Goal: Task Accomplishment & Management: Use online tool/utility

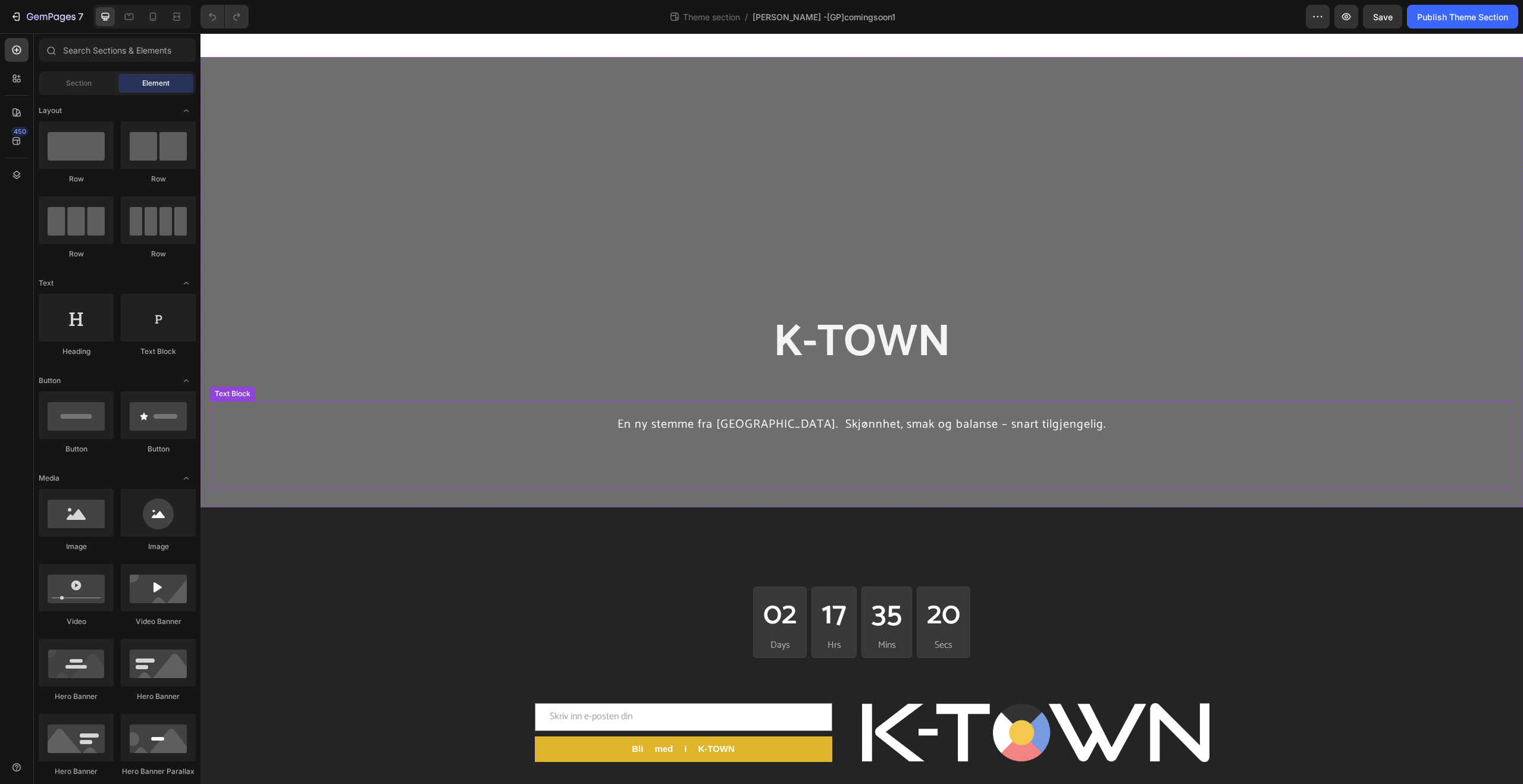
click at [772, 437] on p "En ny stemme fra [GEOGRAPHIC_DATA]. Skjønnhet, smak og balanse – snart tilgjeng…" at bounding box center [861, 424] width 1301 height 43
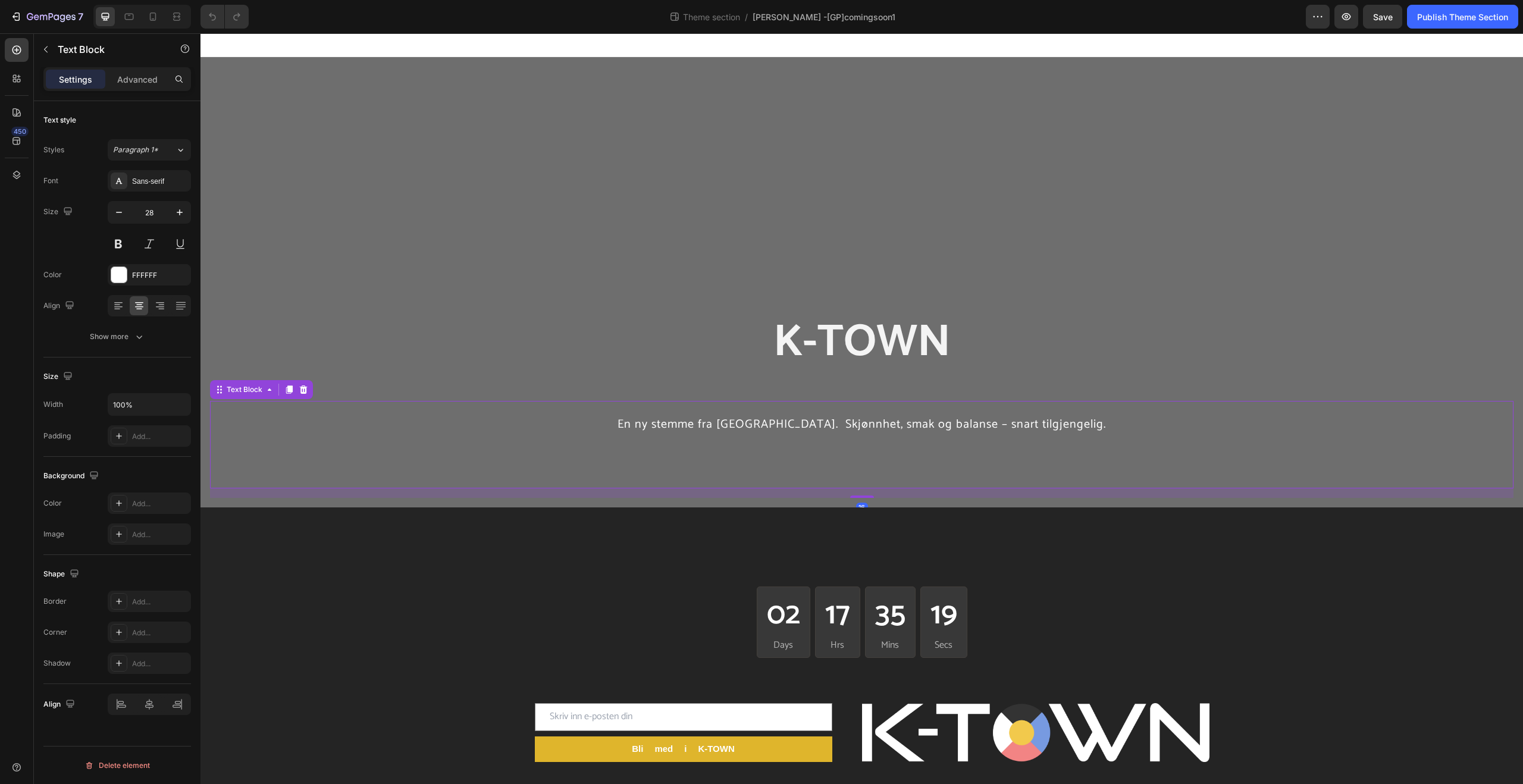
click at [772, 428] on span "En ny stemme fra [GEOGRAPHIC_DATA]. Skjønnhet, smak og balanse – snart tilgjeng…" at bounding box center [861, 424] width 488 height 20
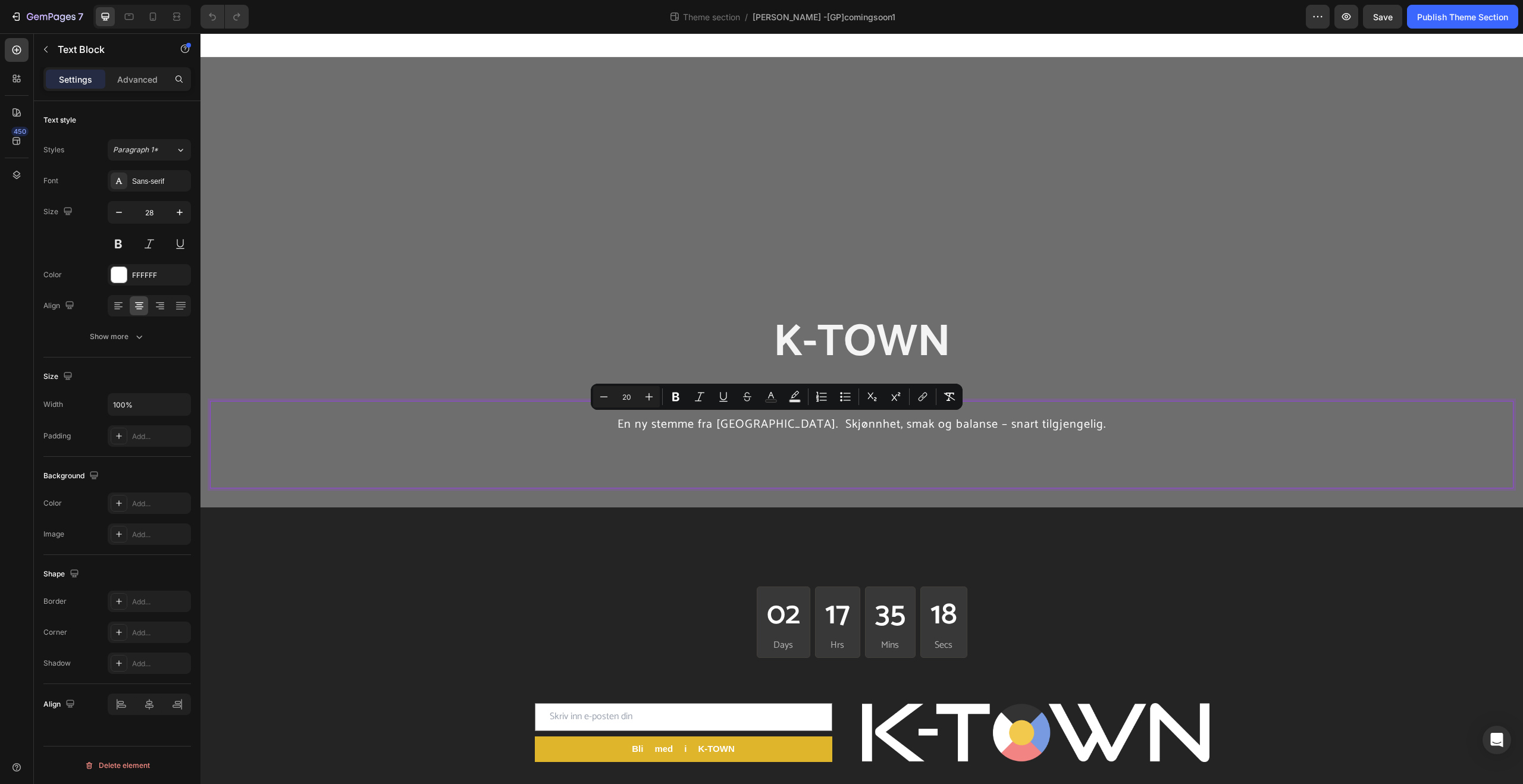
click at [747, 425] on span "En ny stemme fra [GEOGRAPHIC_DATA]. Skjønnhet, smak og balanse – snart tilgjeng…" at bounding box center [861, 424] width 488 height 20
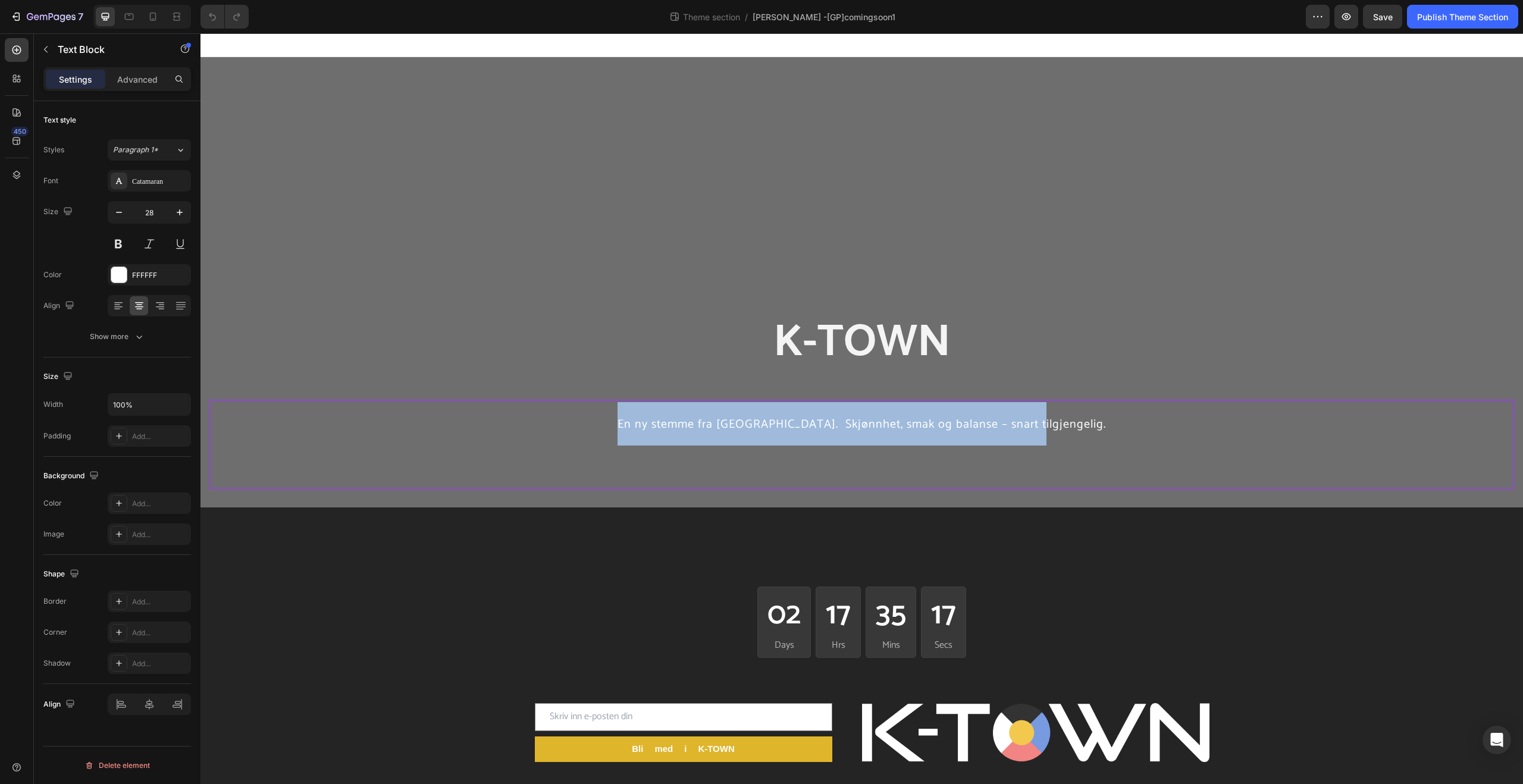
drag, startPoint x: 743, startPoint y: 426, endPoint x: 1062, endPoint y: 432, distance: 319.1
click at [1062, 432] on p "En ny stemme fra [GEOGRAPHIC_DATA]. Skjønnhet, smak og balanse – snart tilgjeng…" at bounding box center [861, 424] width 1301 height 43
click at [1062, 432] on p "En ny stemme fra [GEOGRAPHIC_DATA]. Skjønnhet, smak og balanse – snart tilgjeng…" at bounding box center [861, 424] width 1301 height 43
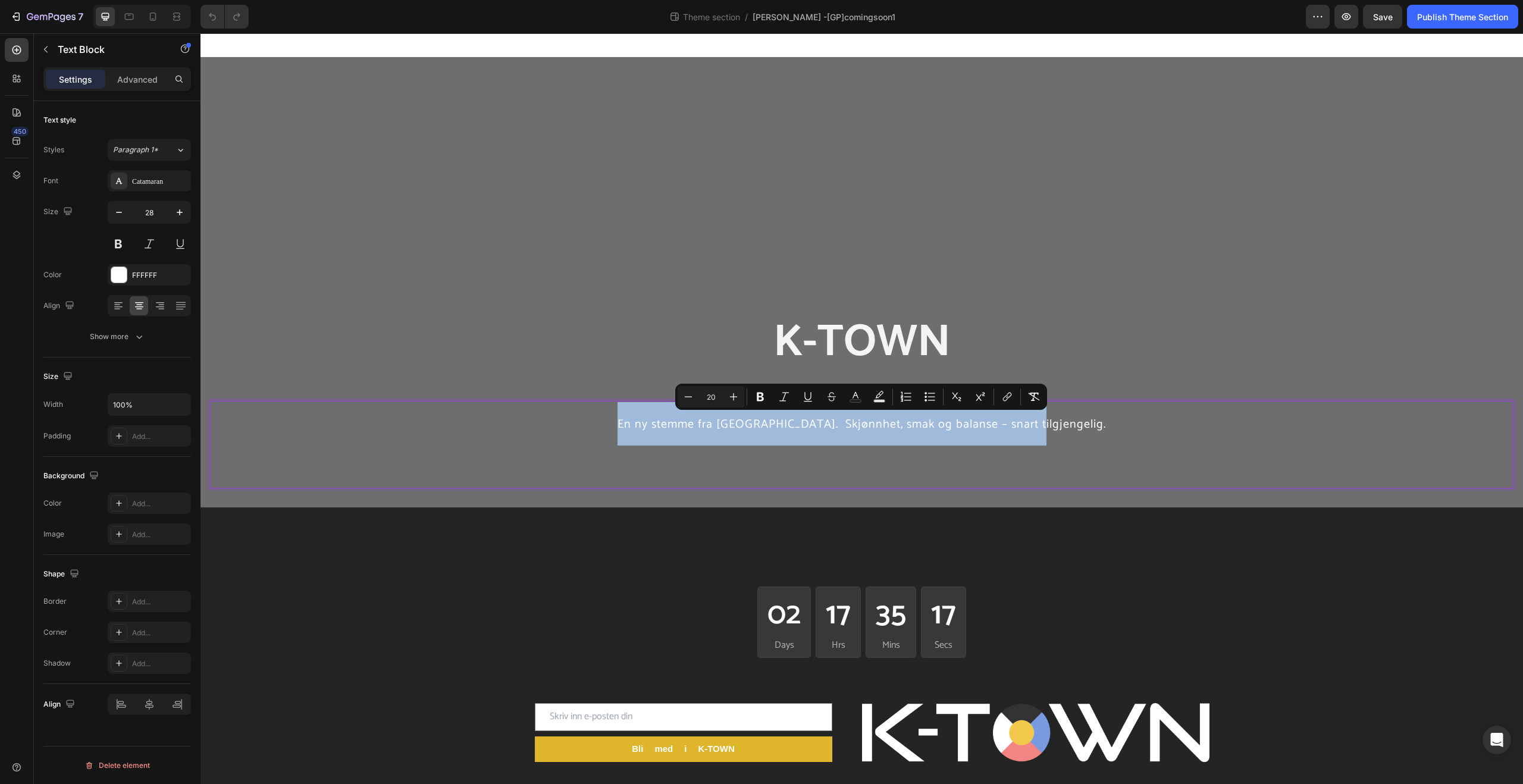
copy span "En ny stemme fra [GEOGRAPHIC_DATA]. Skjønnhet, smak og balanse – snart tilgjeng…"
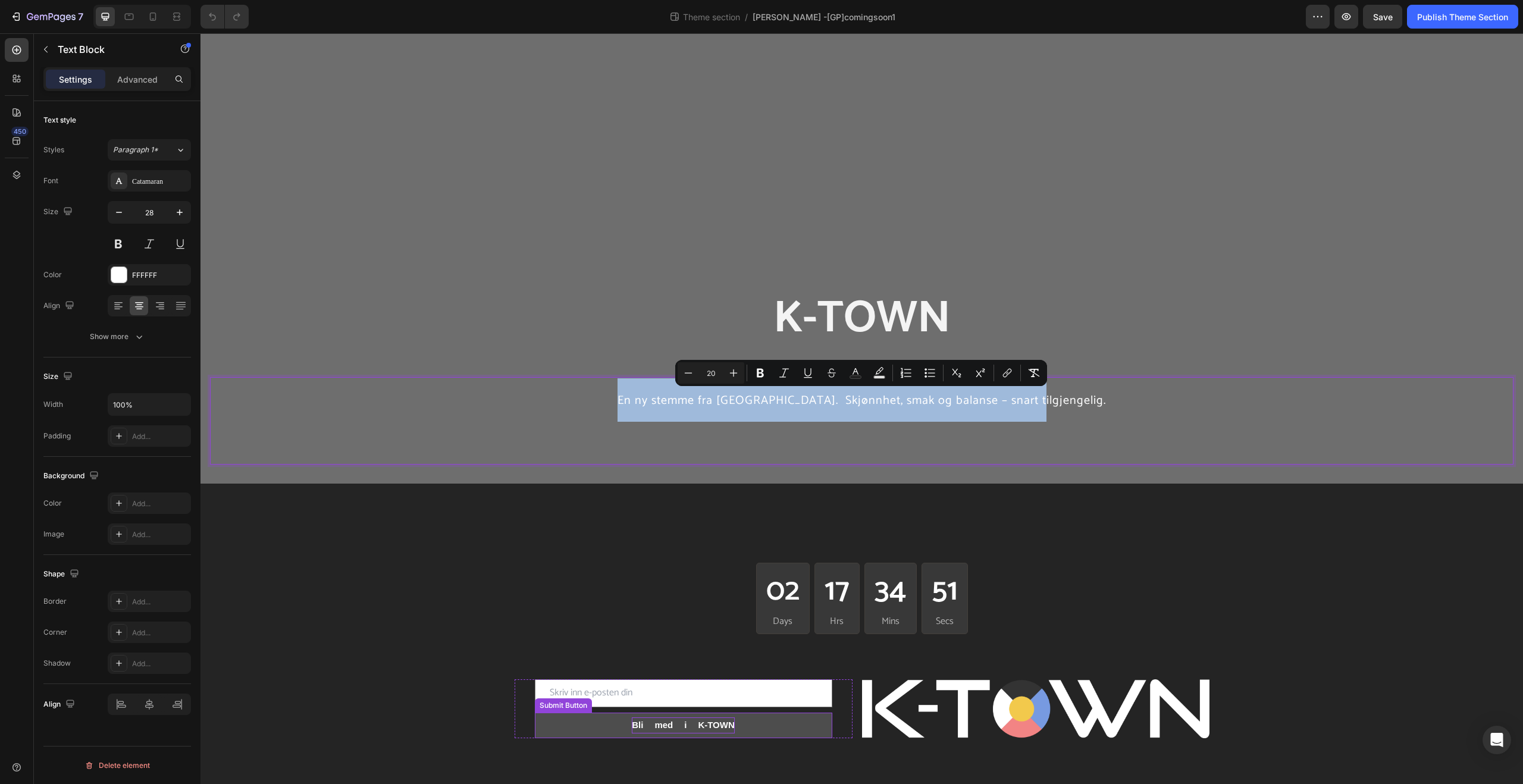
click at [695, 722] on div "Bli med i K-TOWN" at bounding box center [683, 725] width 103 height 16
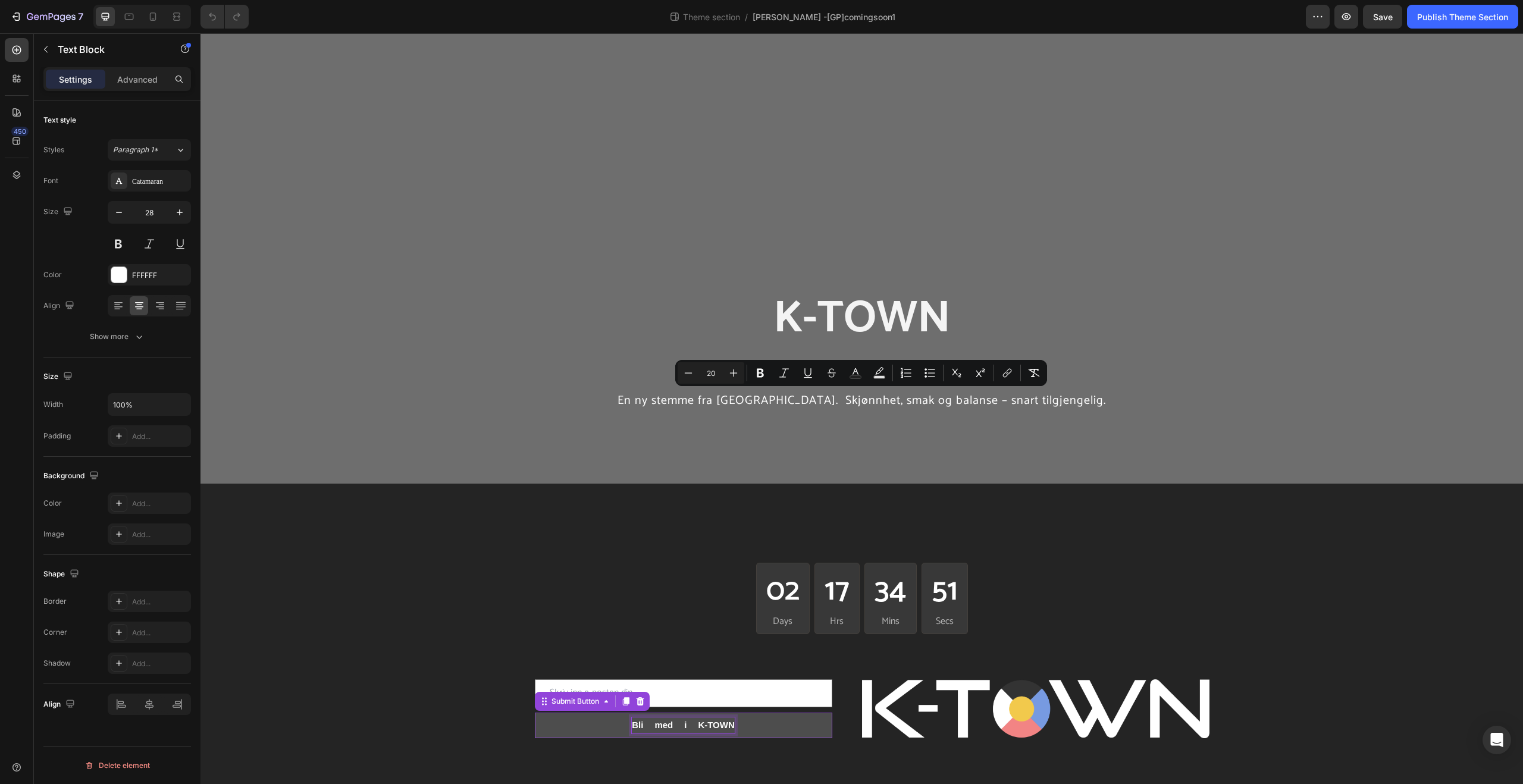
click at [695, 722] on div "Bli med i K-TOWN" at bounding box center [683, 725] width 103 height 16
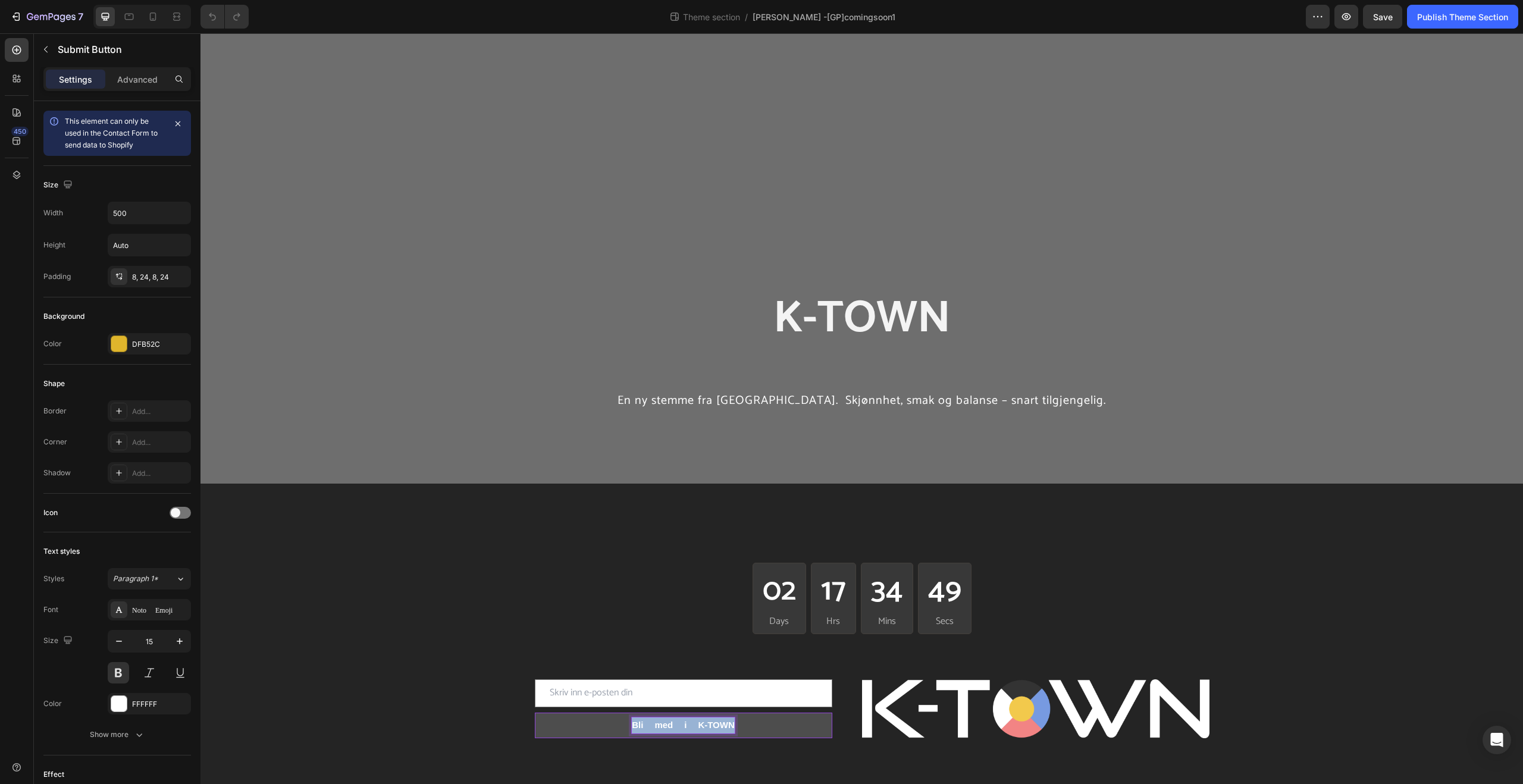
drag, startPoint x: 645, startPoint y: 725, endPoint x: 748, endPoint y: 725, distance: 103.0
click at [748, 725] on button "Bli med i K-TOWN" at bounding box center [683, 725] width 297 height 26
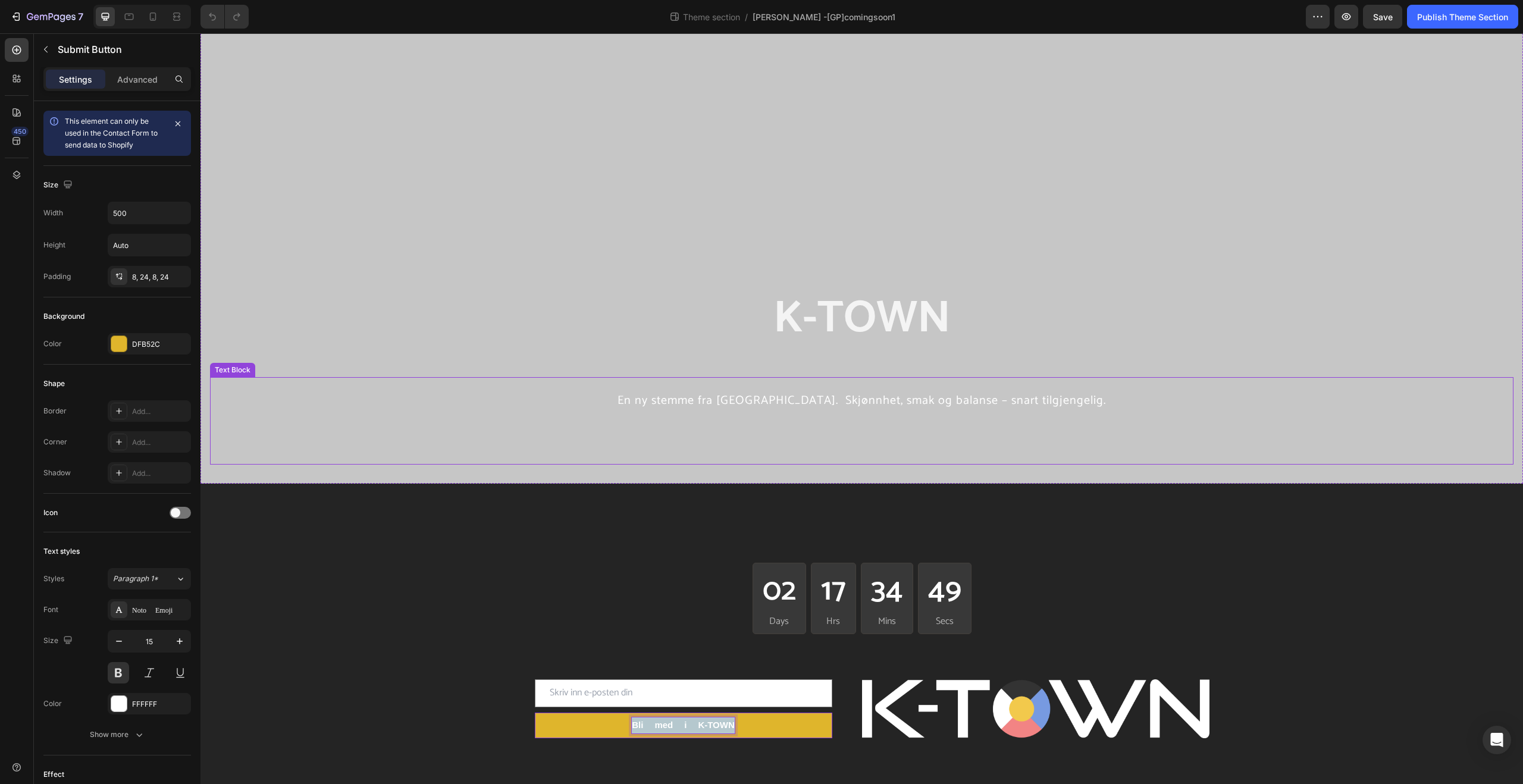
copy p "Bli med i K-TOWN"
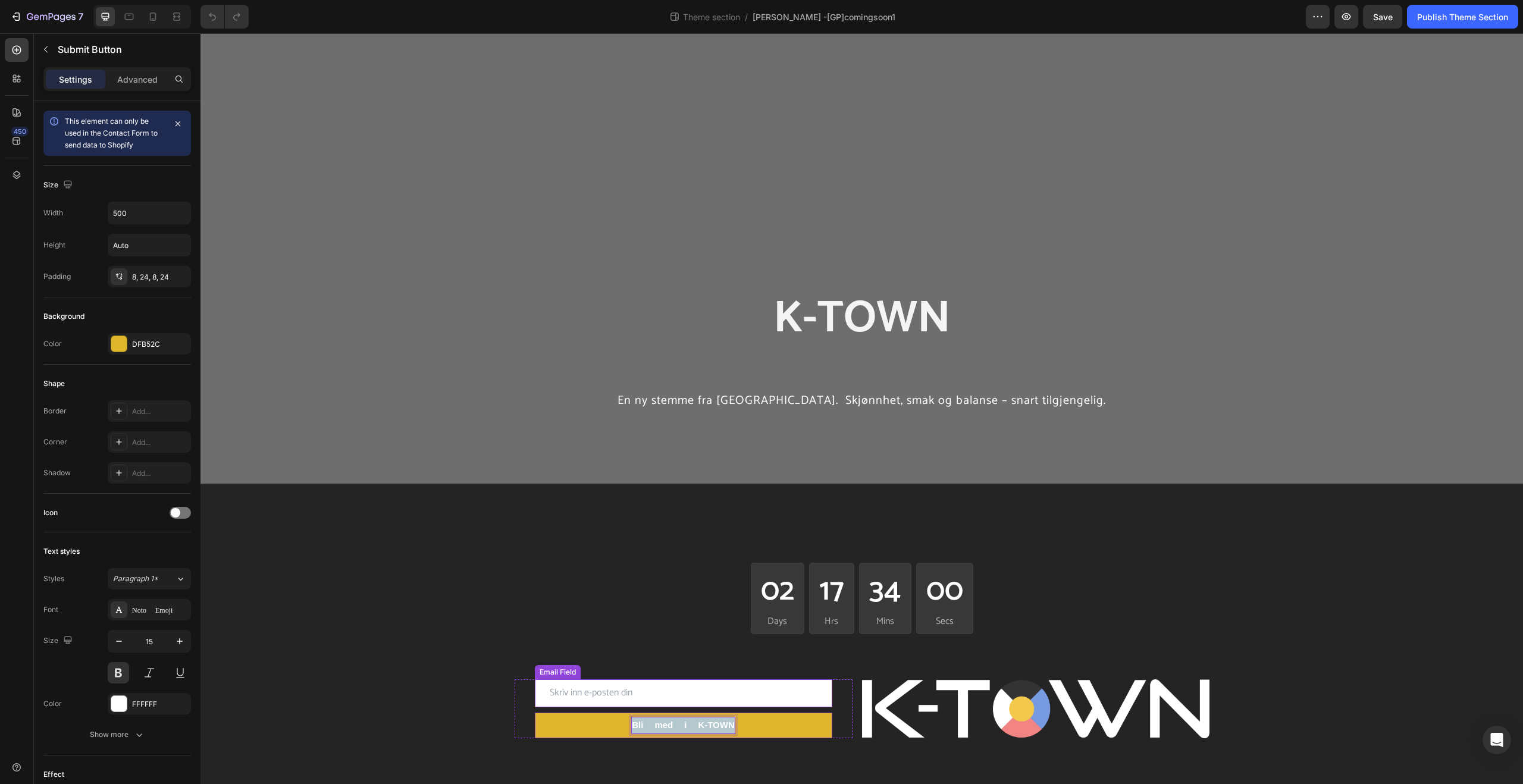
click at [647, 687] on input "email" at bounding box center [683, 693] width 297 height 28
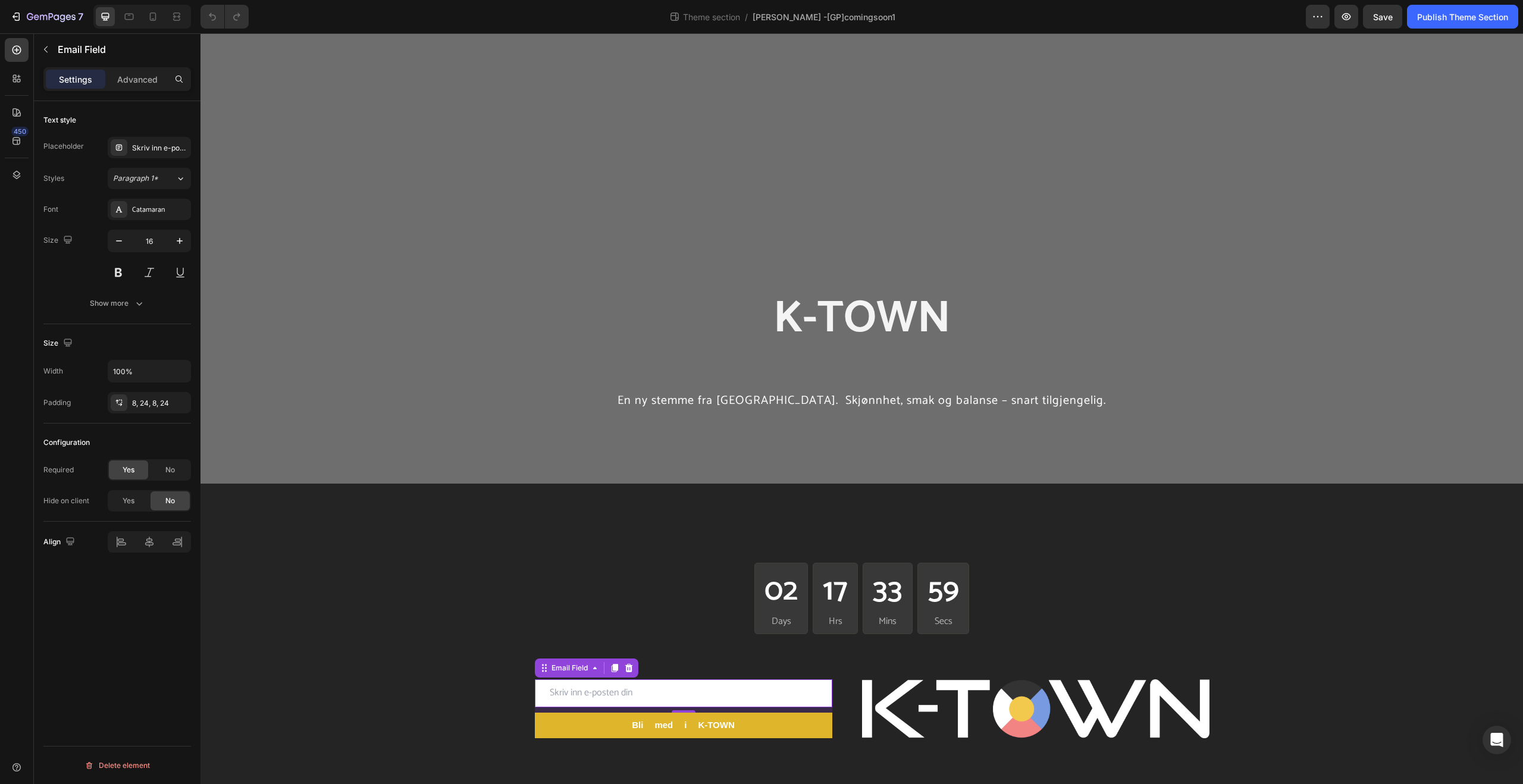
click at [647, 687] on input "email" at bounding box center [683, 693] width 297 height 28
click at [645, 694] on input "email" at bounding box center [683, 693] width 297 height 28
click at [648, 694] on input "email" at bounding box center [683, 693] width 297 height 28
click at [152, 73] on p "Advanced" at bounding box center [137, 79] width 40 height 13
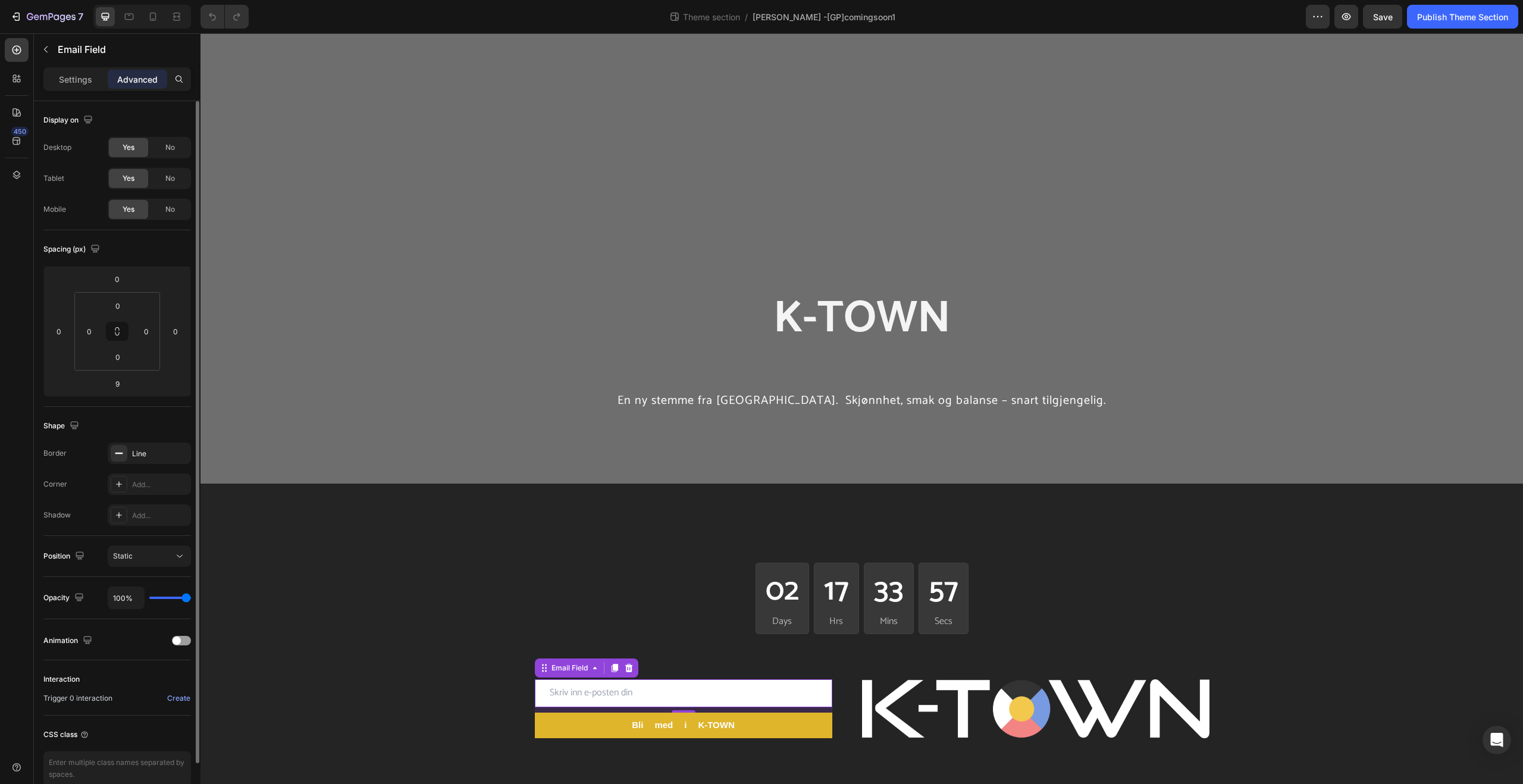
click at [80, 80] on p "Settings" at bounding box center [75, 79] width 34 height 13
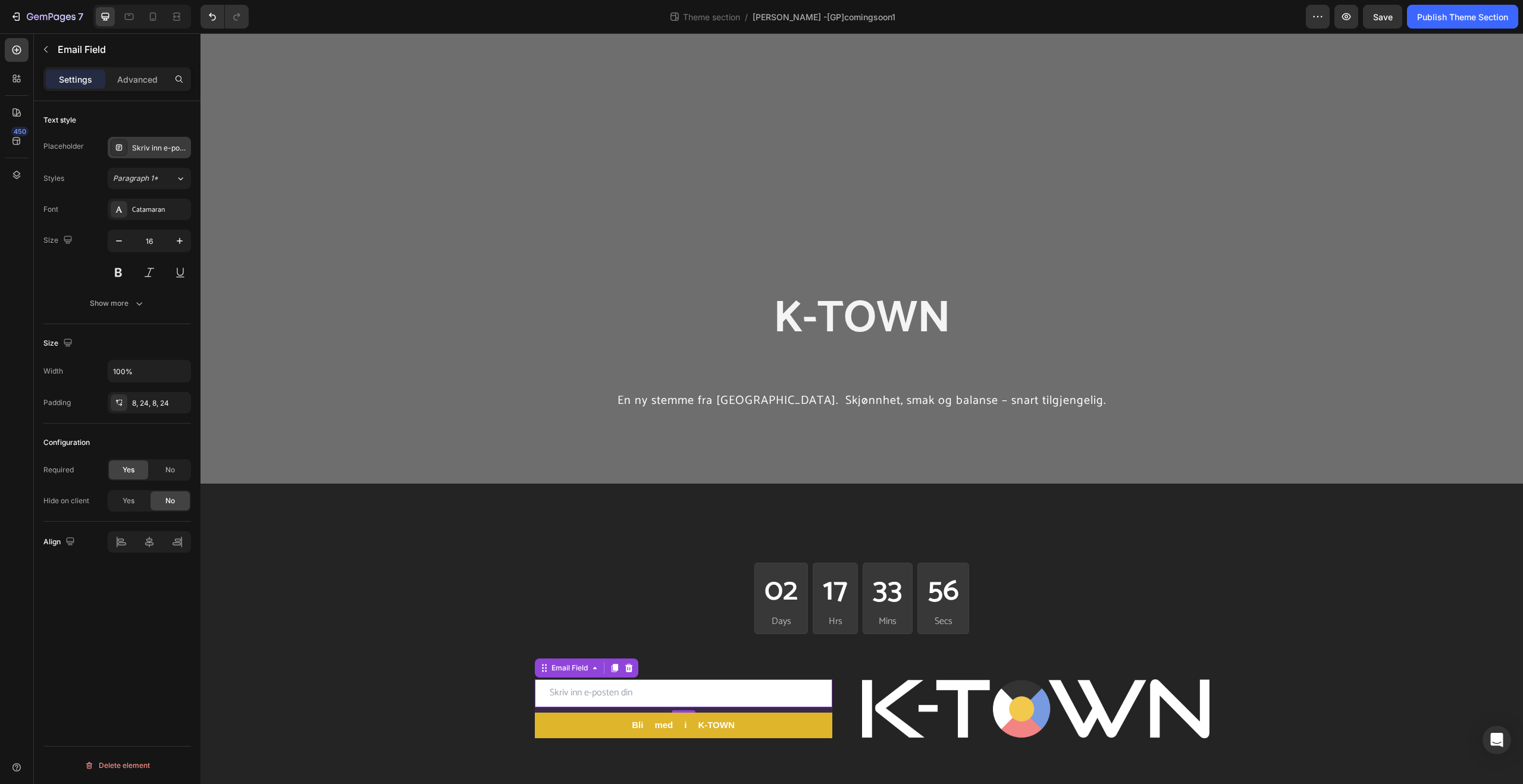
click at [142, 152] on div "Skriv inn e-posten din" at bounding box center [159, 148] width 56 height 11
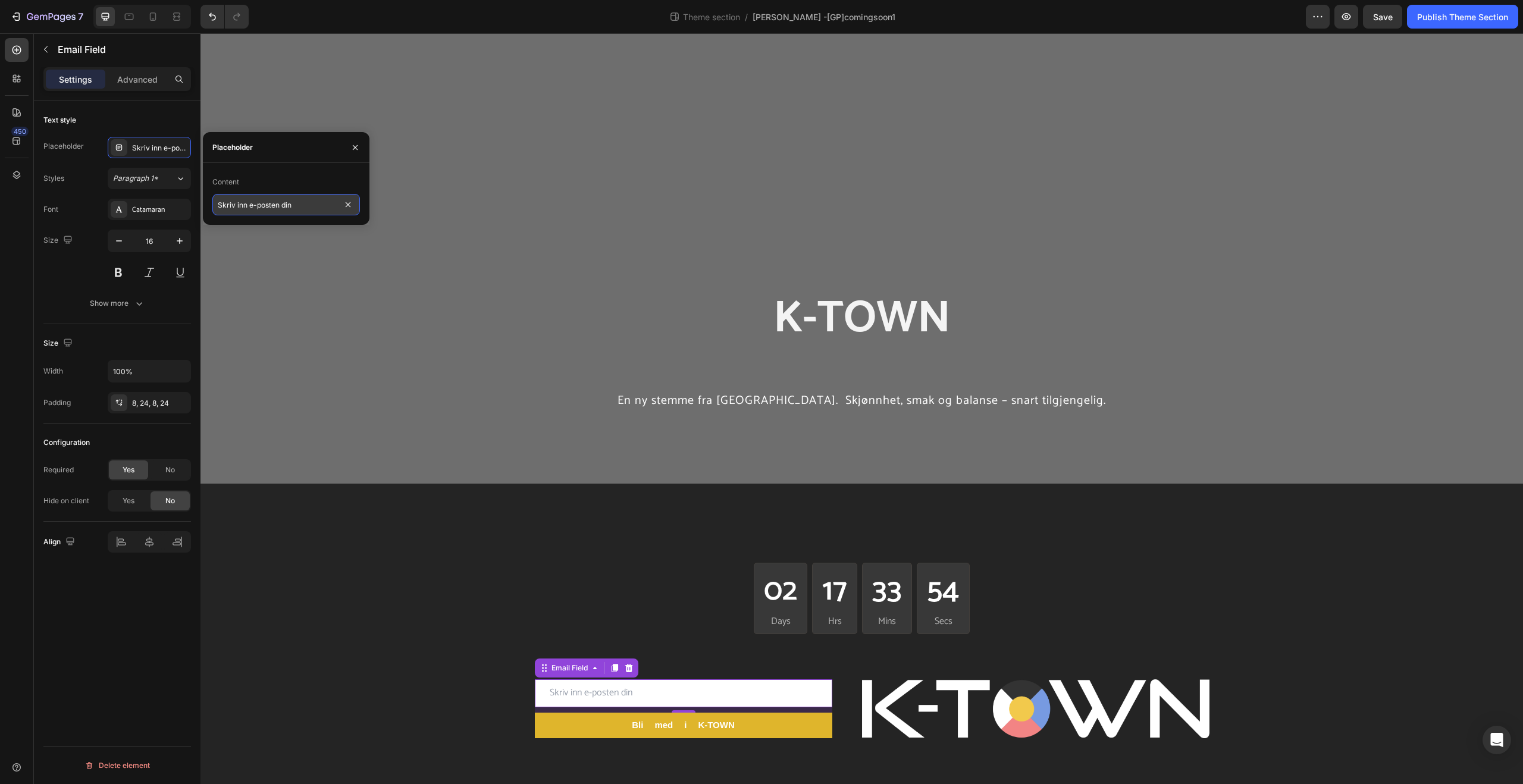
click at [304, 203] on input "Skriv inn e-posten din" at bounding box center [286, 204] width 148 height 21
drag, startPoint x: 302, startPoint y: 204, endPoint x: 199, endPoint y: 194, distance: 103.5
click at [199, 194] on div "450 Sections(18) Elements(81) Section Element Hero Section Product Detail Brand…" at bounding box center [100, 408] width 200 height 750
click at [358, 148] on icon "button" at bounding box center [355, 148] width 9 height 9
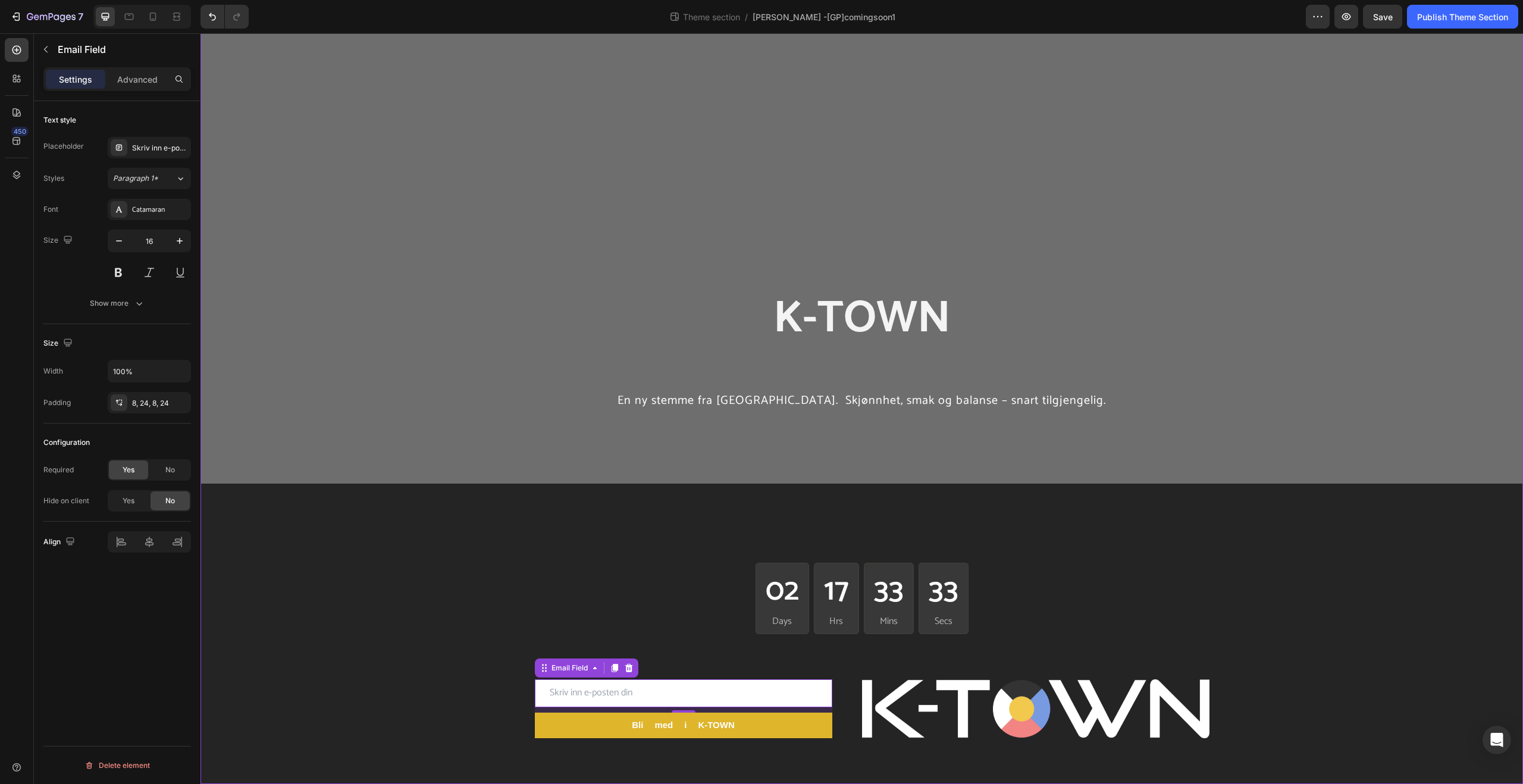
click at [1232, 597] on div "K-TOWN Heading K_TOWN Heading K-TOWN Heading En ny stemme fra [GEOGRAPHIC_DATA]…" at bounding box center [861, 408] width 1323 height 750
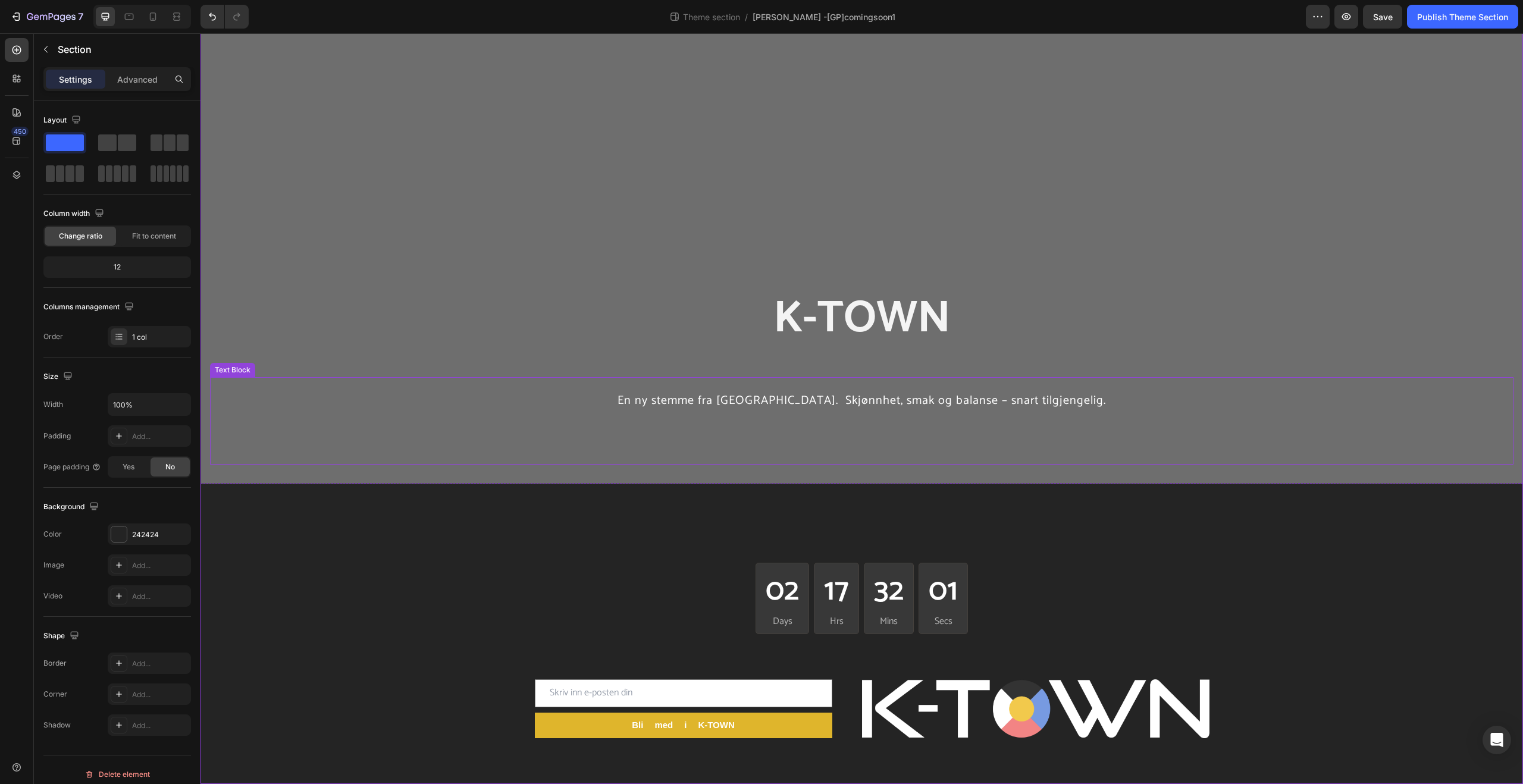
click at [1121, 379] on p "En ny stemme fra [GEOGRAPHIC_DATA]. Skjønnhet, smak og balanse – snart tilgjeng…" at bounding box center [861, 400] width 1301 height 43
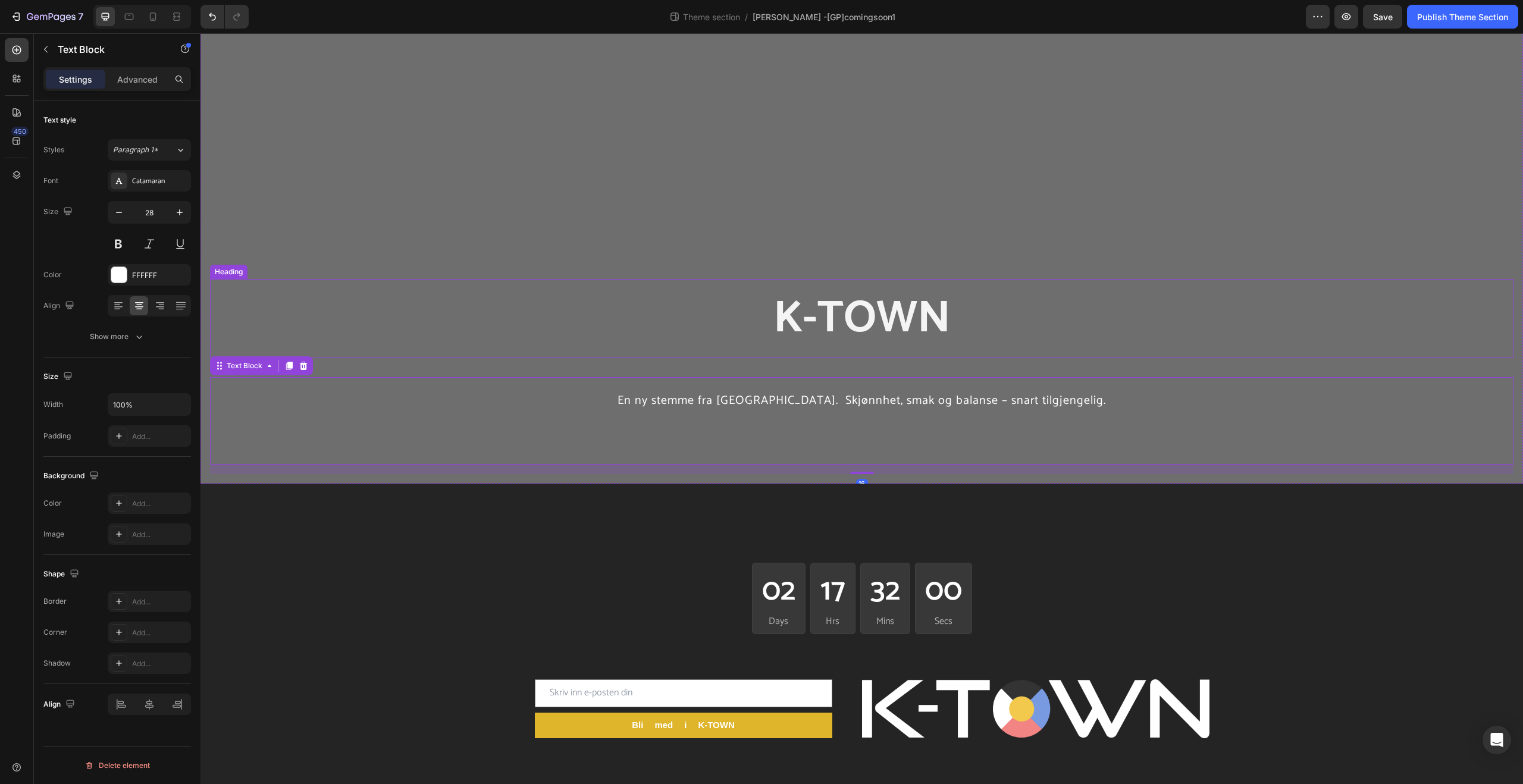
click at [984, 331] on h2 "K-TOWN" at bounding box center [862, 318] width 1304 height 79
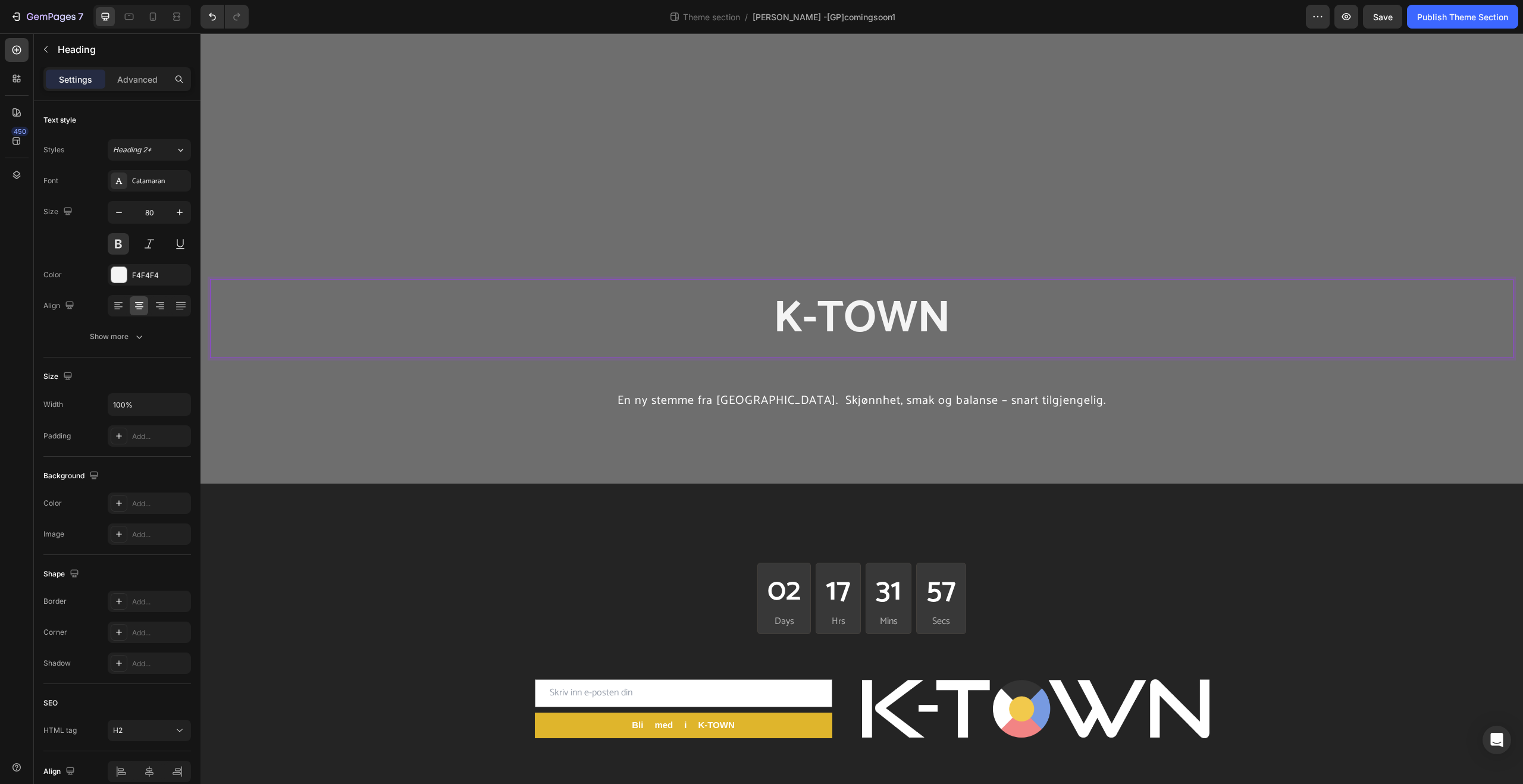
click at [929, 308] on strong "K-TOWN" at bounding box center [862, 319] width 177 height 74
click at [981, 320] on p "coming soon" at bounding box center [861, 319] width 1301 height 76
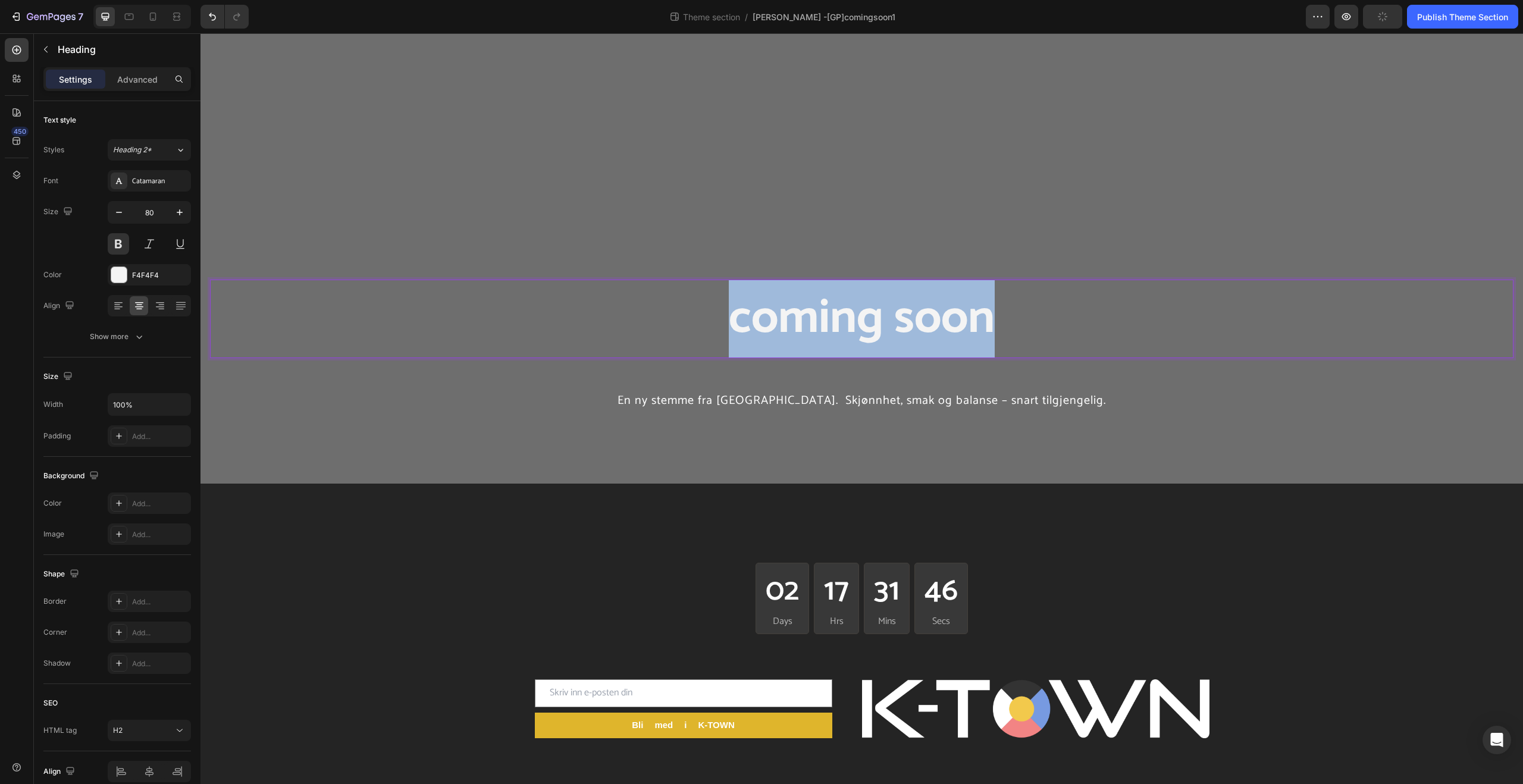
click at [981, 320] on p "coming soon" at bounding box center [861, 319] width 1301 height 76
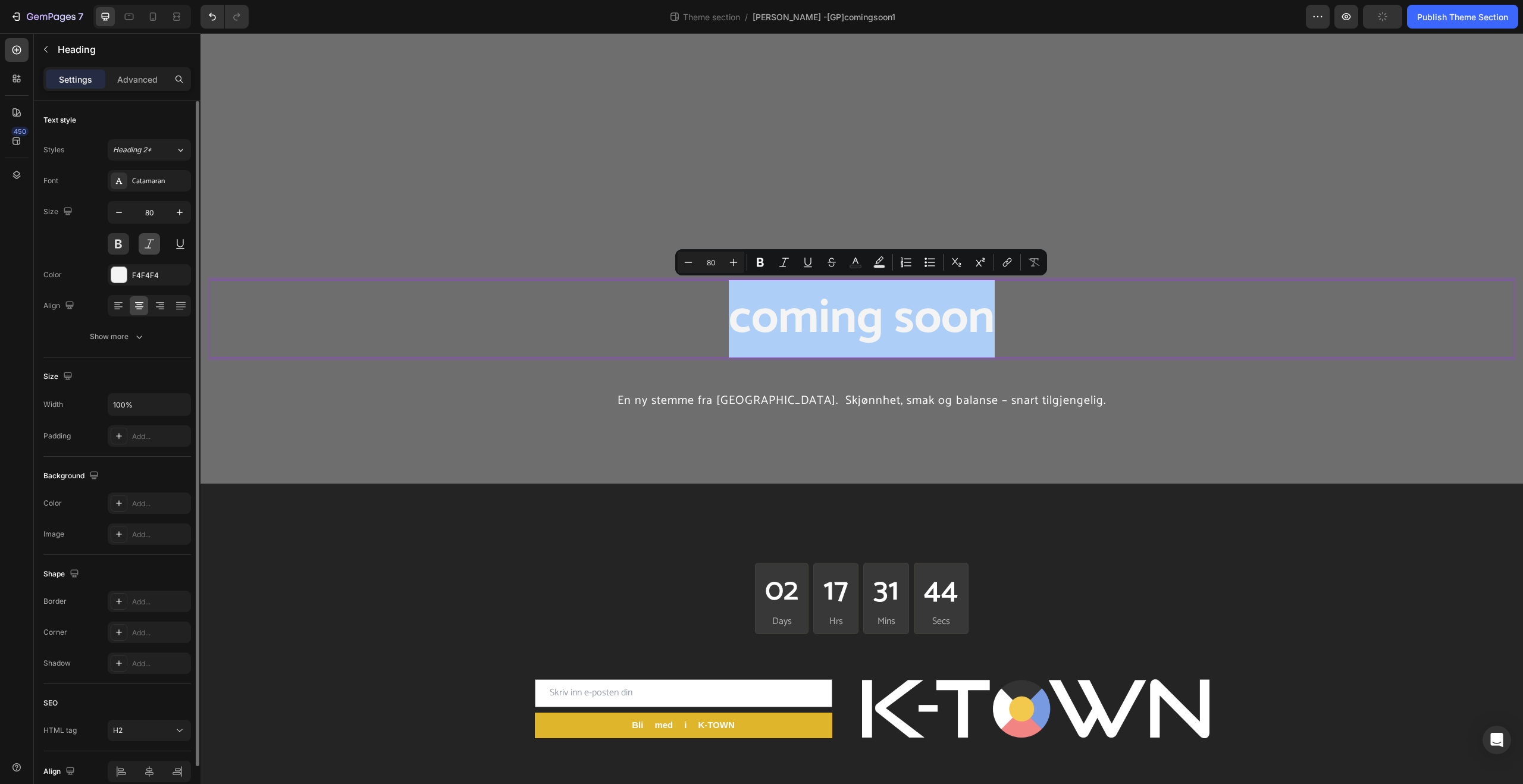
click at [150, 237] on button at bounding box center [149, 244] width 21 height 21
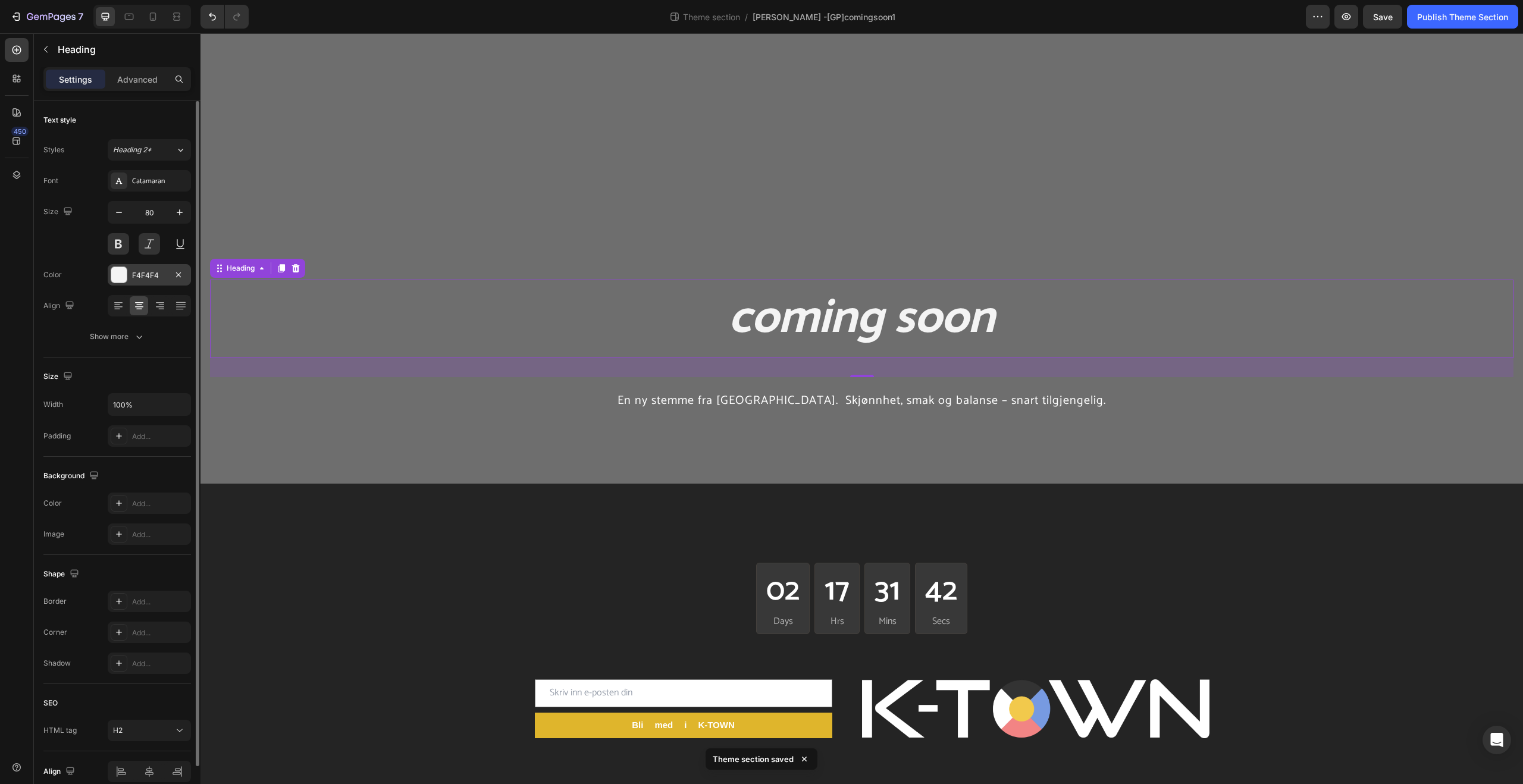
click at [115, 277] on div at bounding box center [119, 274] width 15 height 15
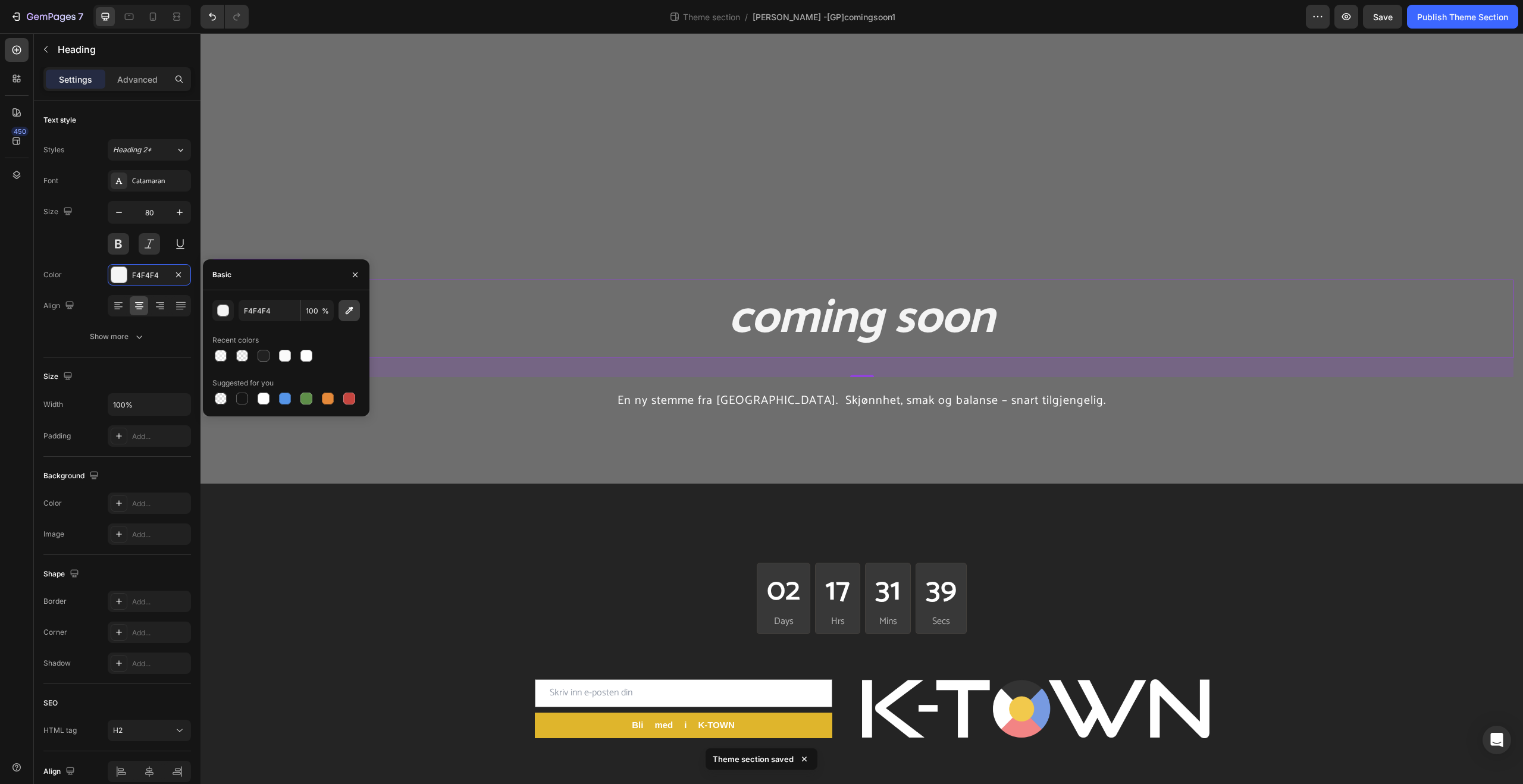
click at [352, 312] on icon "button" at bounding box center [349, 310] width 12 height 12
type input "DFB52C"
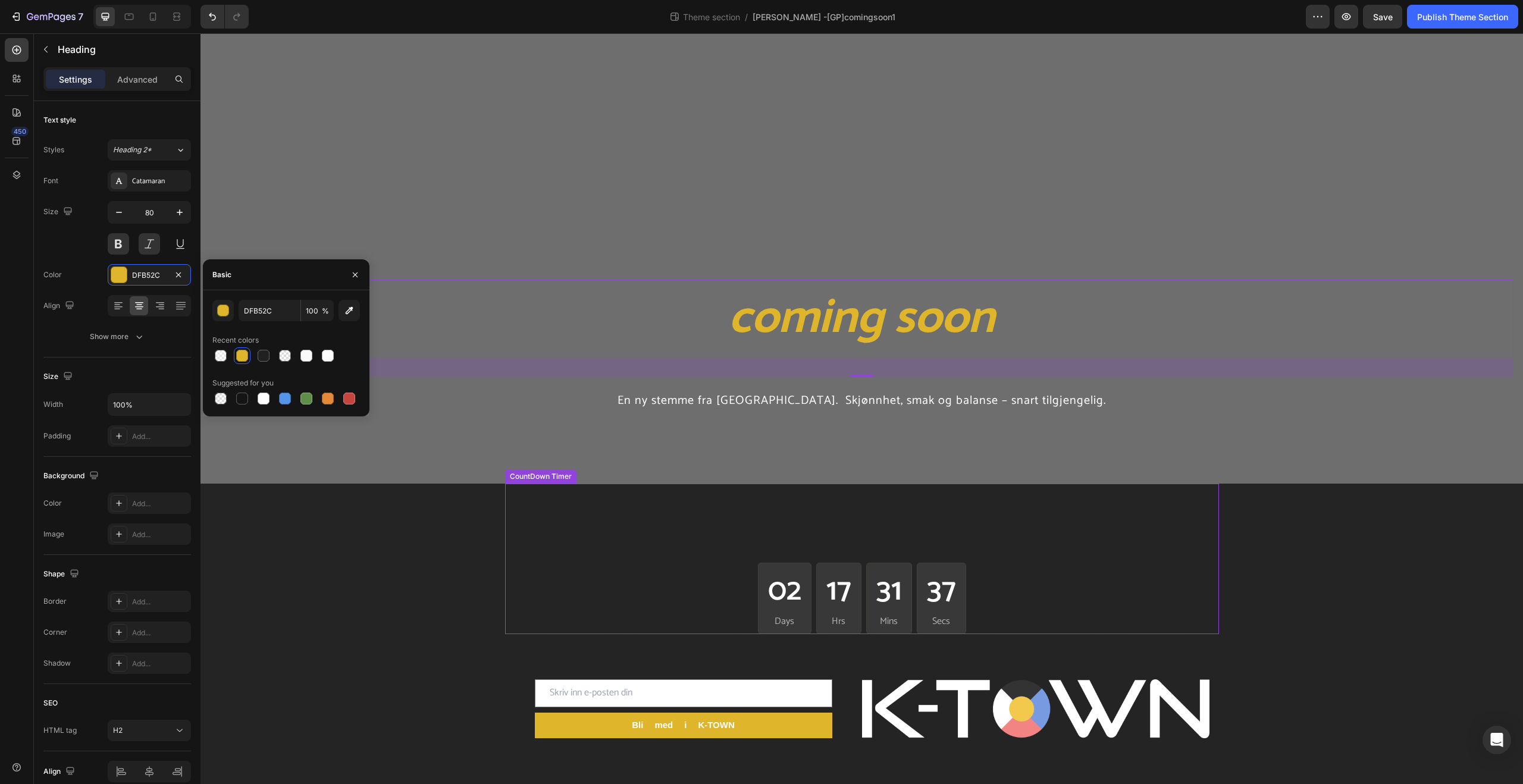
click at [665, 596] on div "02 Days 17 Hrs 31 Mins 37 Secs" at bounding box center [861, 598] width 714 height 71
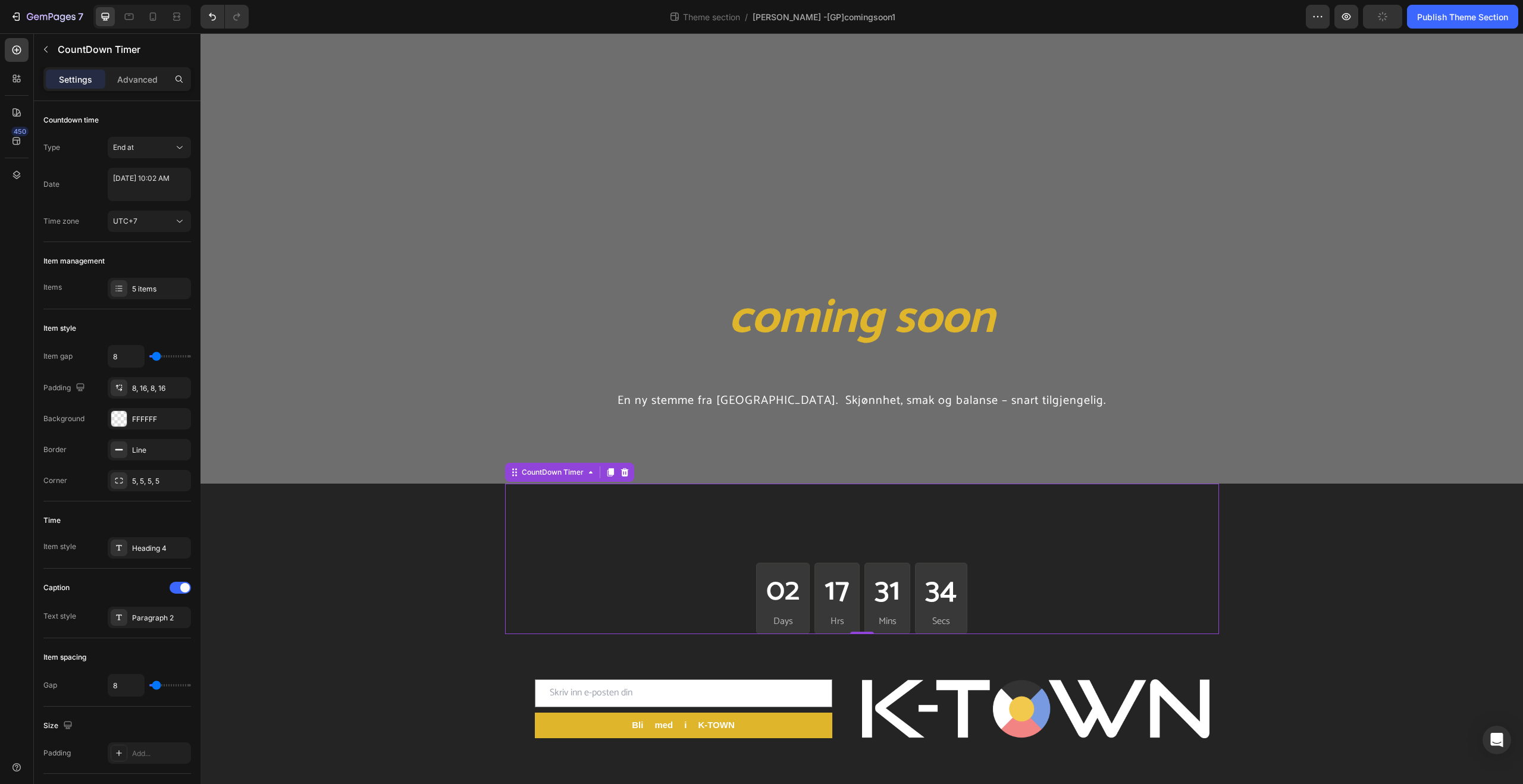
click at [778, 589] on div "02" at bounding box center [783, 591] width 34 height 46
click at [778, 589] on div "02" at bounding box center [784, 591] width 34 height 46
click at [156, 191] on textarea "[DATE] 10:02 AM" at bounding box center [149, 184] width 83 height 34
select select "10"
select select "2"
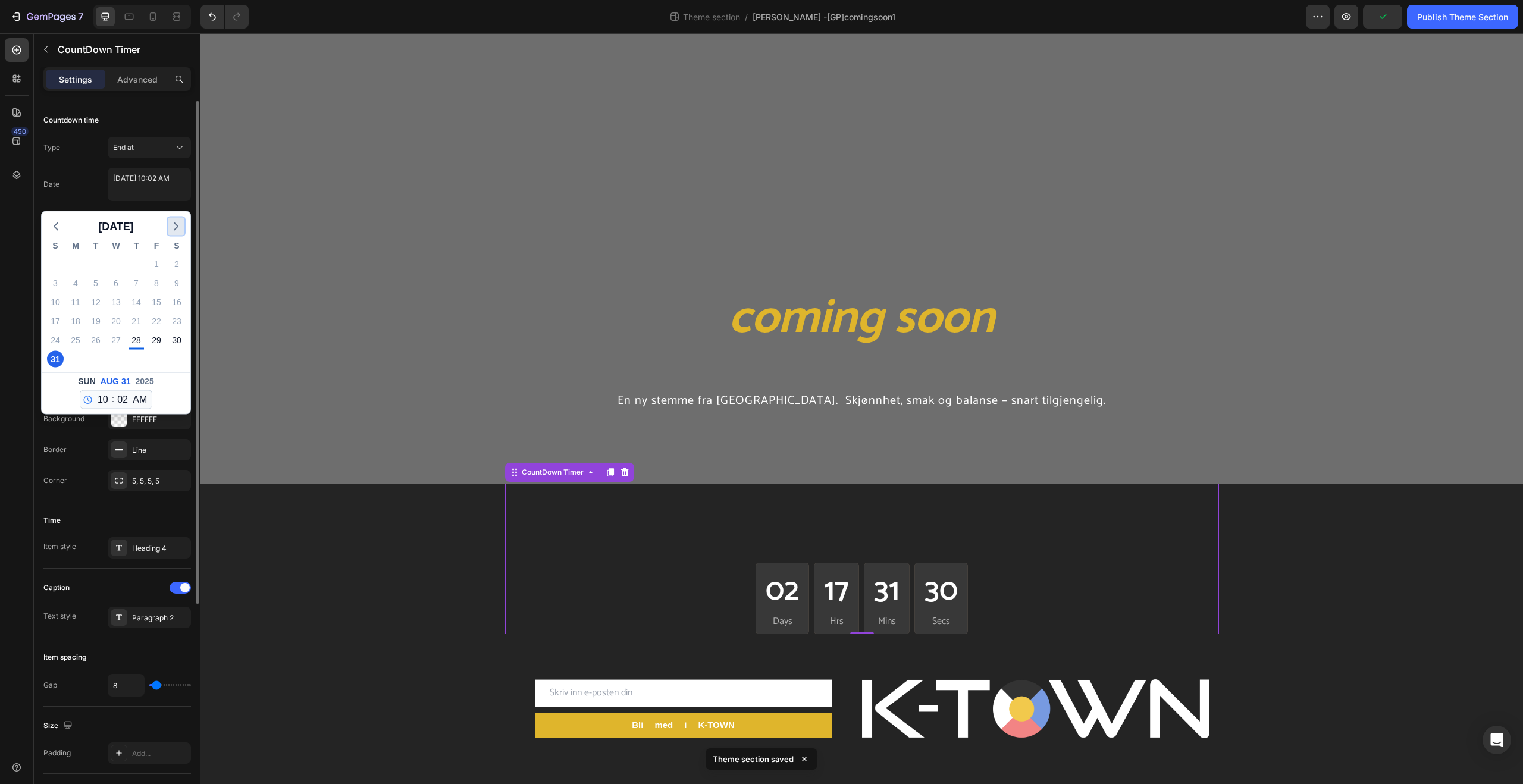
click at [171, 229] on icon "button" at bounding box center [176, 227] width 14 height 14
click at [96, 298] on div "16" at bounding box center [96, 302] width 16 height 16
type textarea "[DATE] 10:02 AM"
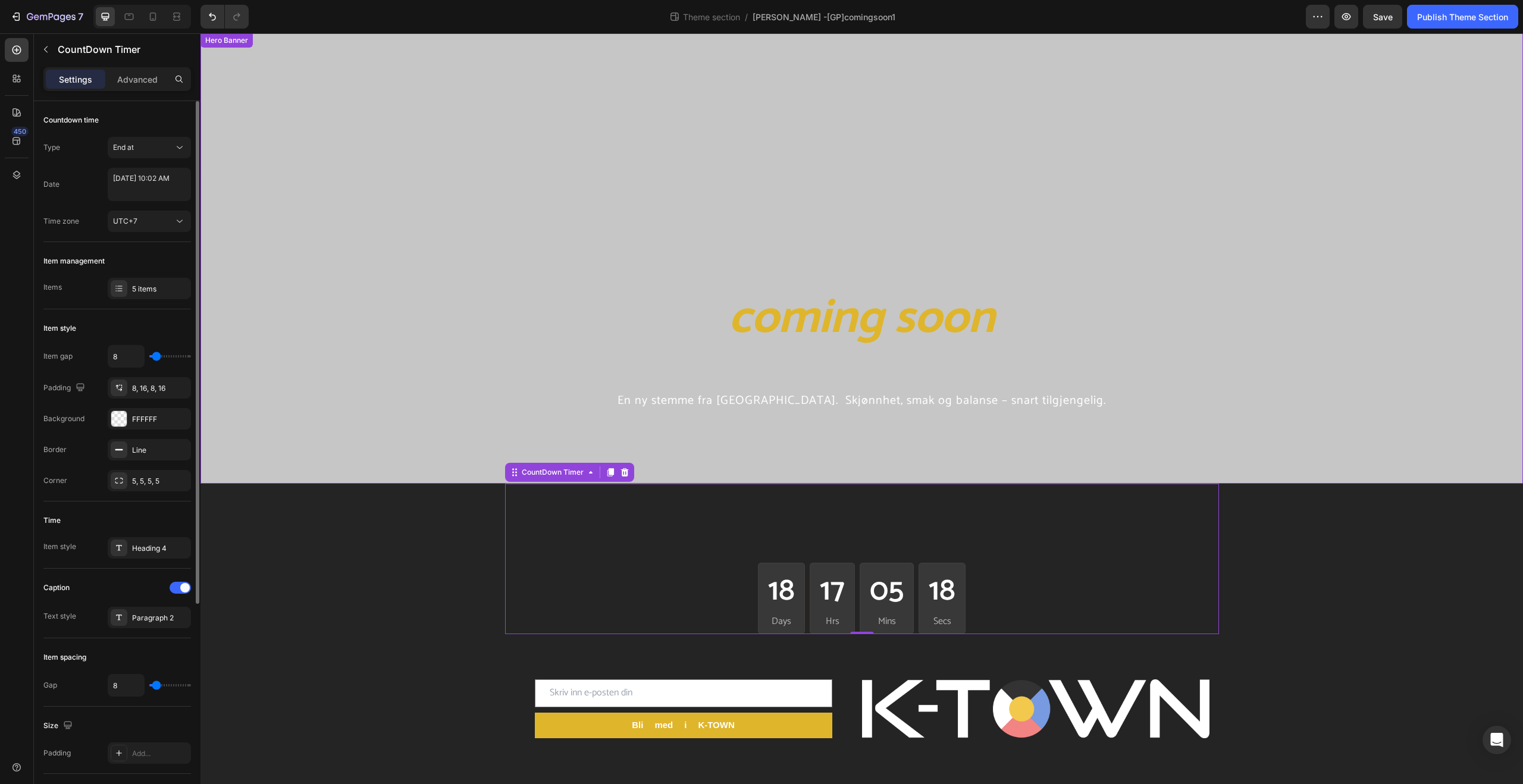
click at [701, 248] on div "Overlay" at bounding box center [861, 258] width 1323 height 450
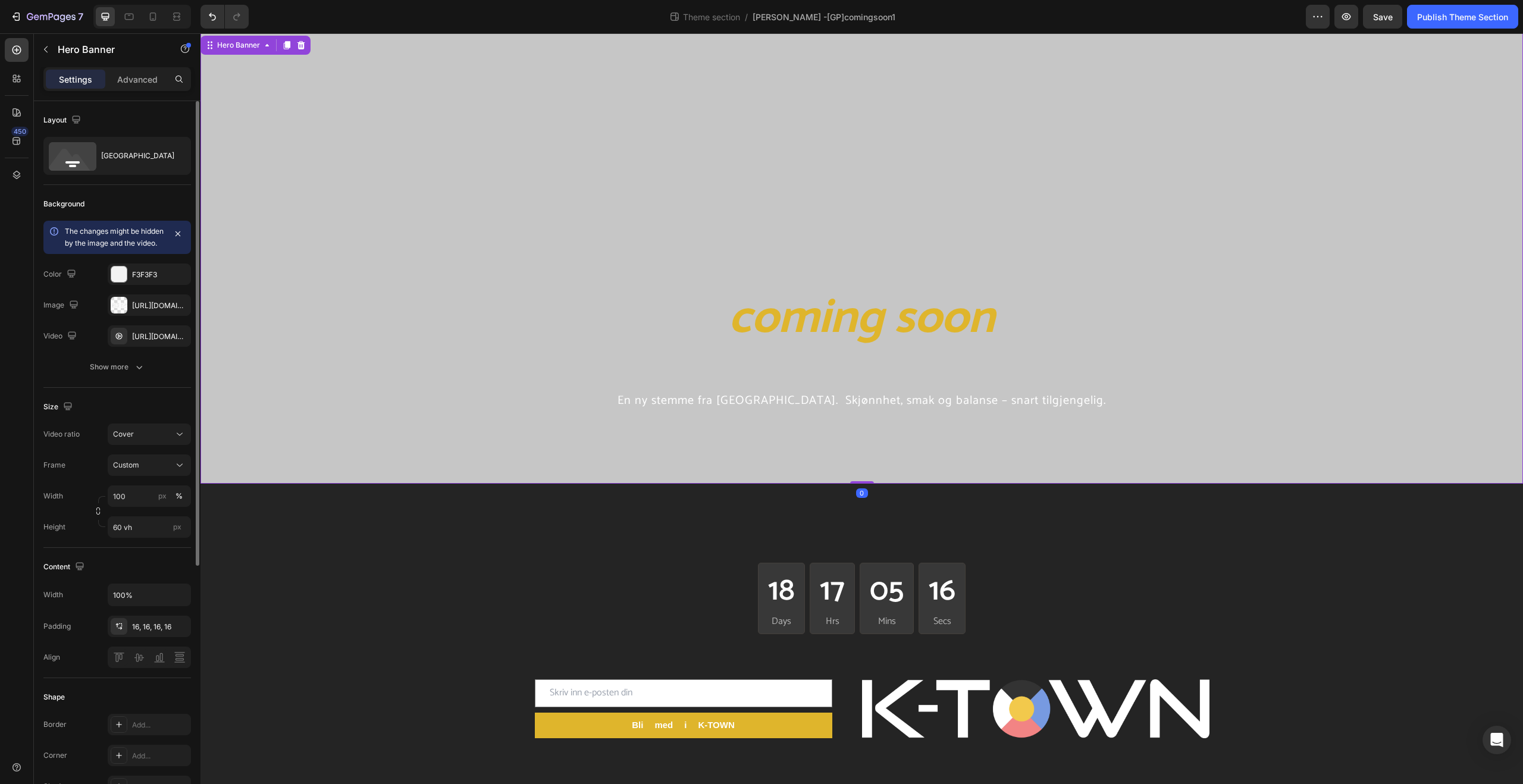
click at [451, 158] on div "Overlay" at bounding box center [861, 258] width 1323 height 450
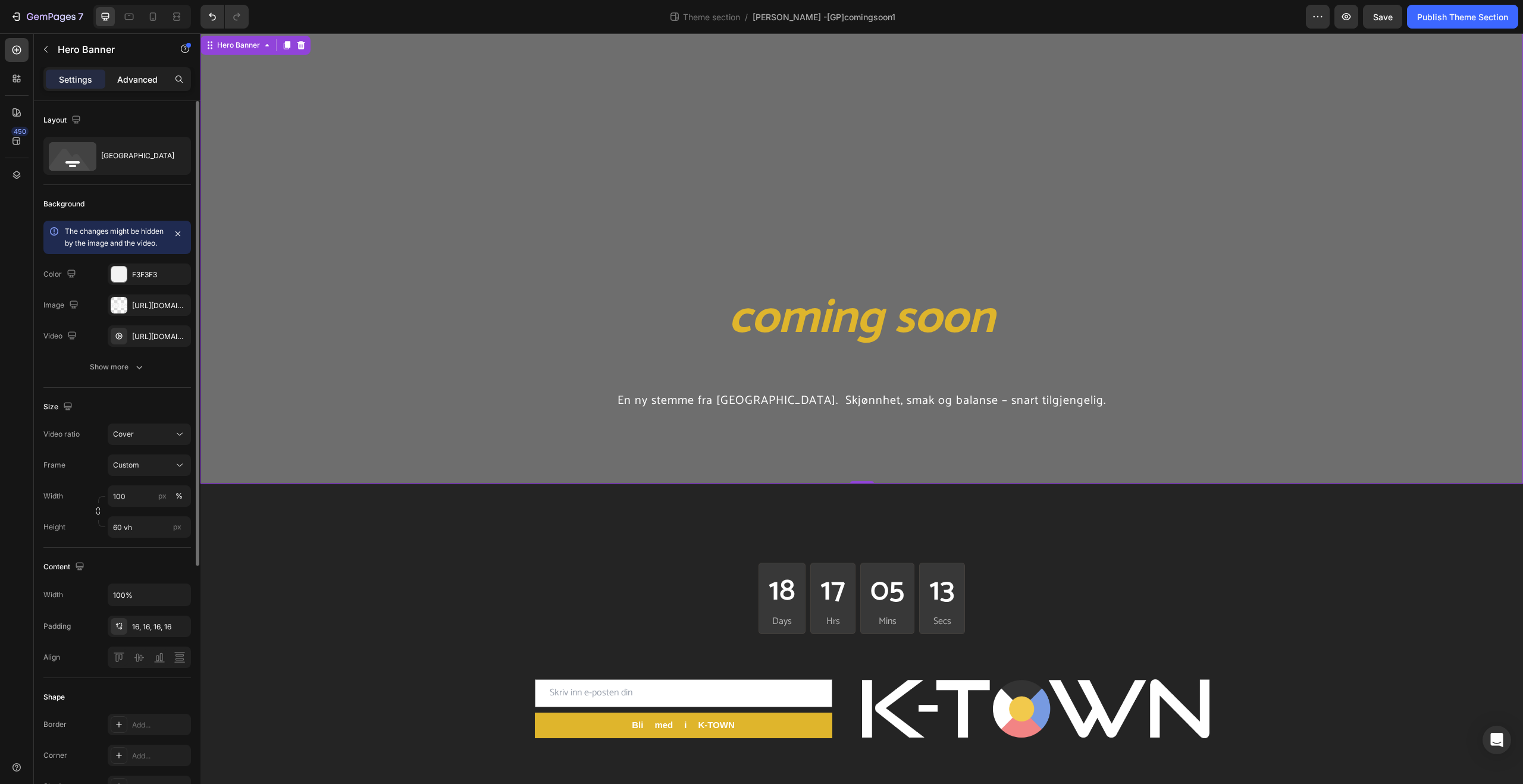
click at [155, 78] on p "Advanced" at bounding box center [137, 79] width 40 height 13
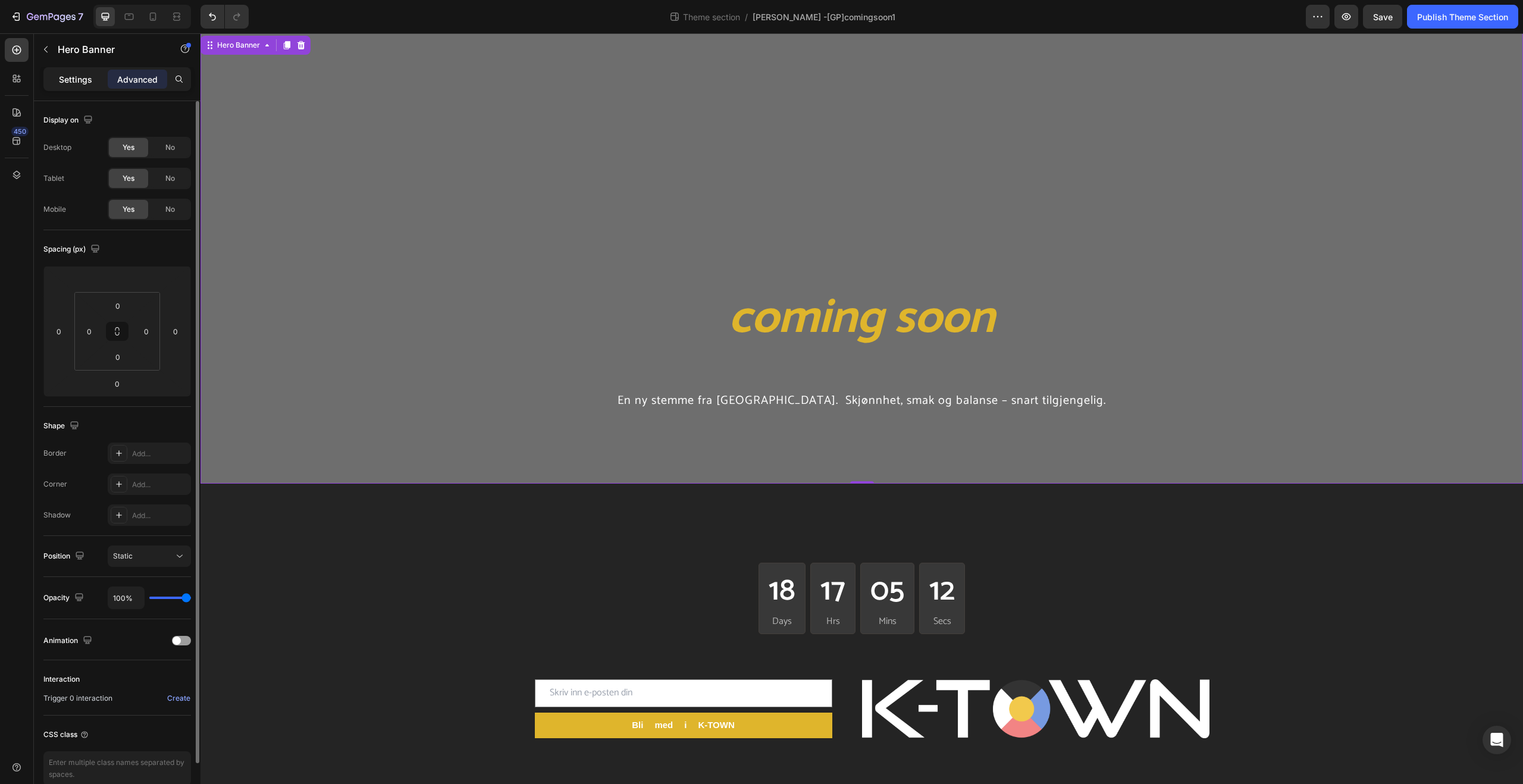
click at [84, 82] on p "Settings" at bounding box center [75, 79] width 34 height 13
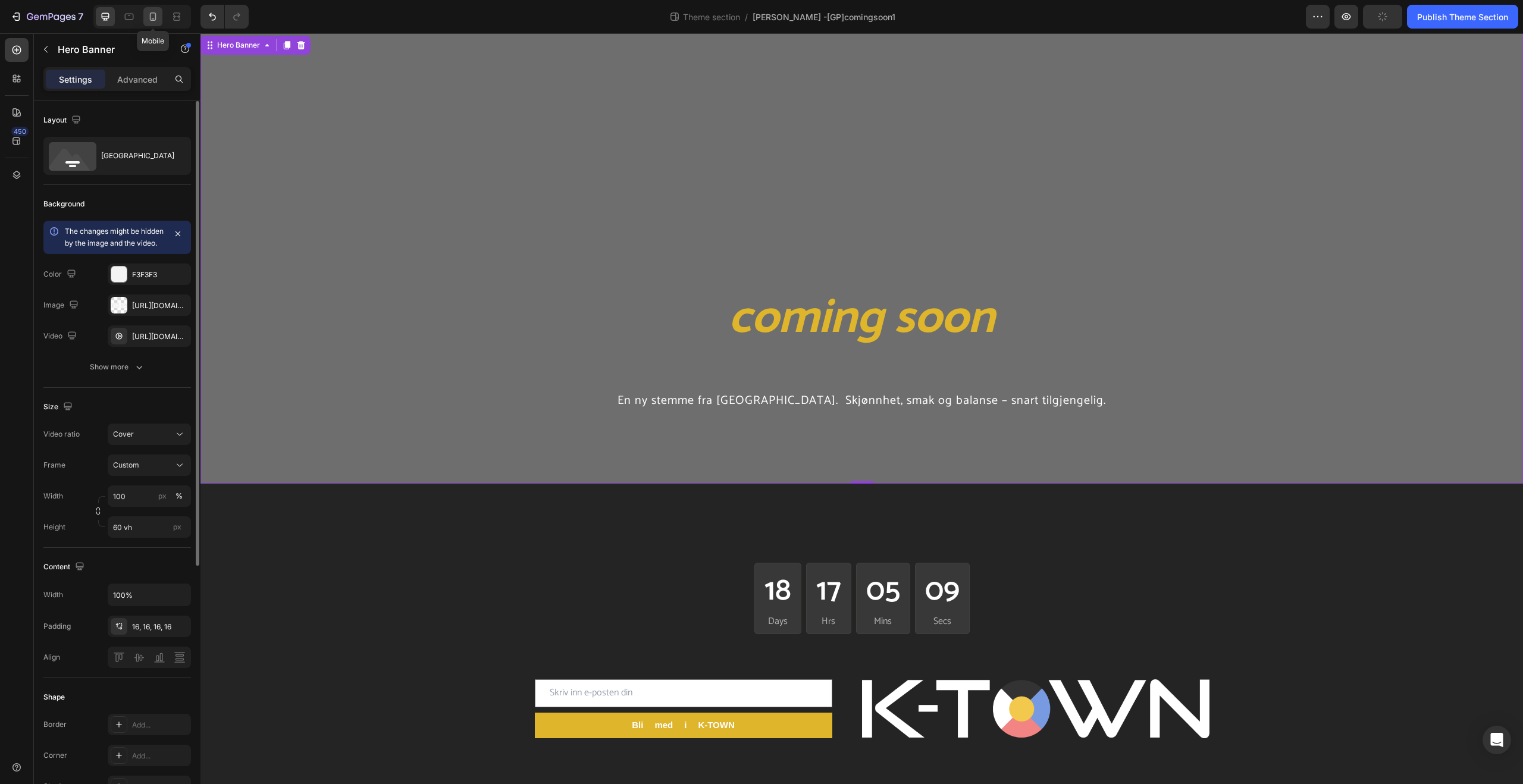
click at [154, 18] on icon at bounding box center [153, 16] width 12 height 12
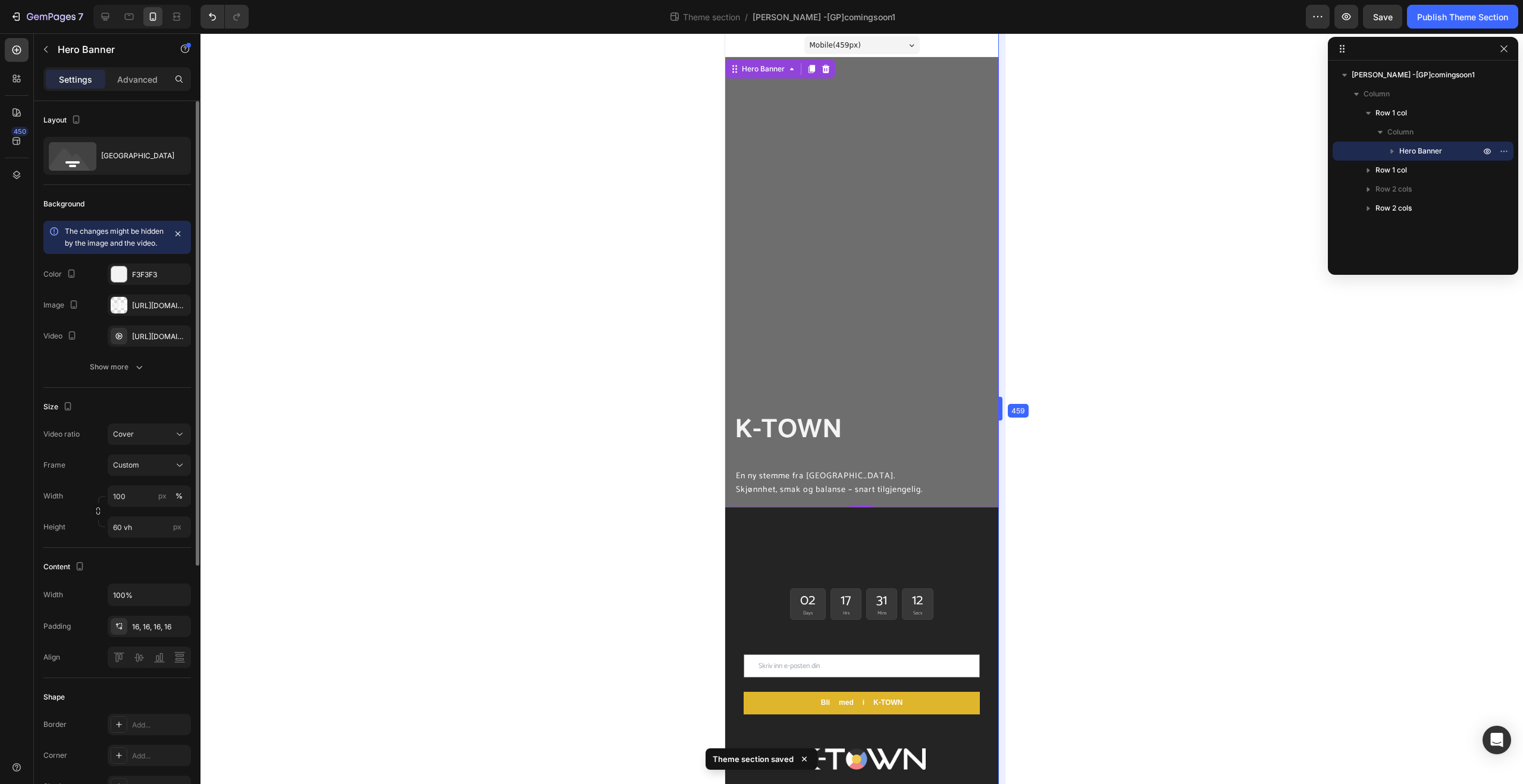
drag, startPoint x: 979, startPoint y: 402, endPoint x: 1031, endPoint y: 392, distance: 53.0
click at [845, 421] on h2 "K-TOWN" at bounding box center [861, 430] width 254 height 40
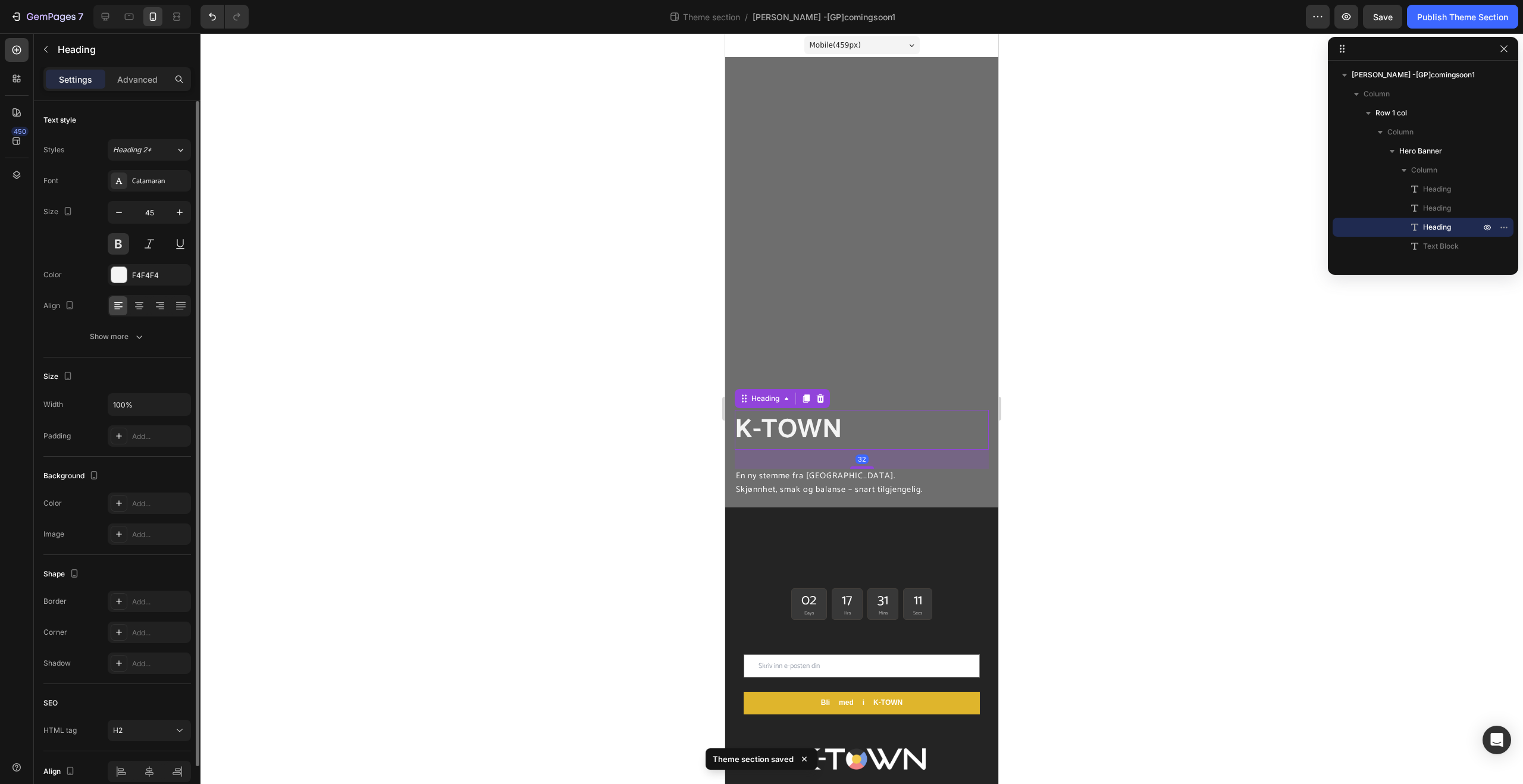
click at [845, 421] on h2 "K-TOWN" at bounding box center [861, 430] width 254 height 40
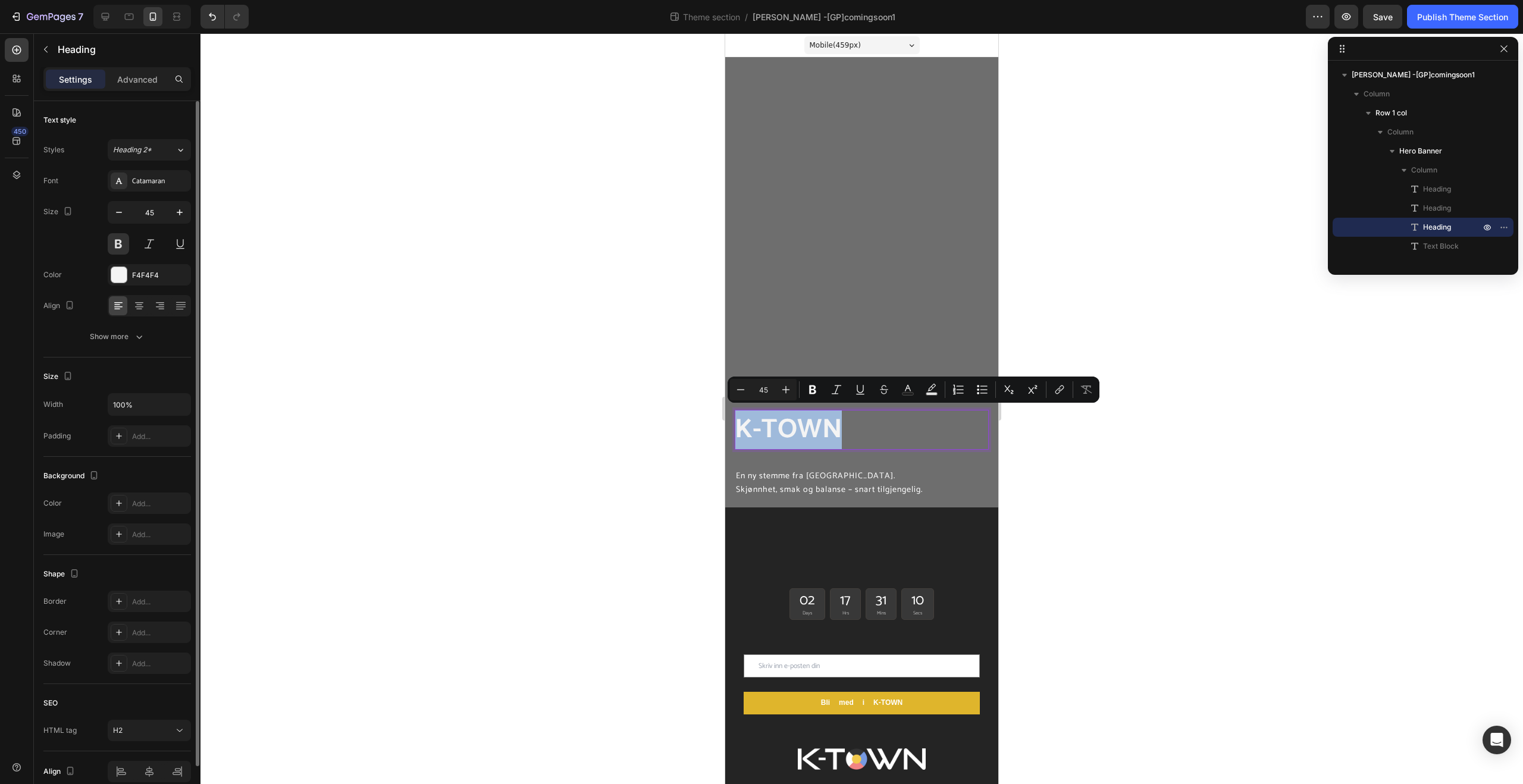
drag, startPoint x: 845, startPoint y: 421, endPoint x: 730, endPoint y: 421, distance: 115.0
click at [730, 421] on div "coming soon Heading K_TOWN Heading K-TOWN Heading 32 En ny stemme fra [GEOGRAPH…" at bounding box center [861, 379] width 273 height 256
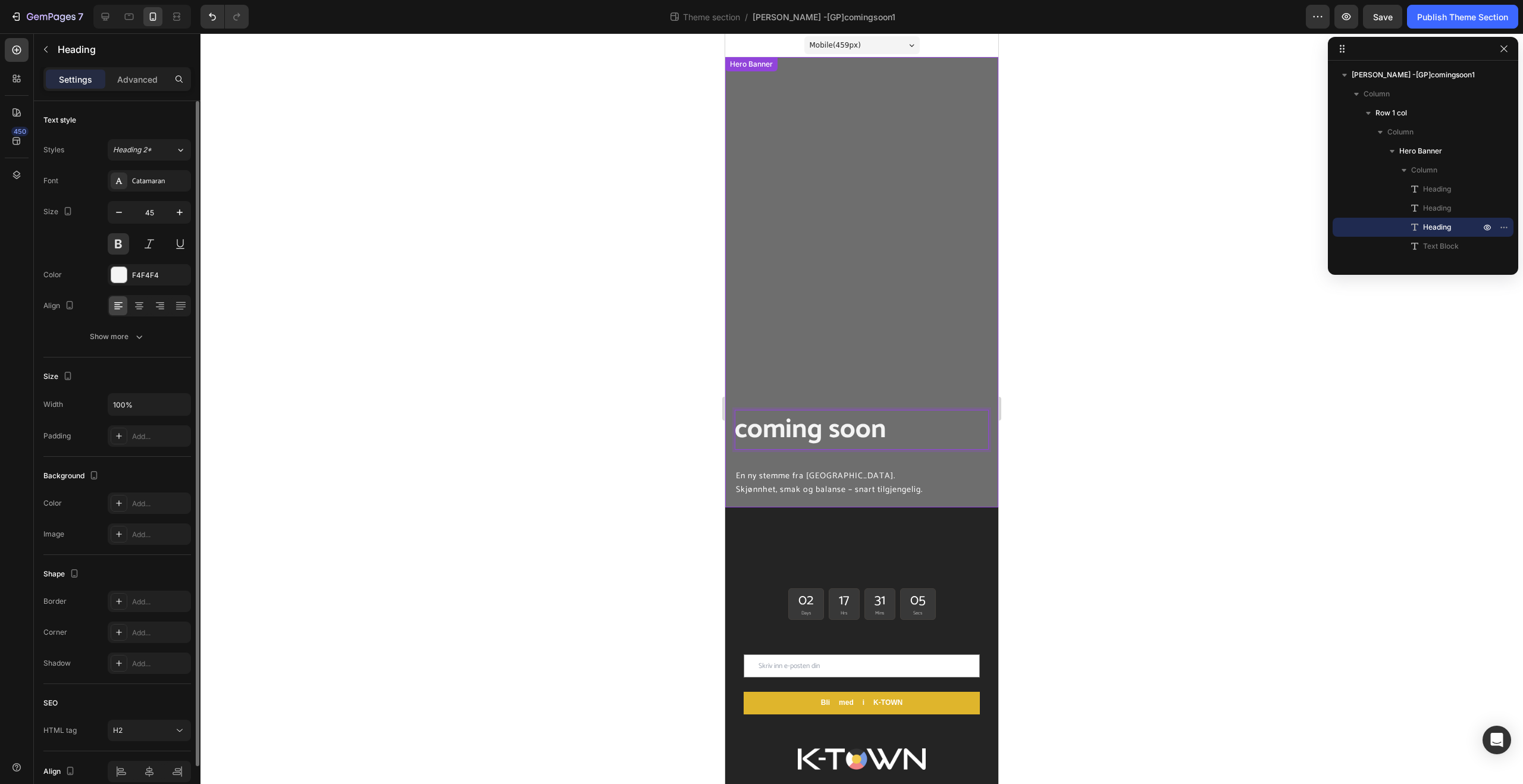
click at [912, 466] on div "coming soon Heading K_TOWN Heading coming soon Heading 32 En ny stemme fra [GEO…" at bounding box center [861, 379] width 254 height 237
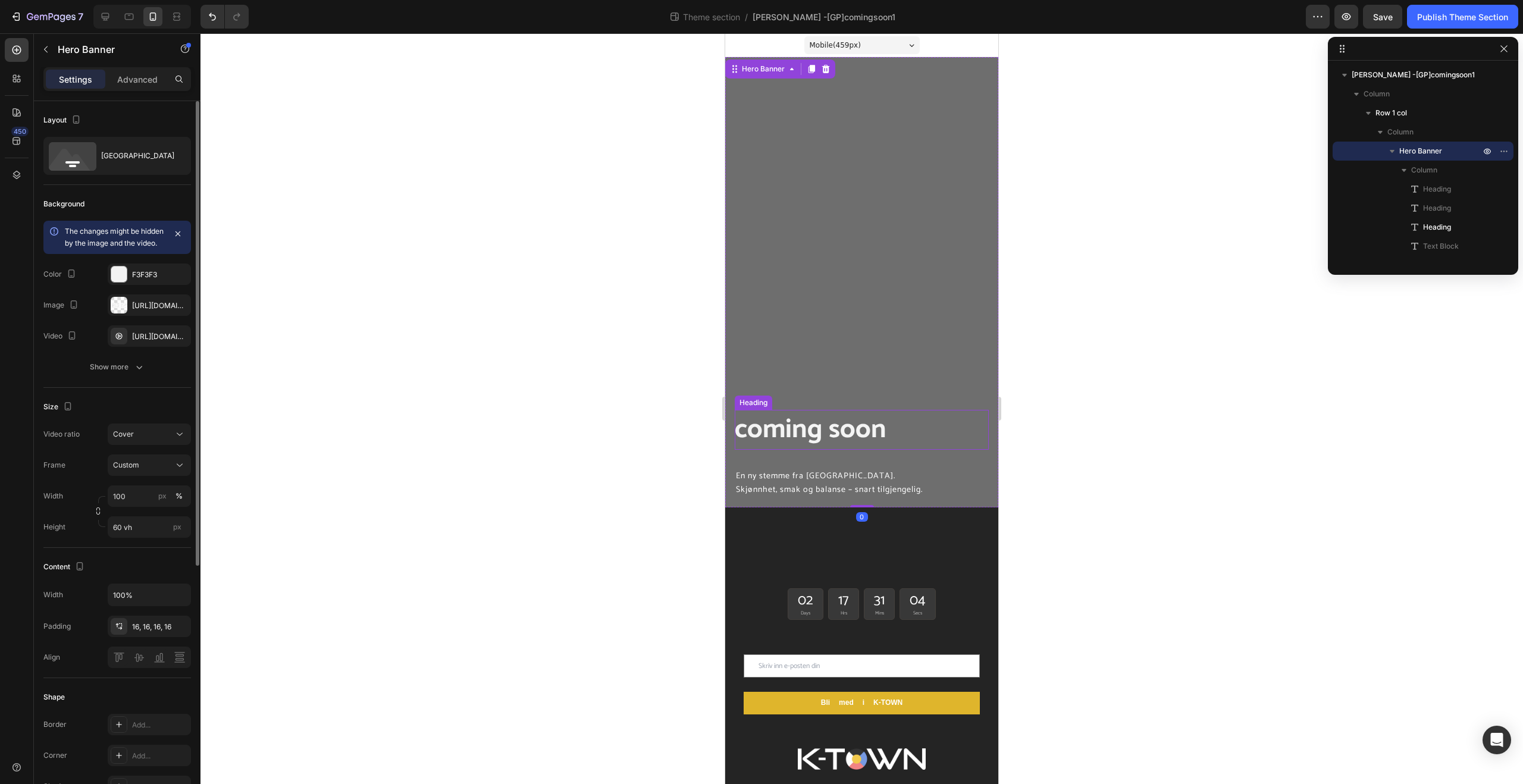
click at [883, 434] on p "coming soon" at bounding box center [861, 430] width 254 height 40
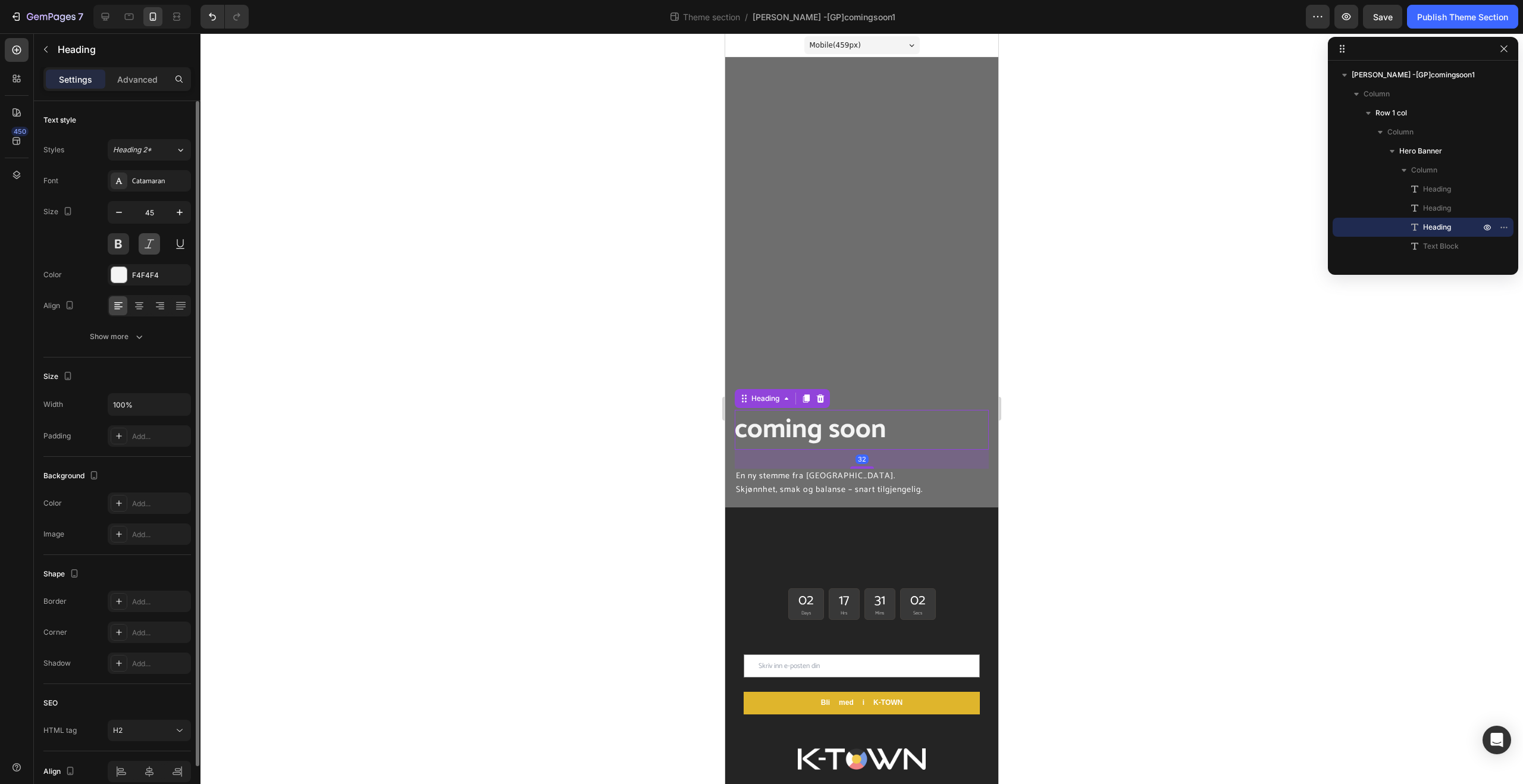
click at [142, 237] on button at bounding box center [149, 244] width 21 height 21
click at [148, 272] on div "F4F4F4" at bounding box center [149, 275] width 34 height 11
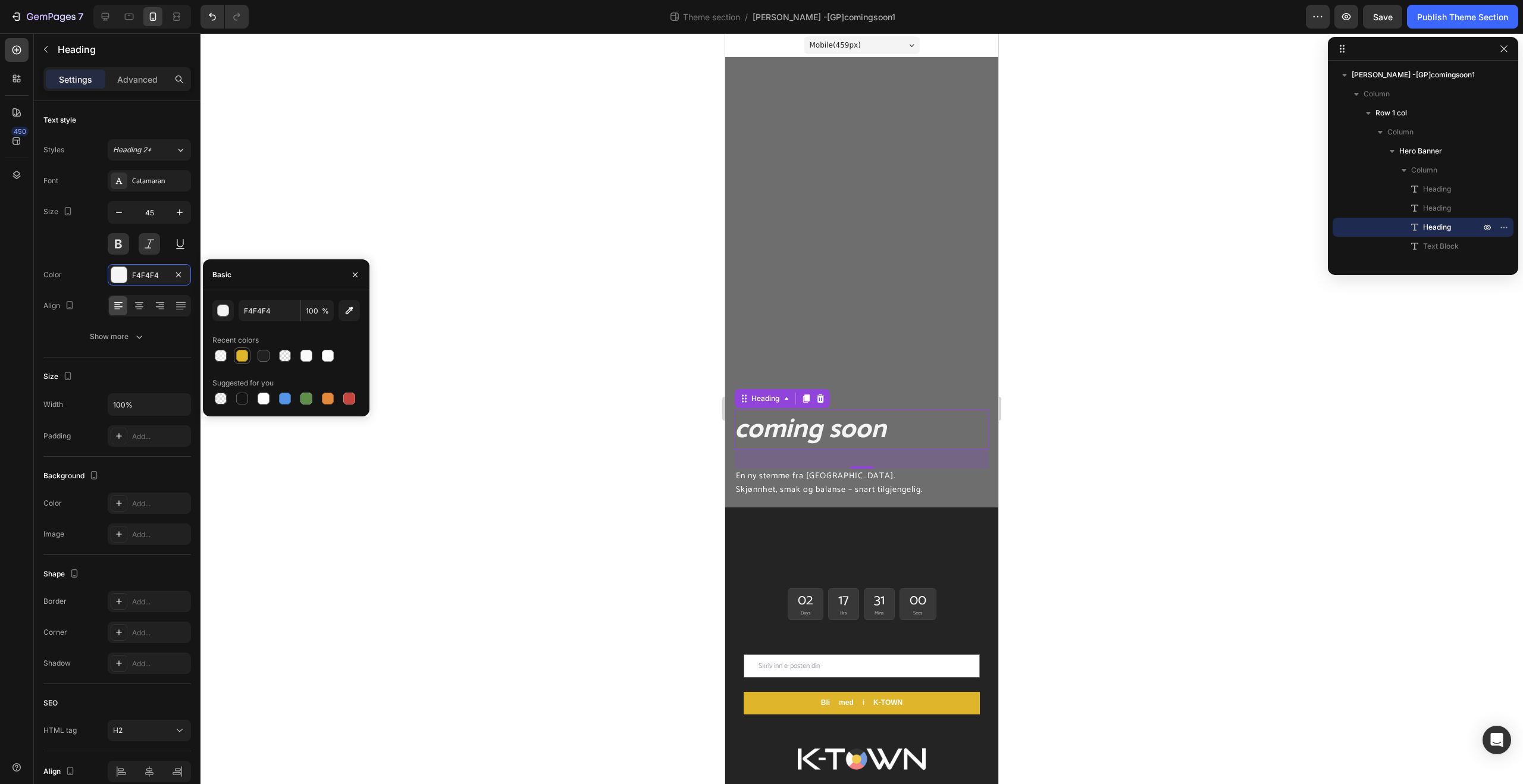
click at [239, 364] on div at bounding box center [242, 355] width 16 height 16
type input "DFB52C"
click at [911, 296] on div "coming soon Heading K_TOWN Heading coming soon Heading 32 En ny stemme fra [GEO…" at bounding box center [861, 379] width 254 height 237
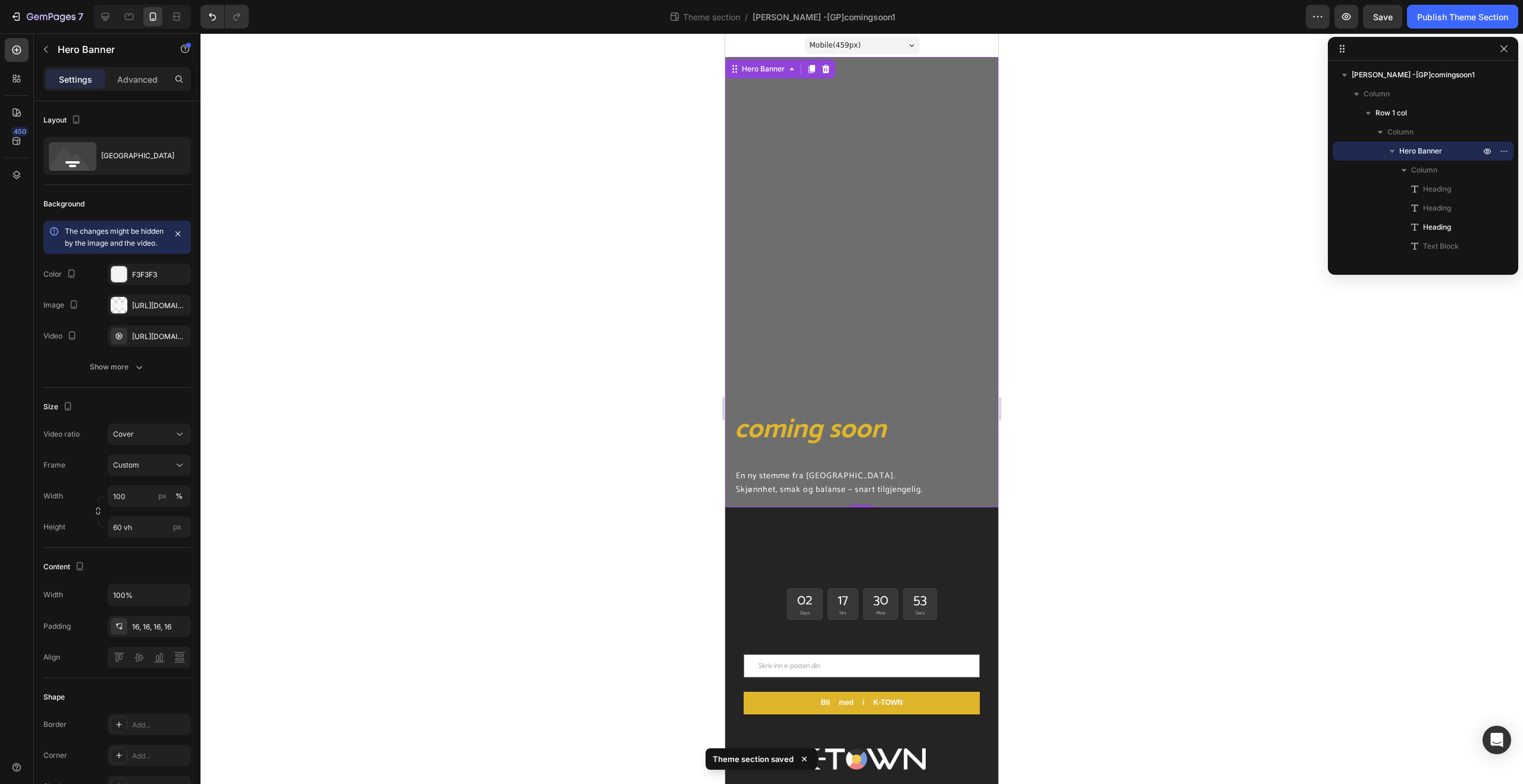
click at [872, 312] on div "coming soon Heading K_TOWN Heading coming soon Heading En ny stemme fra [GEOGRA…" at bounding box center [861, 379] width 254 height 237
click at [46, 47] on icon "button" at bounding box center [45, 49] width 3 height 7
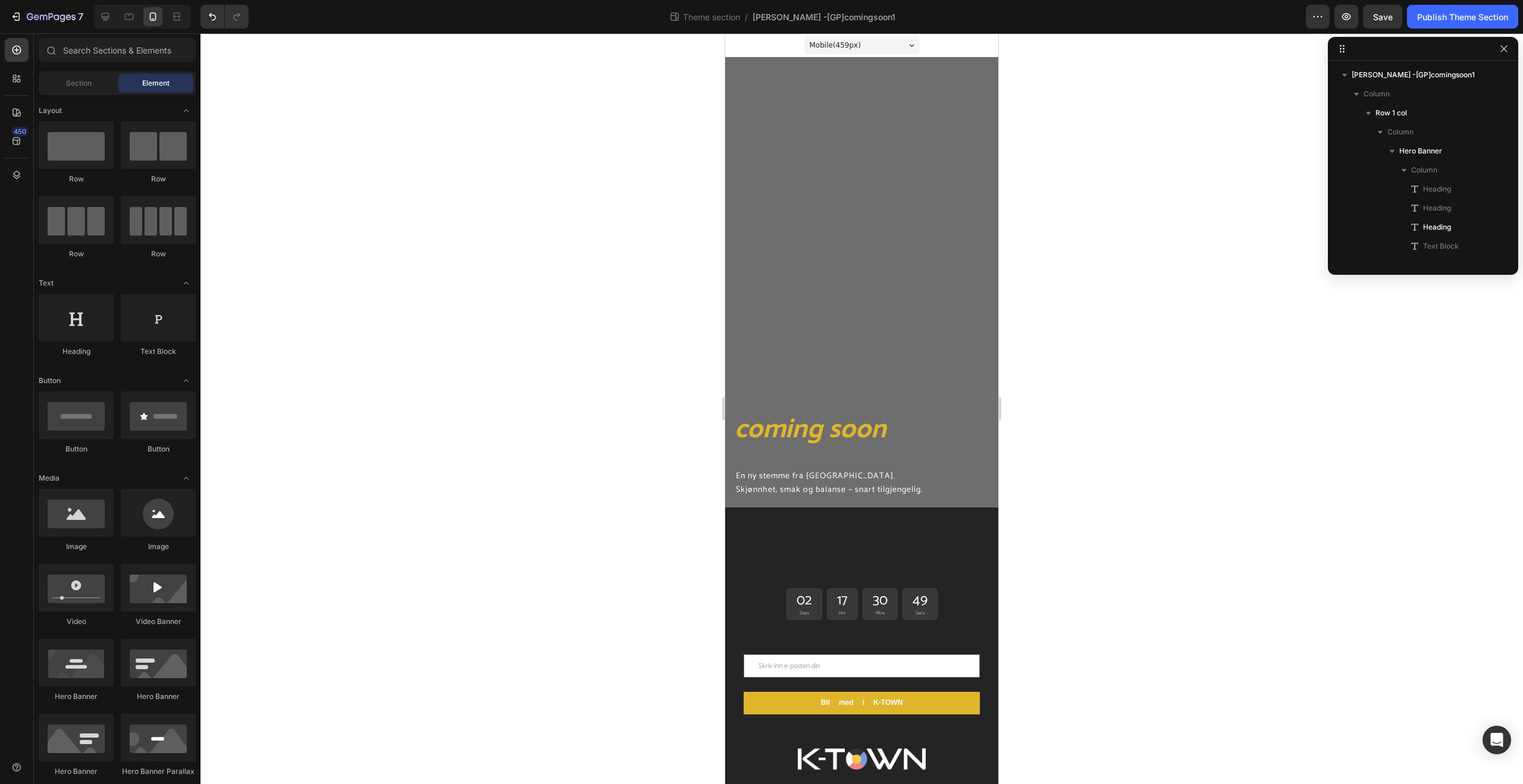
click at [116, 18] on div at bounding box center [142, 16] width 98 height 24
click at [113, 18] on div at bounding box center [105, 16] width 19 height 19
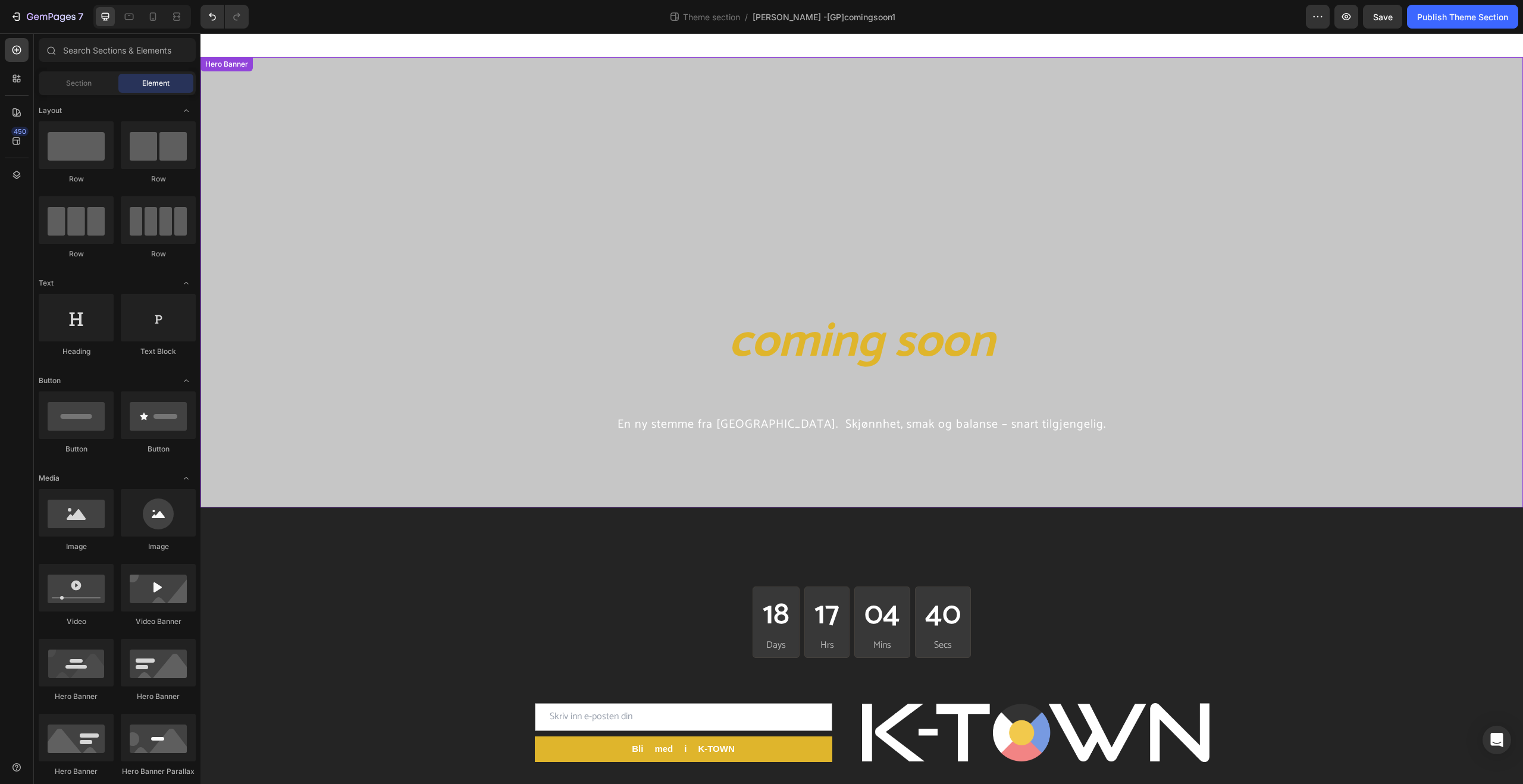
click at [600, 172] on div "Overlay" at bounding box center [861, 282] width 1323 height 450
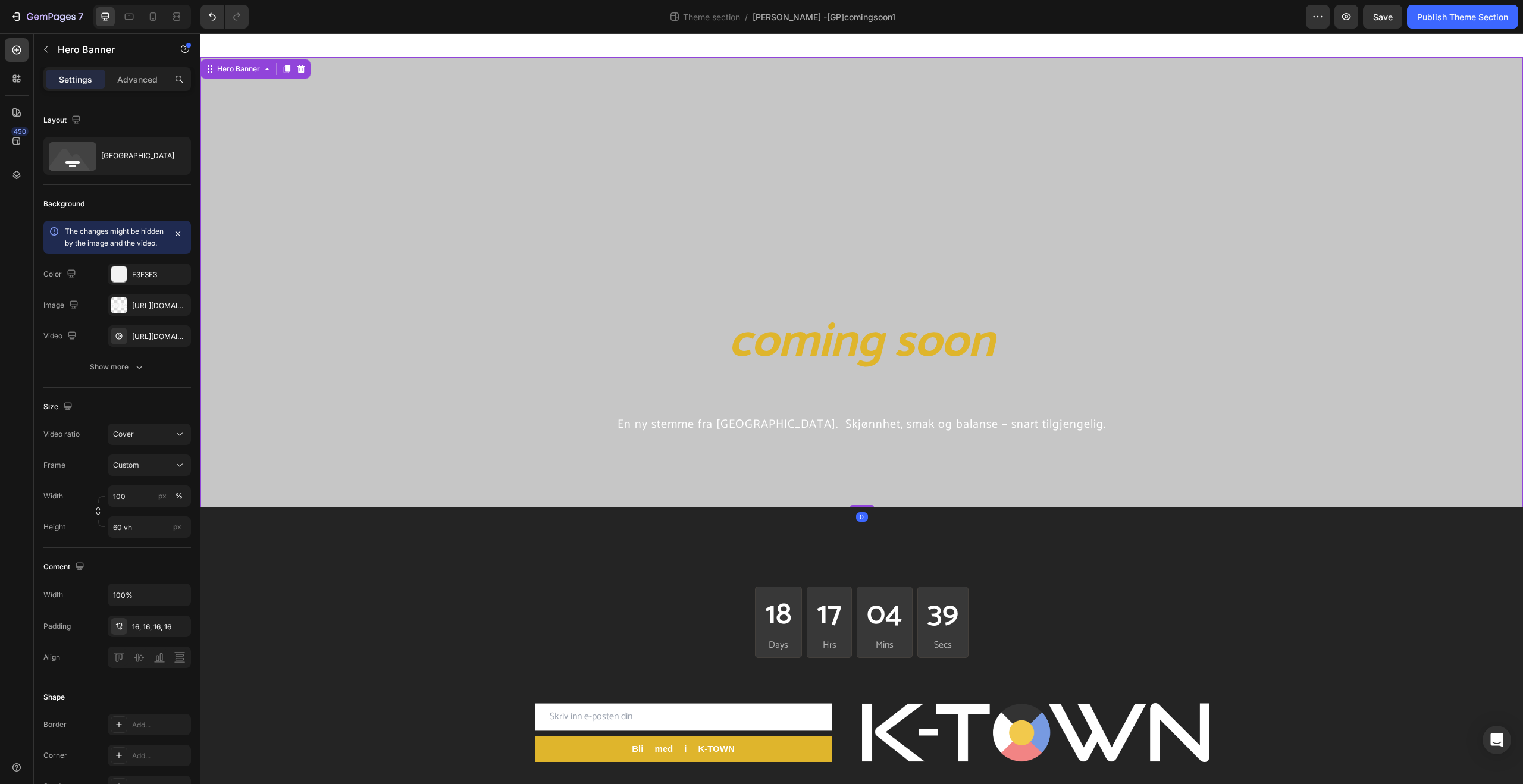
click at [496, 154] on div "Overlay" at bounding box center [861, 282] width 1323 height 450
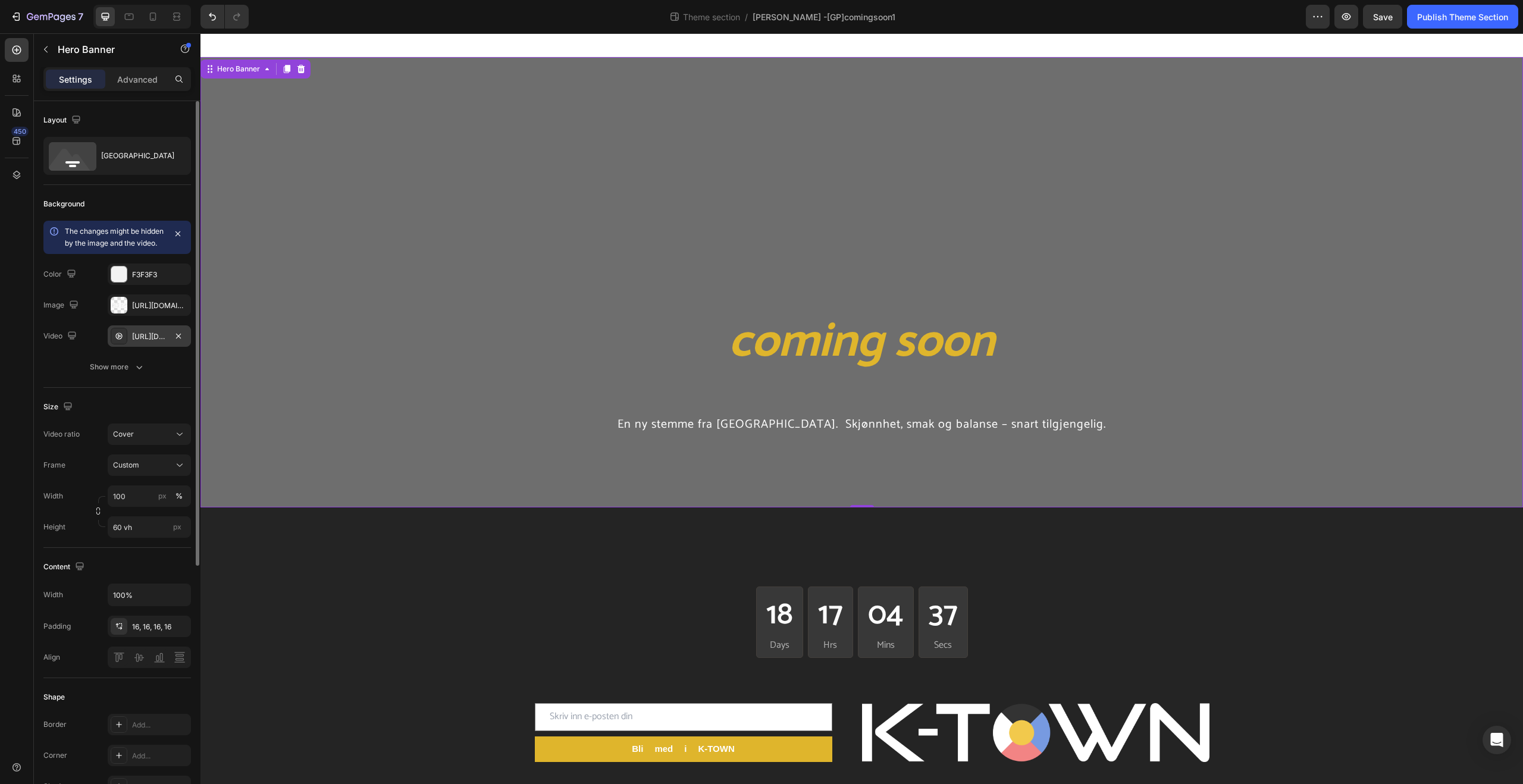
click at [156, 342] on div "[URL][DOMAIN_NAME]" at bounding box center [149, 337] width 34 height 11
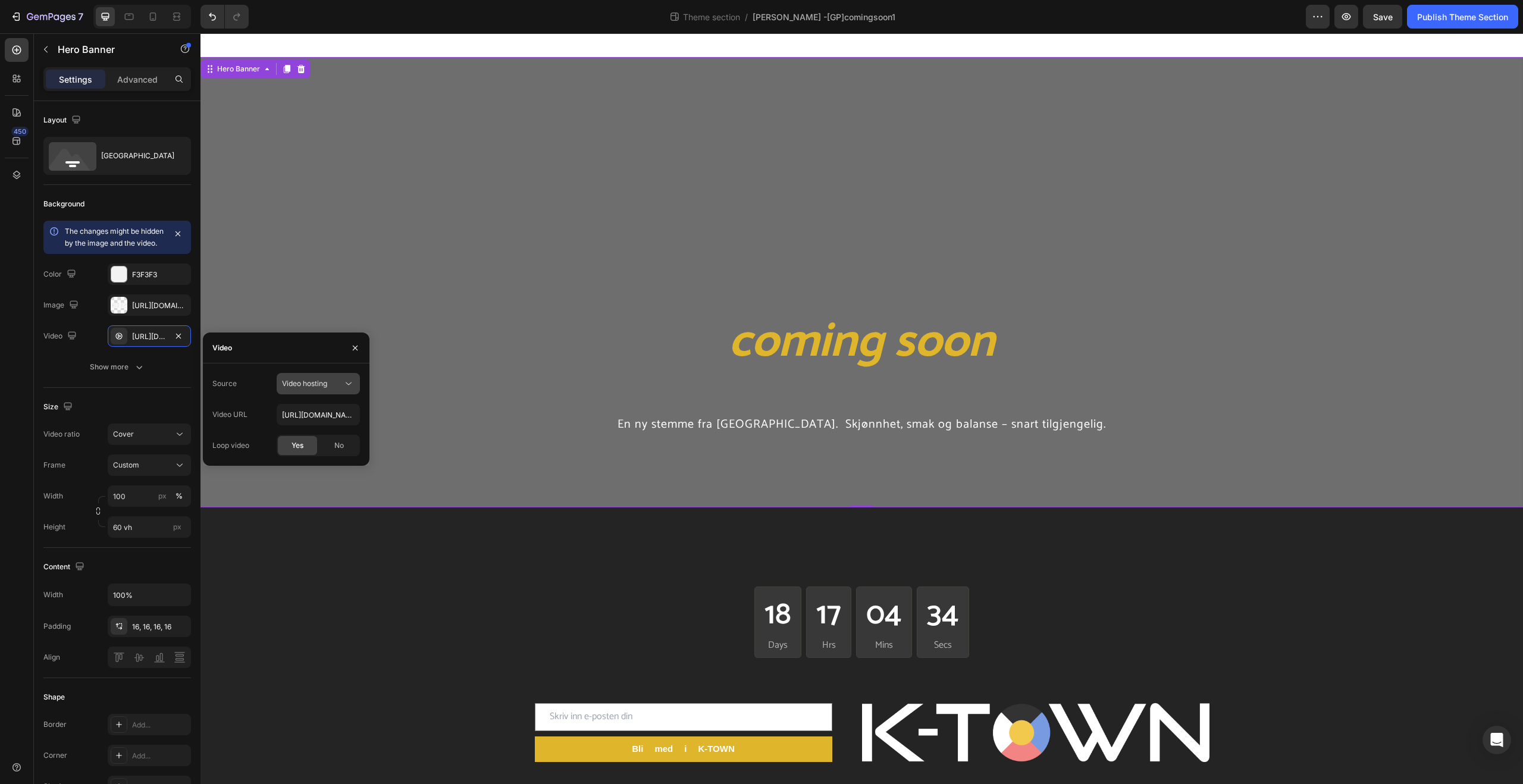
click at [300, 381] on span "Video hosting" at bounding box center [304, 383] width 45 height 9
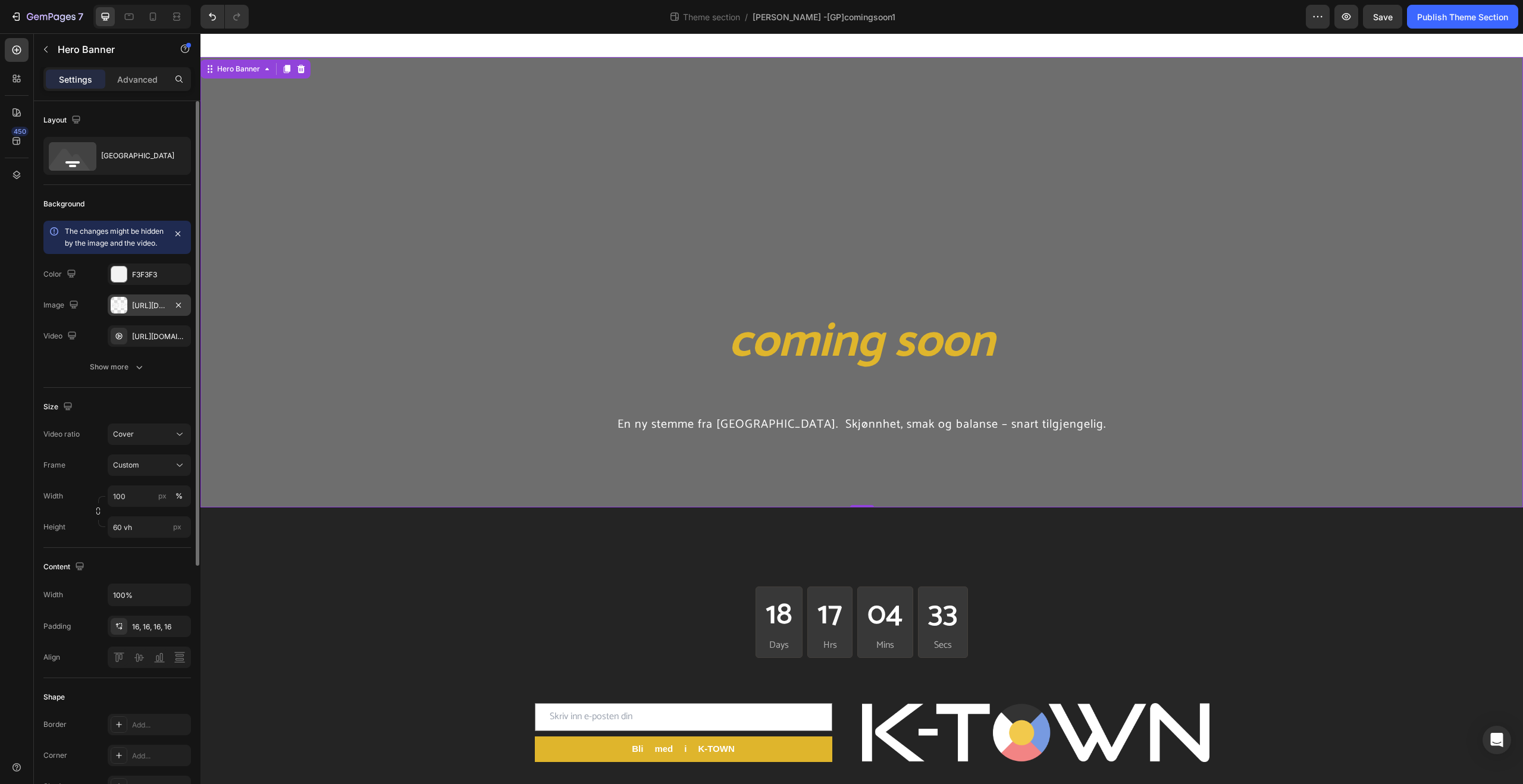
click at [156, 309] on div "[URL][DOMAIN_NAME]" at bounding box center [149, 305] width 83 height 21
click at [161, 347] on div "[URL][DOMAIN_NAME]" at bounding box center [149, 336] width 83 height 21
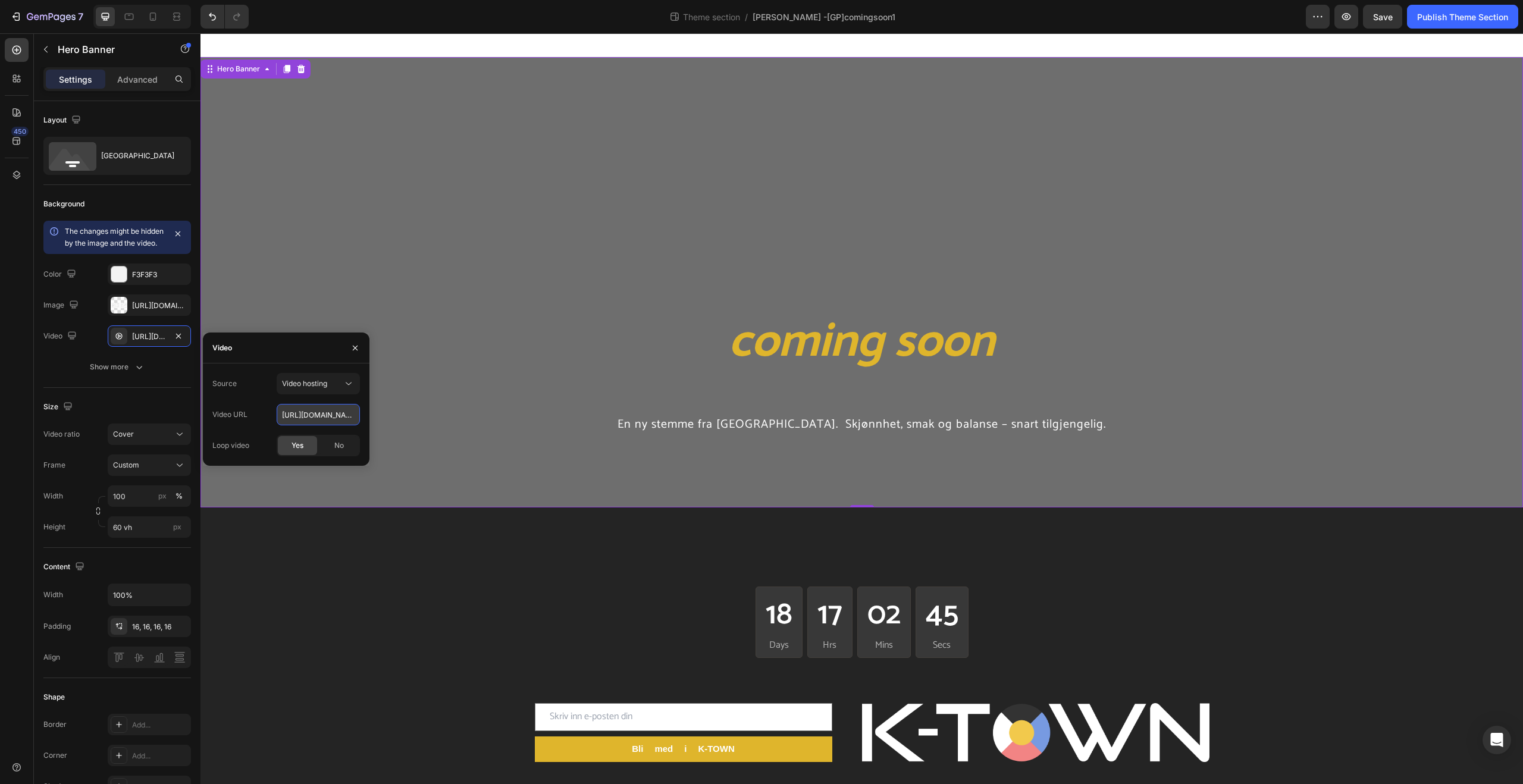
click at [351, 412] on input "[URL][DOMAIN_NAME]" at bounding box center [318, 414] width 83 height 21
paste input "e28d15b381f49d087760ab9ab1c4a54.mp4/videos/c/o/v/a"
type input "[URL][DOMAIN_NAME]"
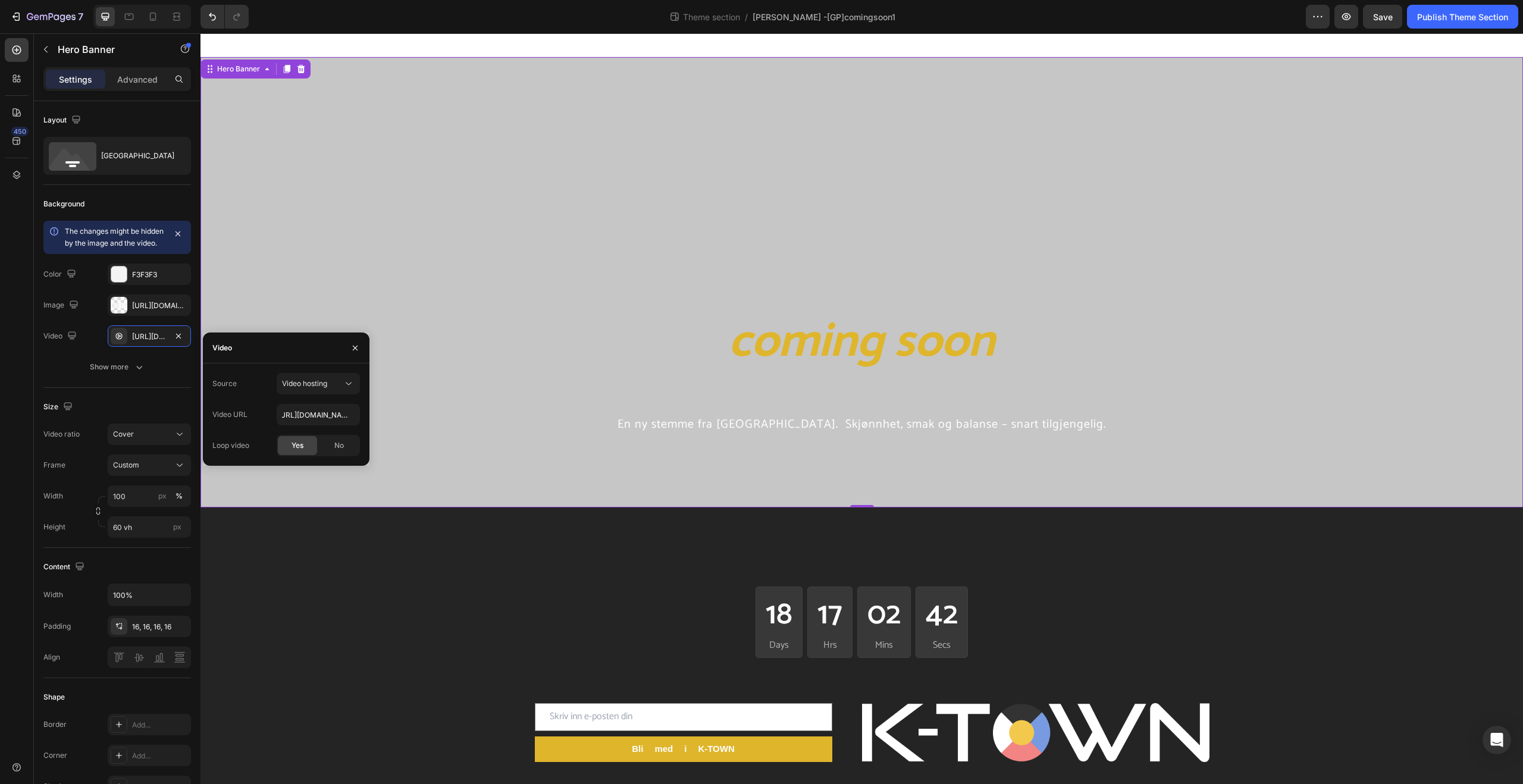
click at [260, 252] on div "Overlay" at bounding box center [861, 282] width 1323 height 450
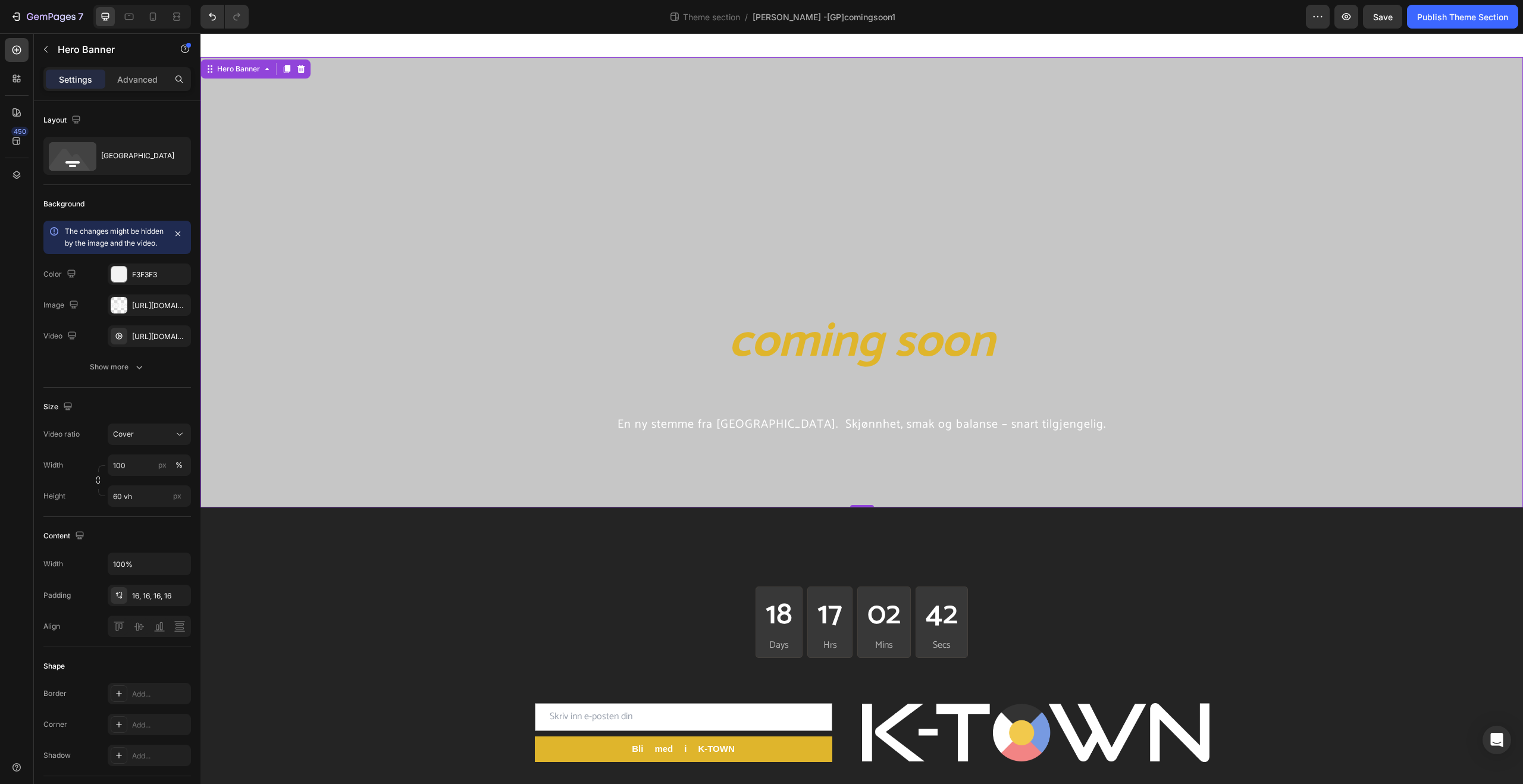
scroll to position [0, 0]
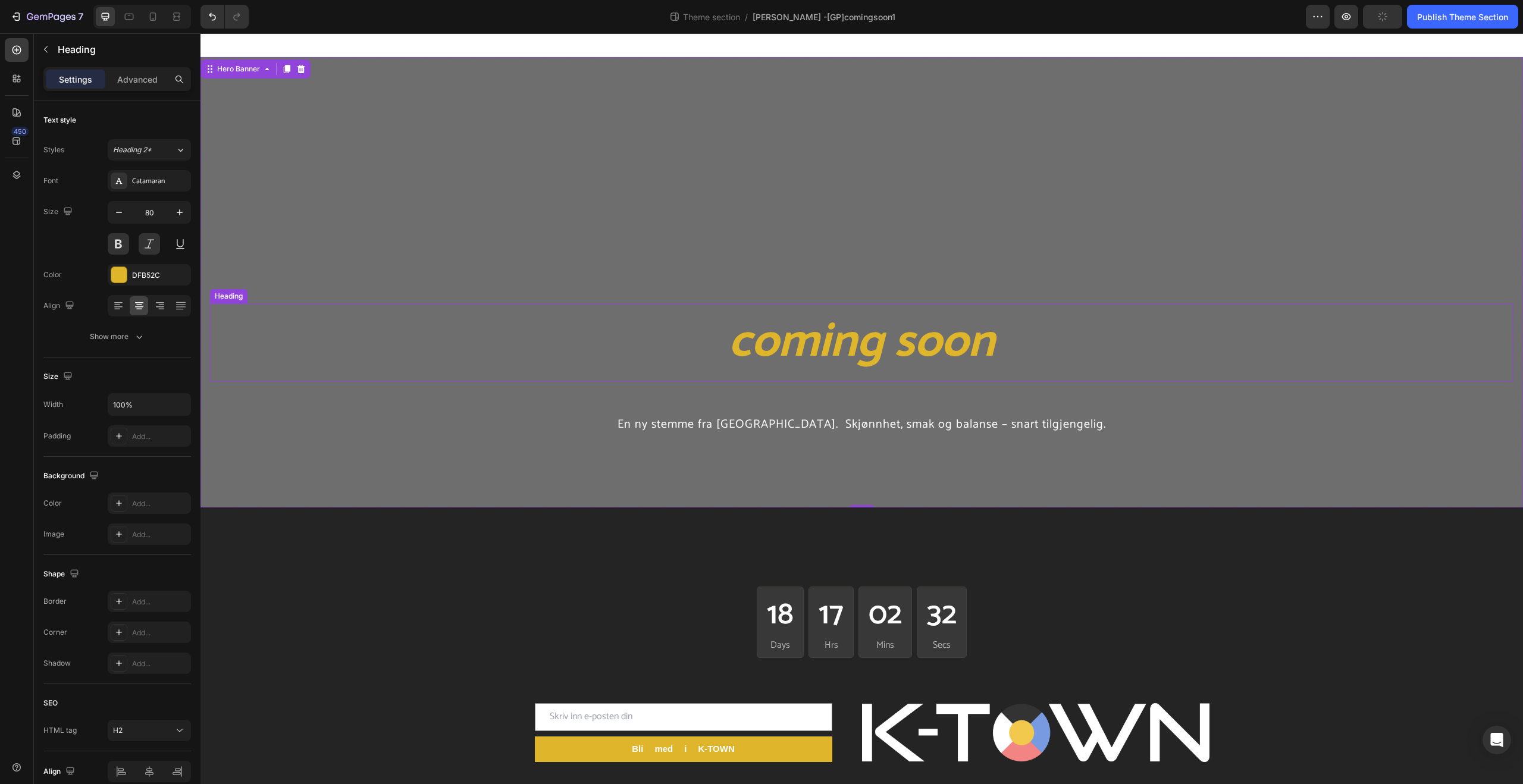
click at [375, 365] on p "coming soon" at bounding box center [861, 343] width 1301 height 76
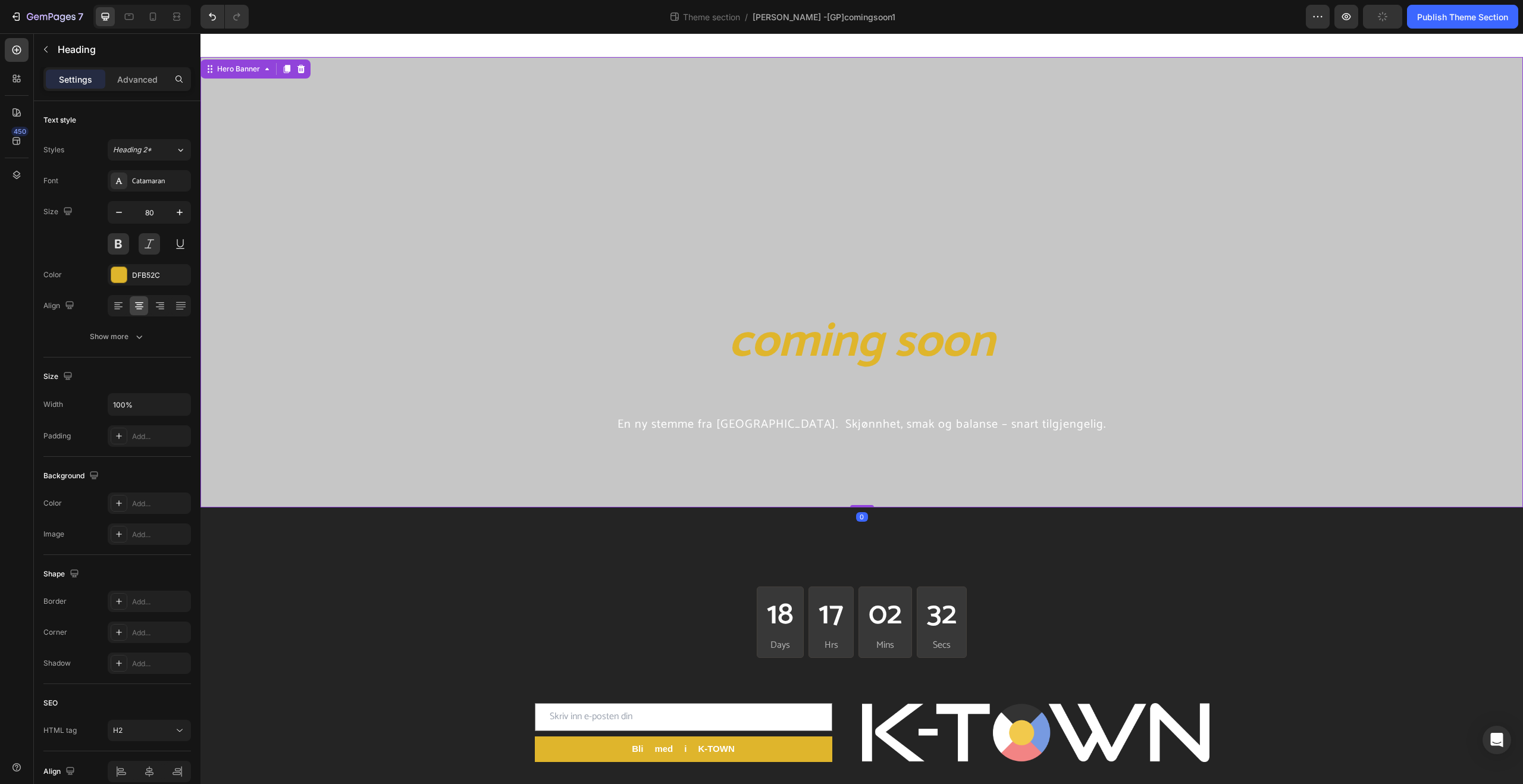
click at [399, 218] on div "Overlay" at bounding box center [861, 282] width 1323 height 450
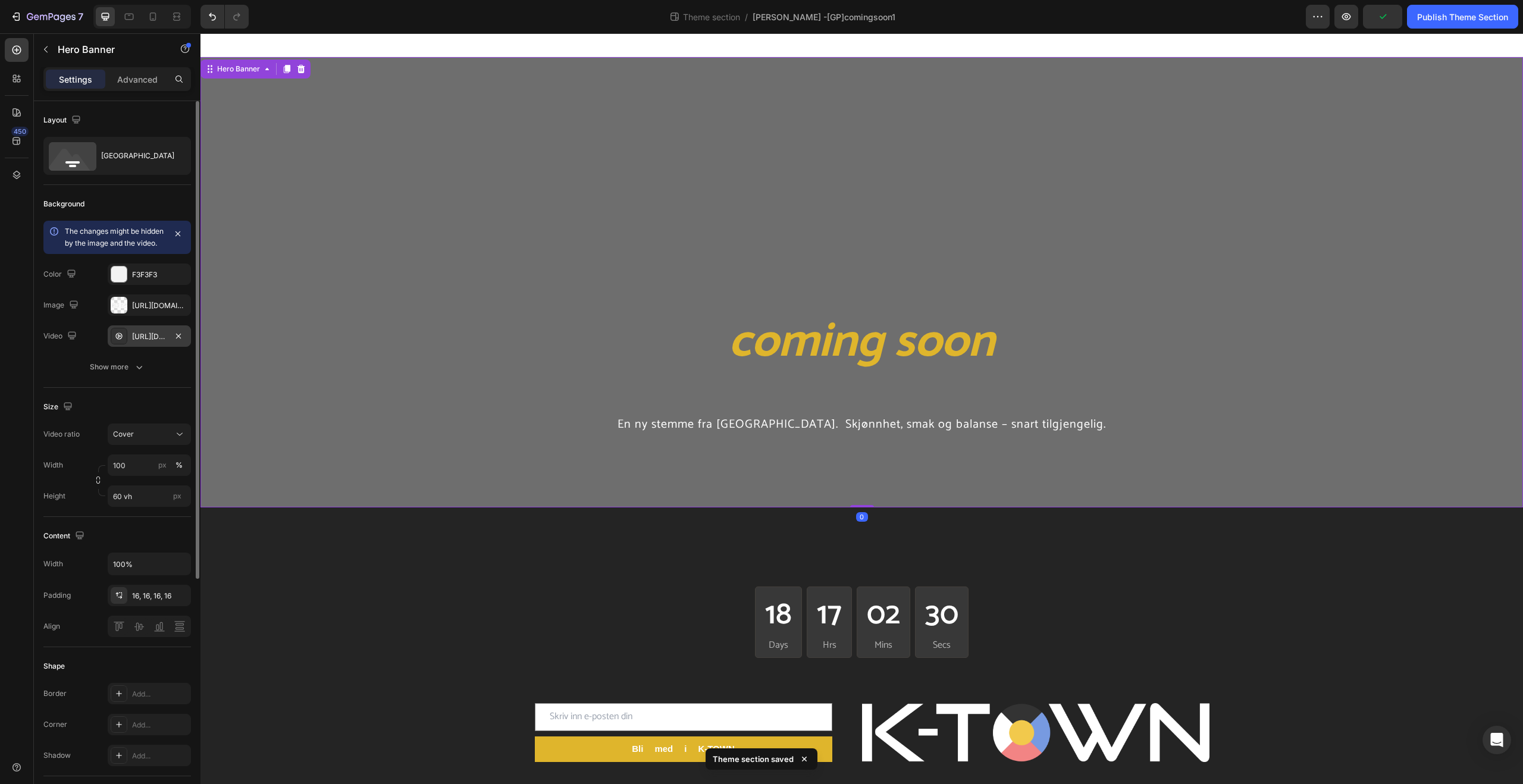
click at [159, 342] on div "[URL][DOMAIN_NAME]" at bounding box center [149, 337] width 34 height 11
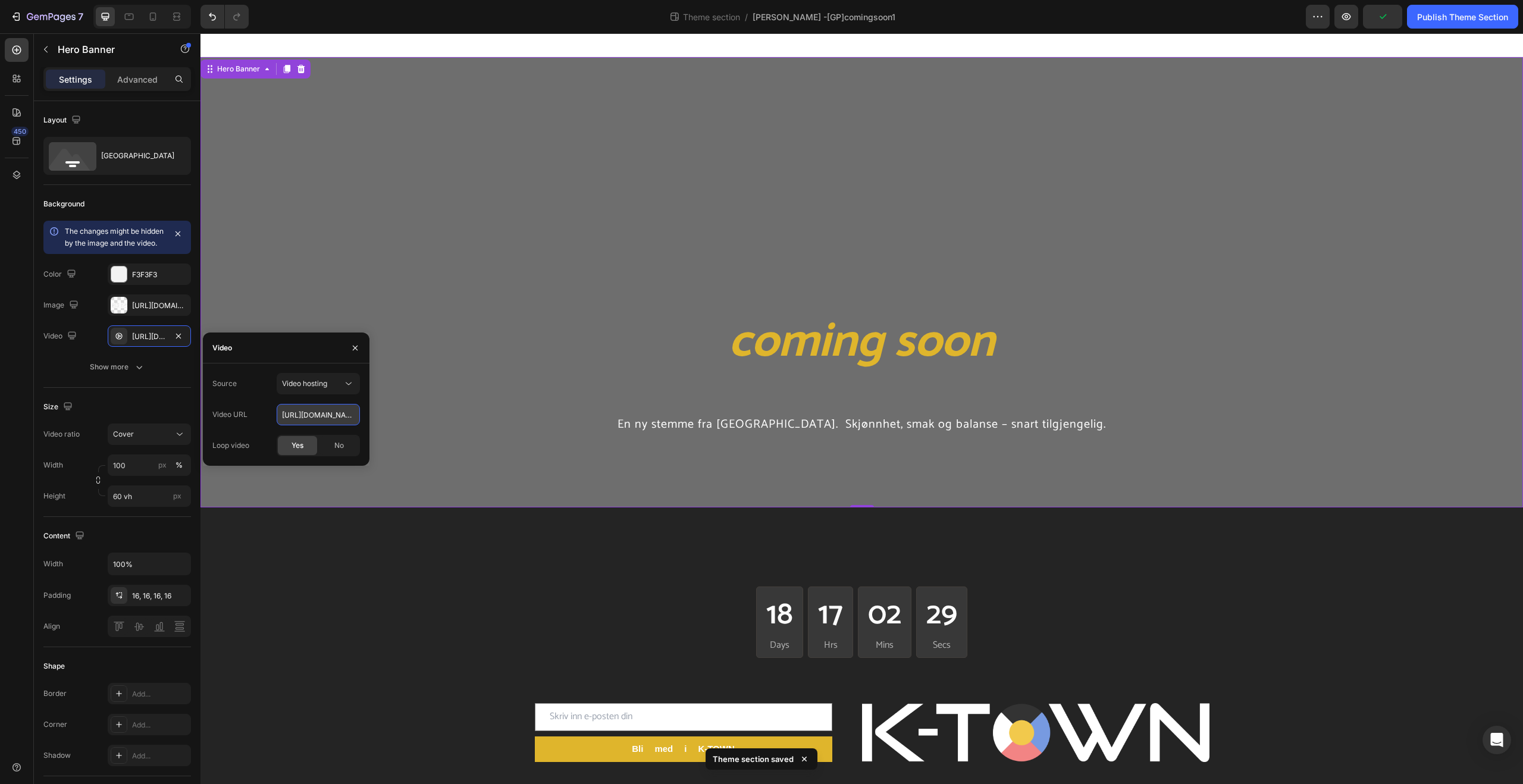
click at [289, 422] on input "[URL][DOMAIN_NAME]" at bounding box center [318, 414] width 83 height 21
drag, startPoint x: 490, startPoint y: 456, endPoint x: 474, endPoint y: 414, distance: 44.9
click at [291, 380] on span "Video hosting" at bounding box center [304, 383] width 45 height 9
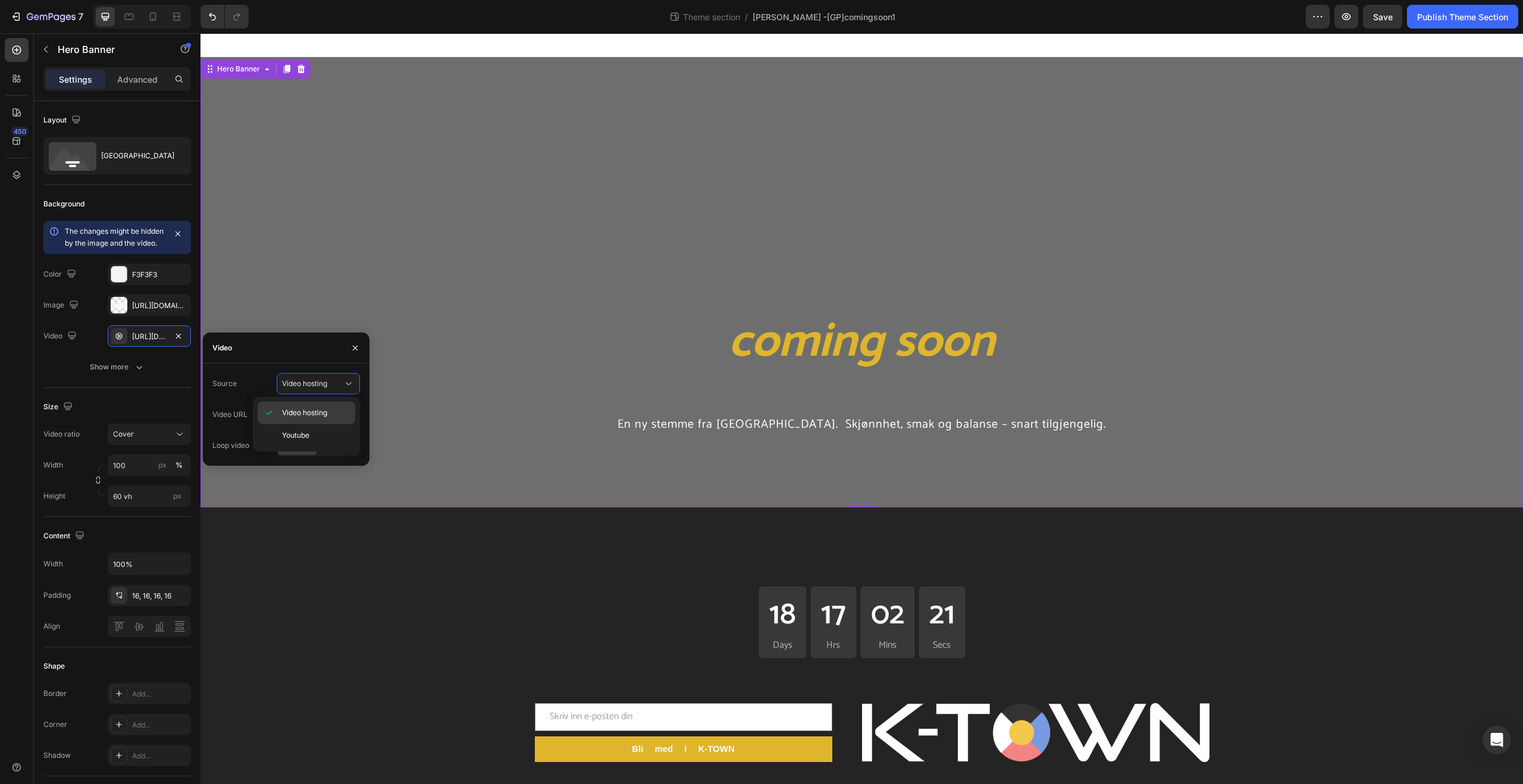
click at [303, 424] on div "Video hosting" at bounding box center [306, 435] width 98 height 22
click at [309, 415] on input "[URL][DOMAIN_NAME]" at bounding box center [318, 414] width 83 height 21
click at [309, 415] on input "text" at bounding box center [318, 414] width 83 height 21
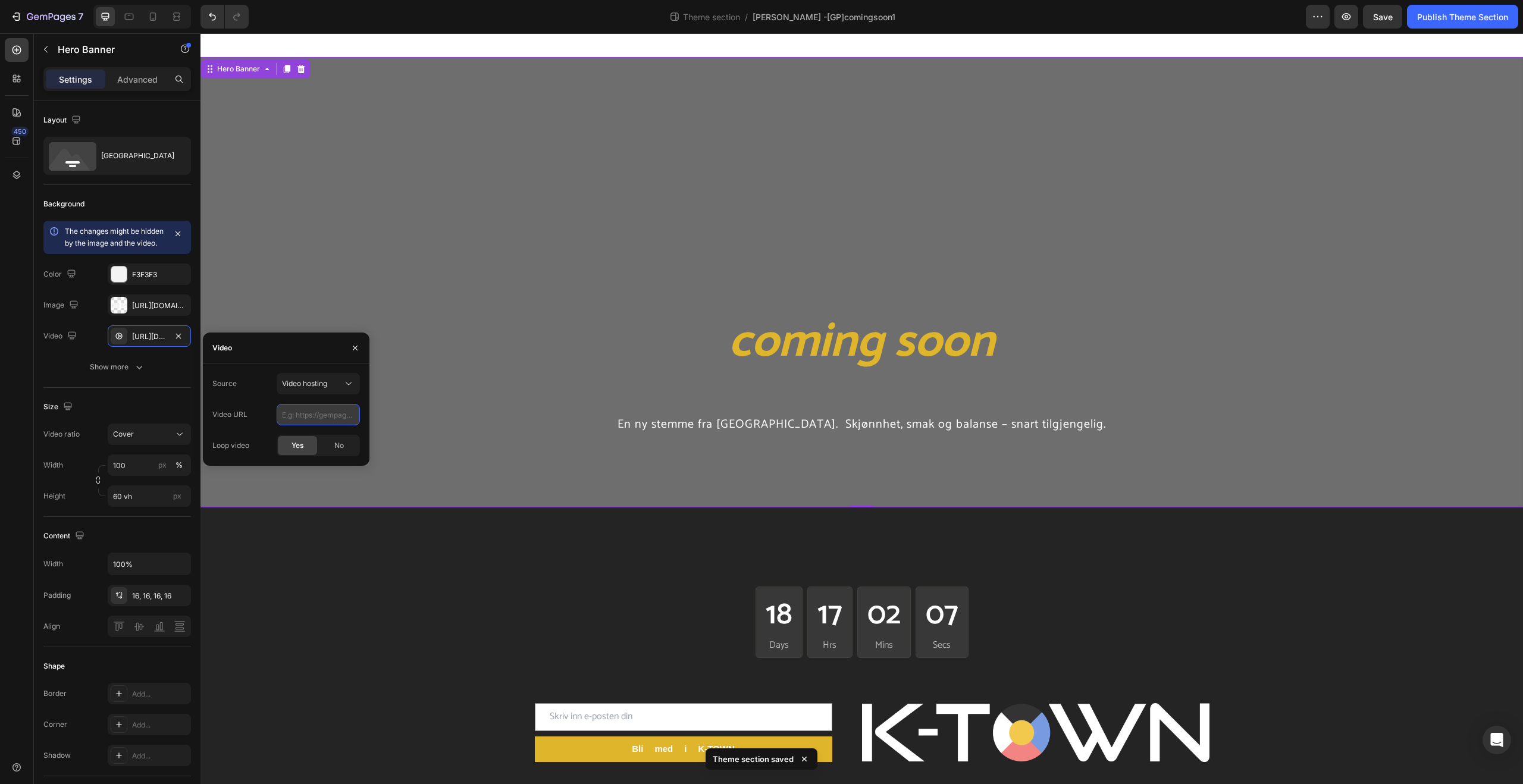
paste input "[URL][DOMAIN_NAME]"
type input "[URL][DOMAIN_NAME]"
click at [341, 474] on p "Rich Text Editor. Editing area: main" at bounding box center [861, 466] width 1301 height 42
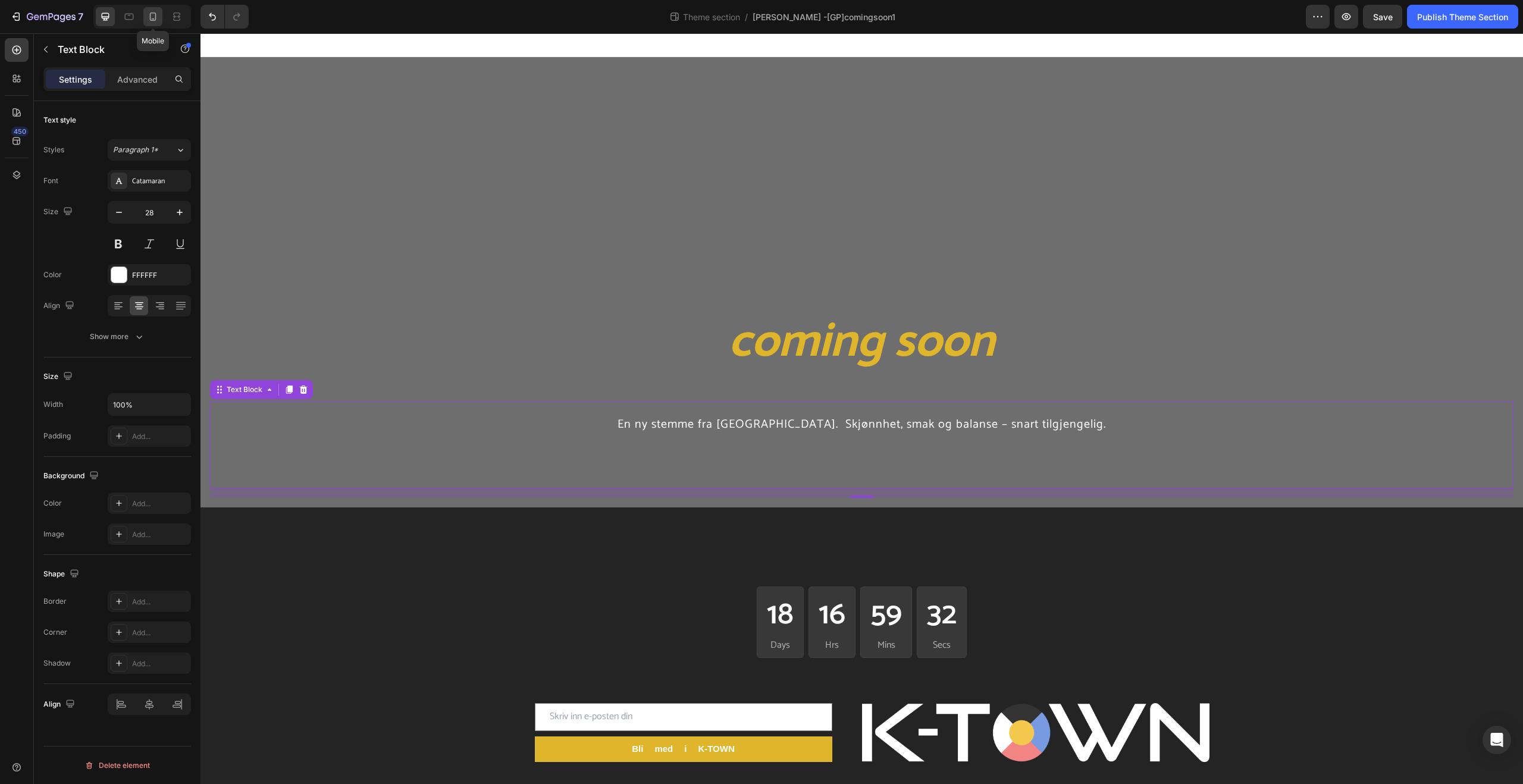
click at [152, 21] on icon at bounding box center [153, 16] width 12 height 12
type input "14"
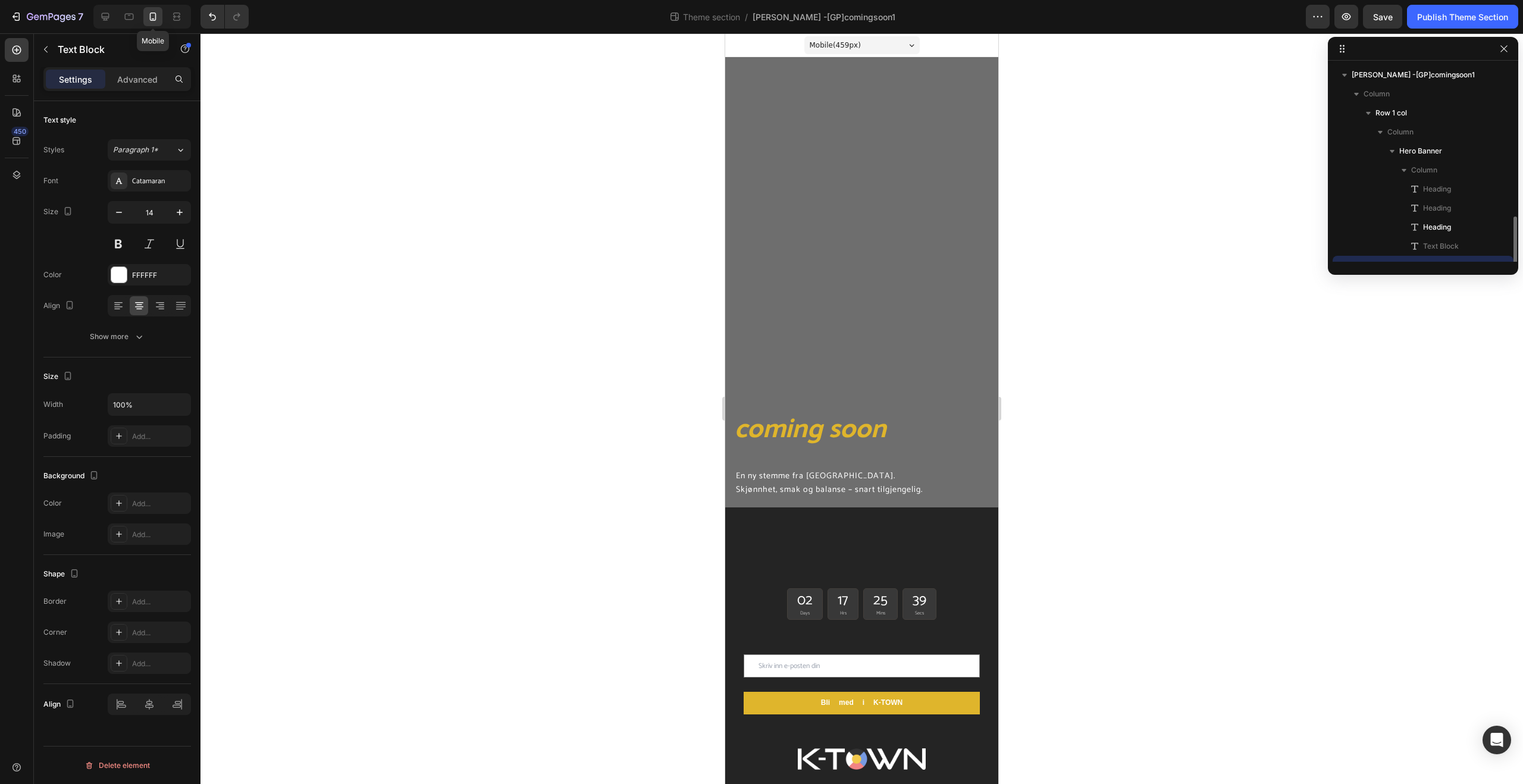
scroll to position [89, 0]
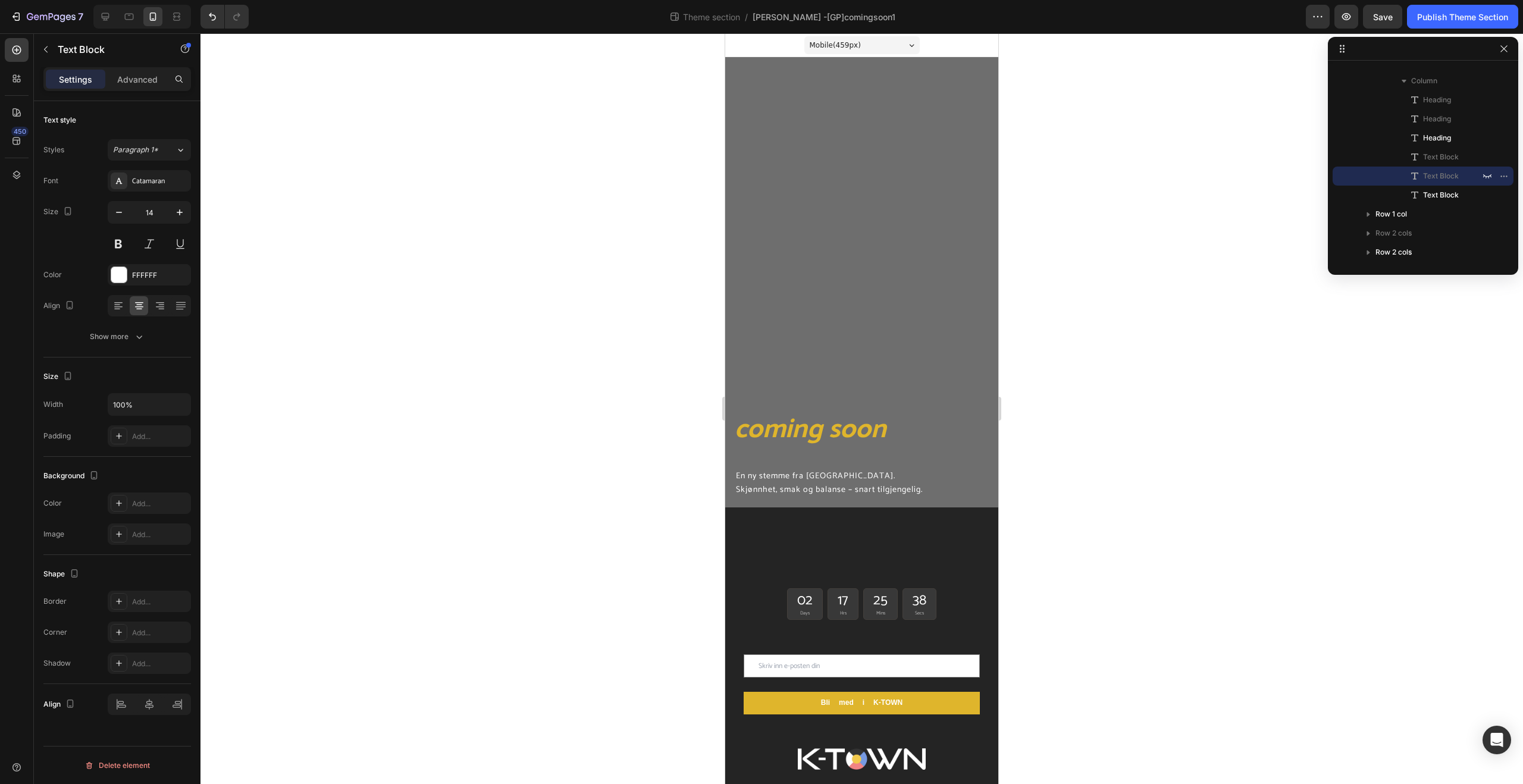
click at [115, 21] on div at bounding box center [142, 16] width 98 height 24
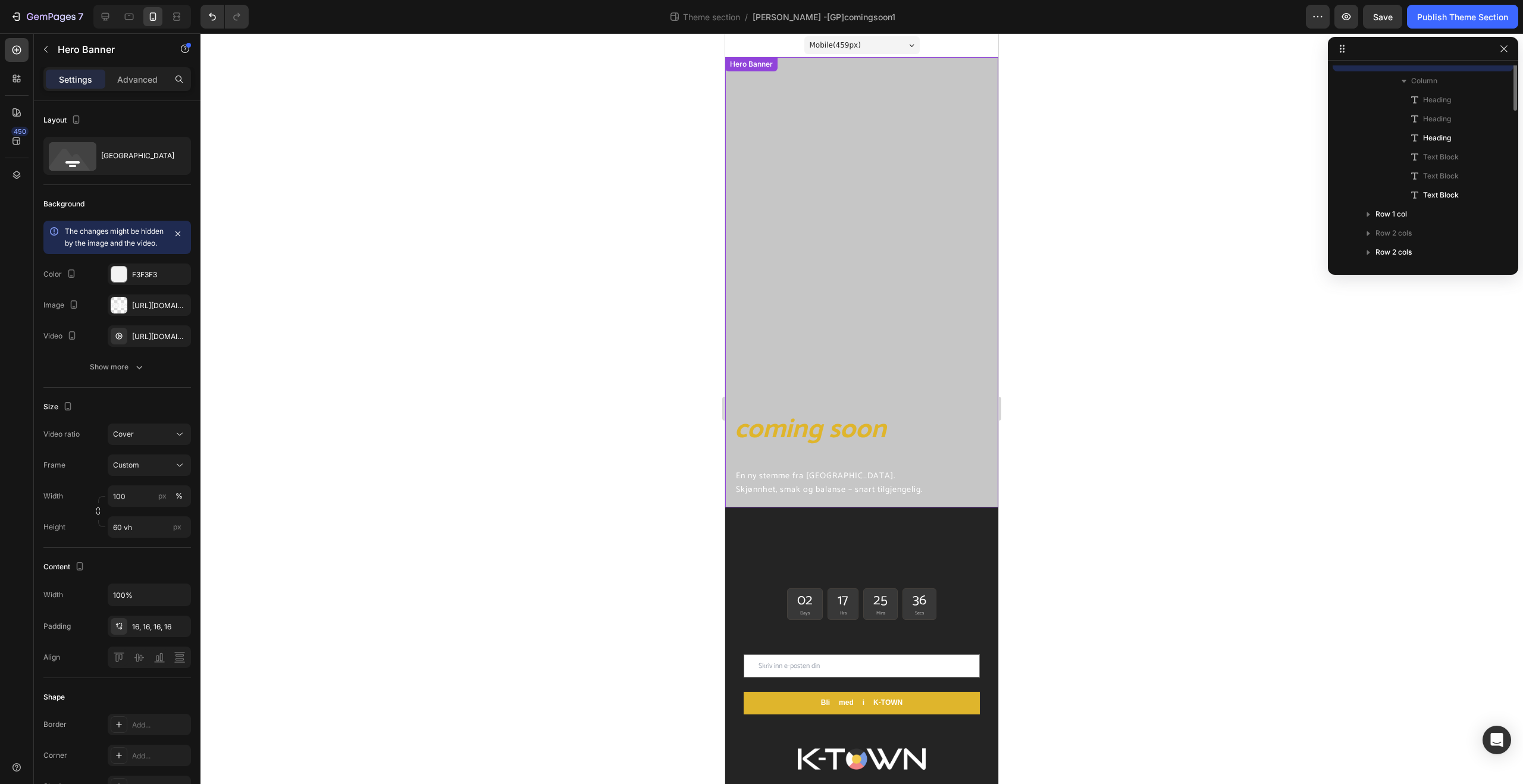
click at [835, 239] on div "Overlay" at bounding box center [861, 282] width 273 height 450
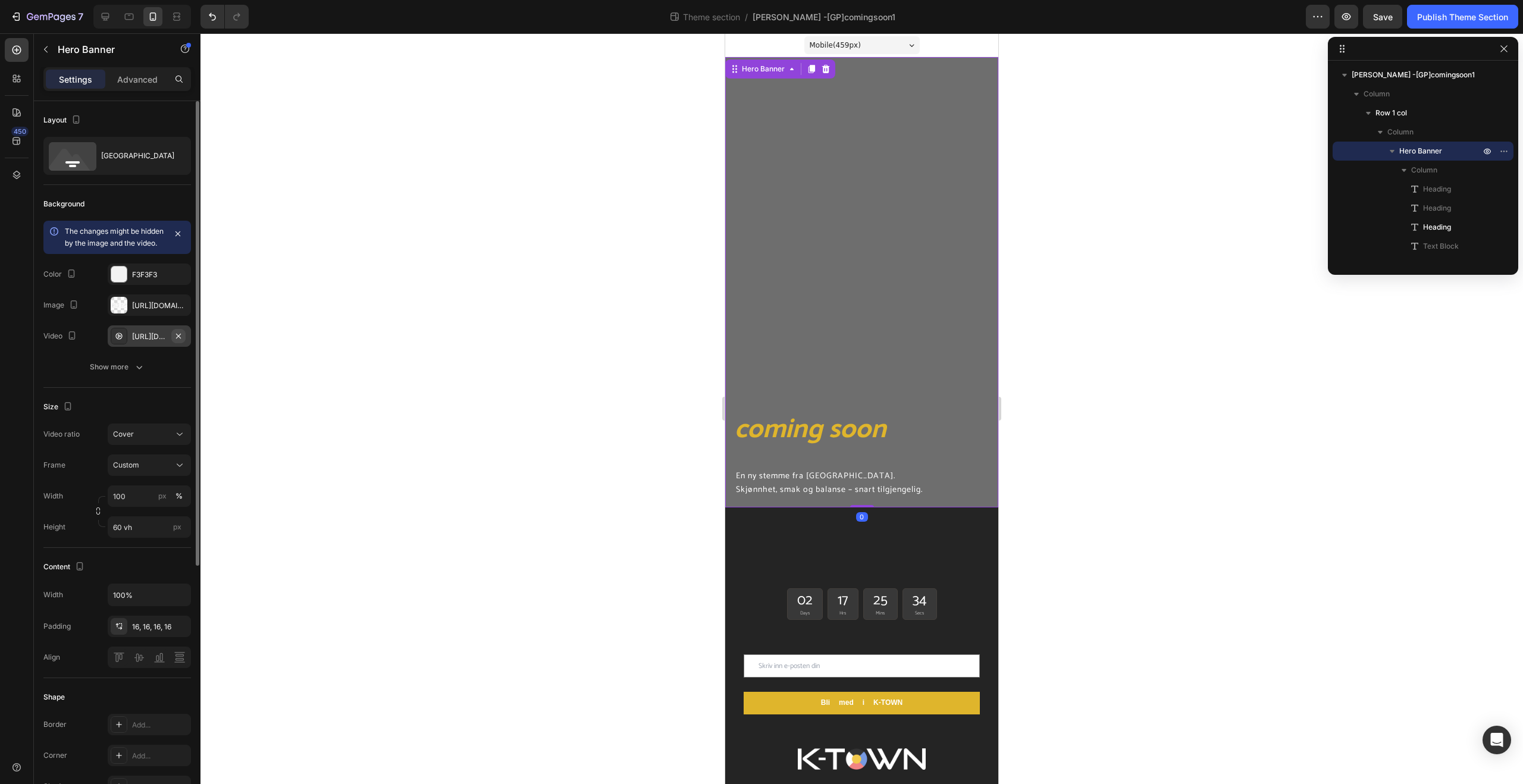
click at [180, 342] on button "button" at bounding box center [179, 336] width 14 height 14
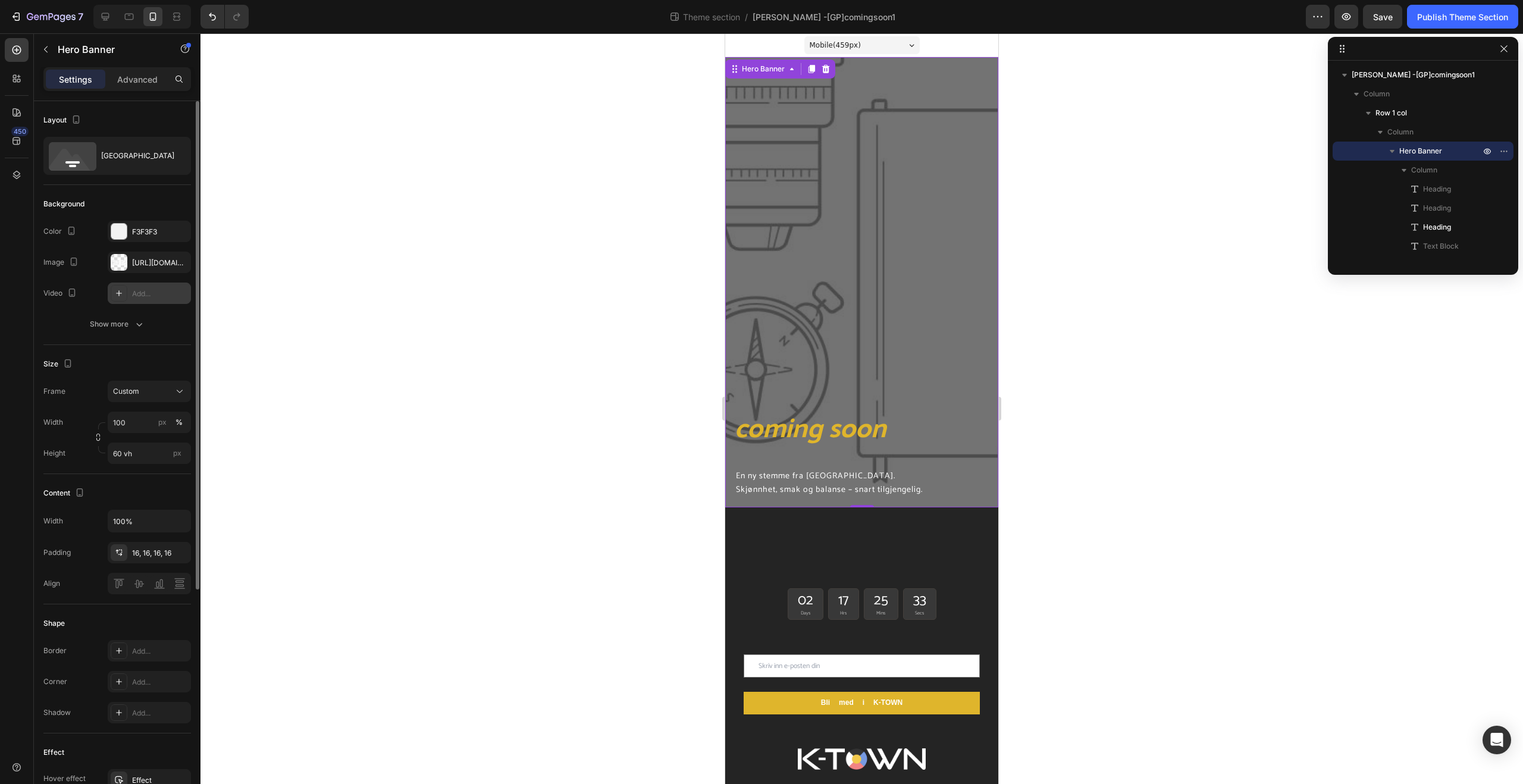
click at [140, 296] on div "Add..." at bounding box center [159, 294] width 56 height 11
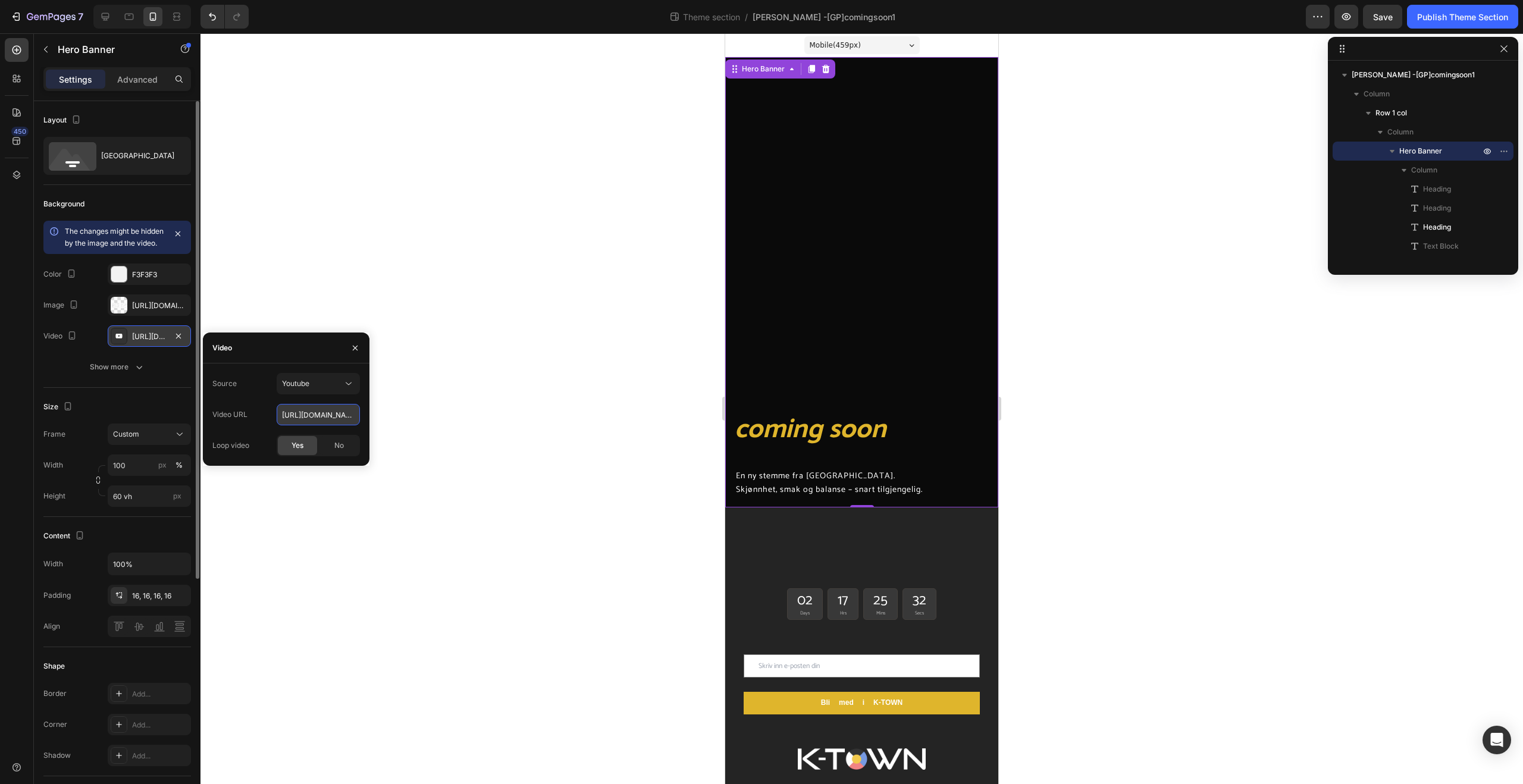
click at [295, 413] on input "[URL][DOMAIN_NAME]" at bounding box center [318, 414] width 83 height 21
paste input "[DOMAIN_NAME][URL]"
type input "[URL][DOMAIN_NAME]"
click at [434, 395] on div at bounding box center [861, 408] width 1323 height 750
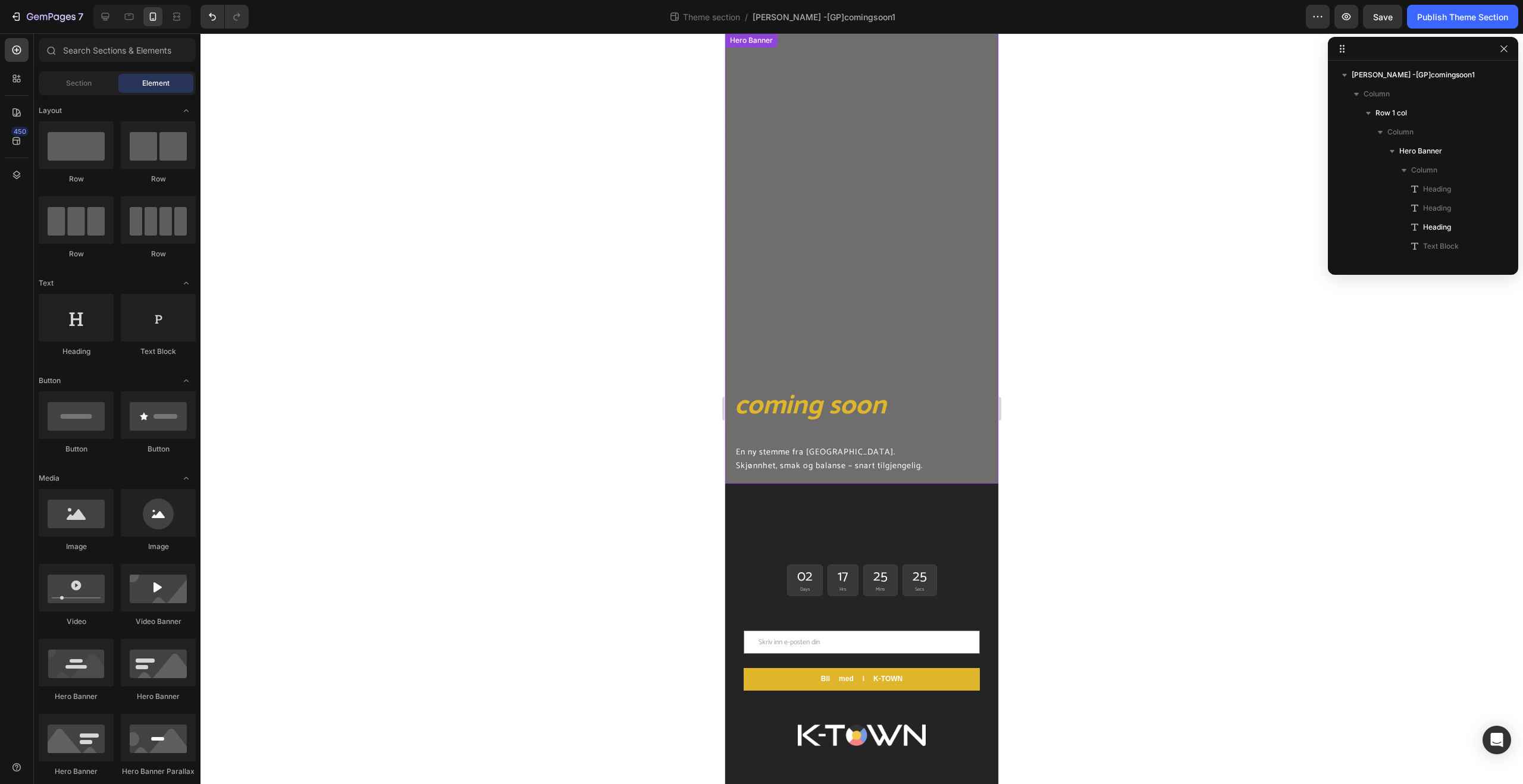
scroll to position [0, 0]
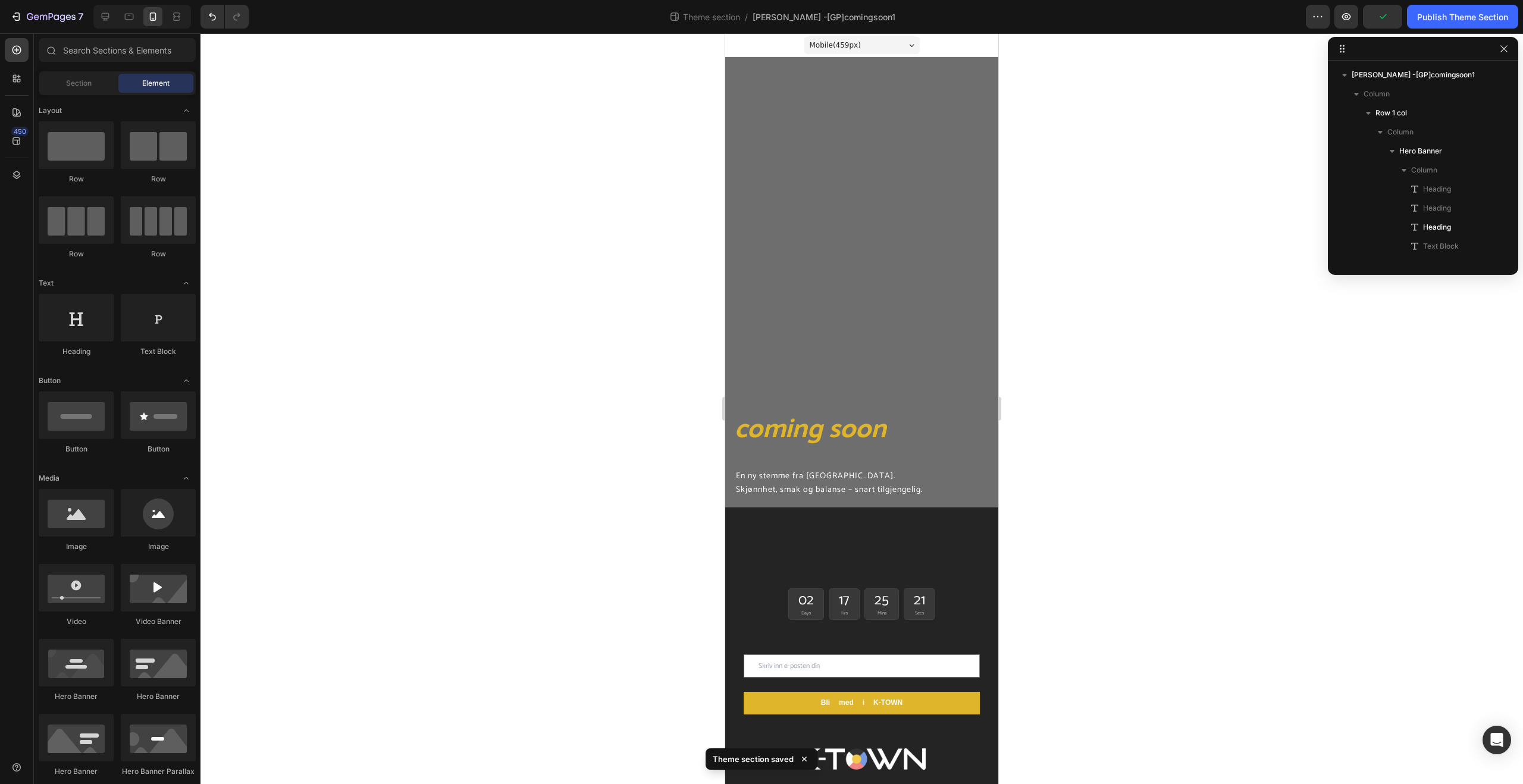
click at [1111, 449] on div at bounding box center [861, 408] width 1323 height 750
click at [884, 609] on div "25" at bounding box center [880, 600] width 14 height 18
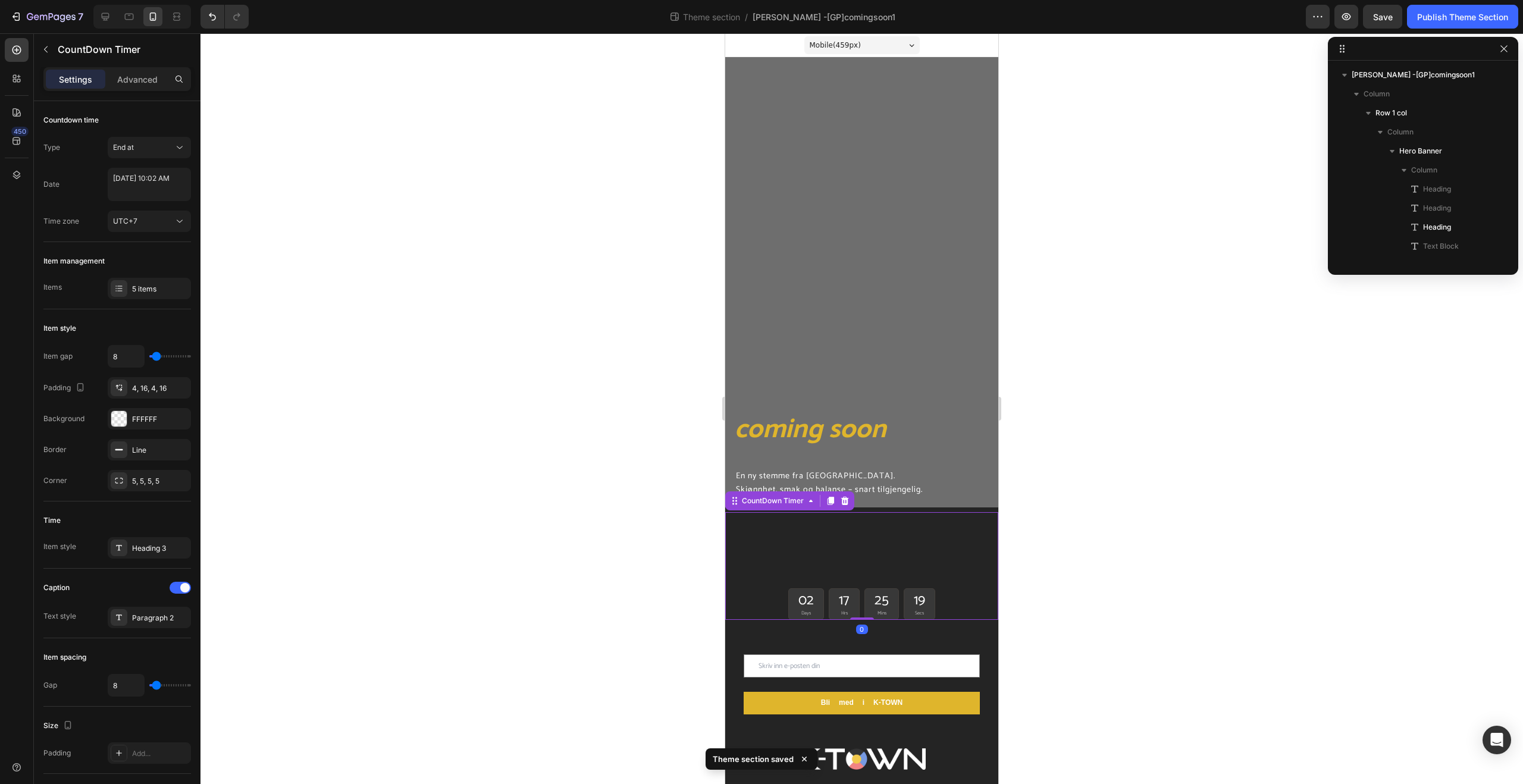
scroll to position [263, 0]
click at [875, 607] on div "25" at bounding box center [882, 600] width 14 height 18
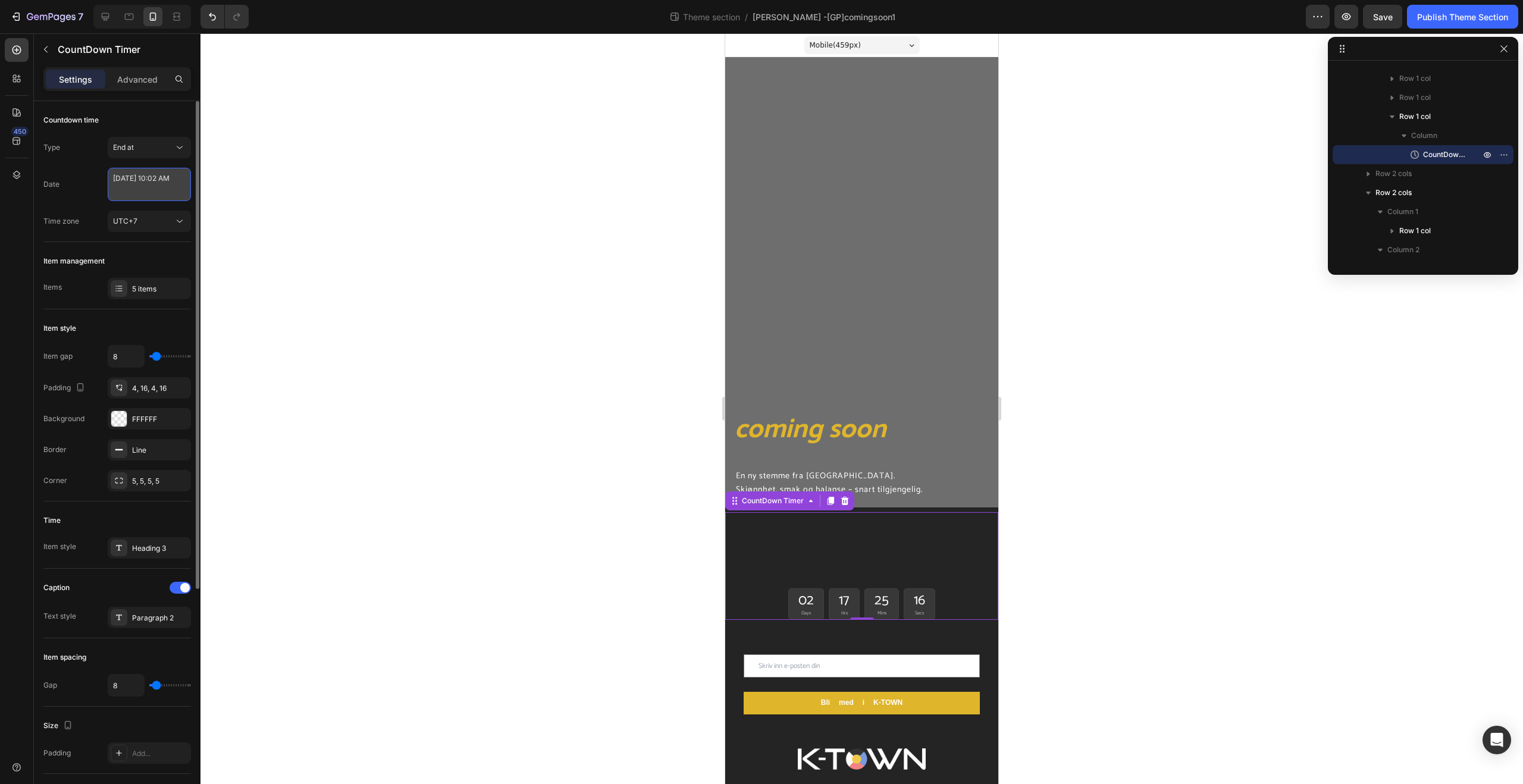
click at [148, 187] on textarea "[DATE] 10:02 AM" at bounding box center [149, 184] width 83 height 34
select select "10"
select select "2"
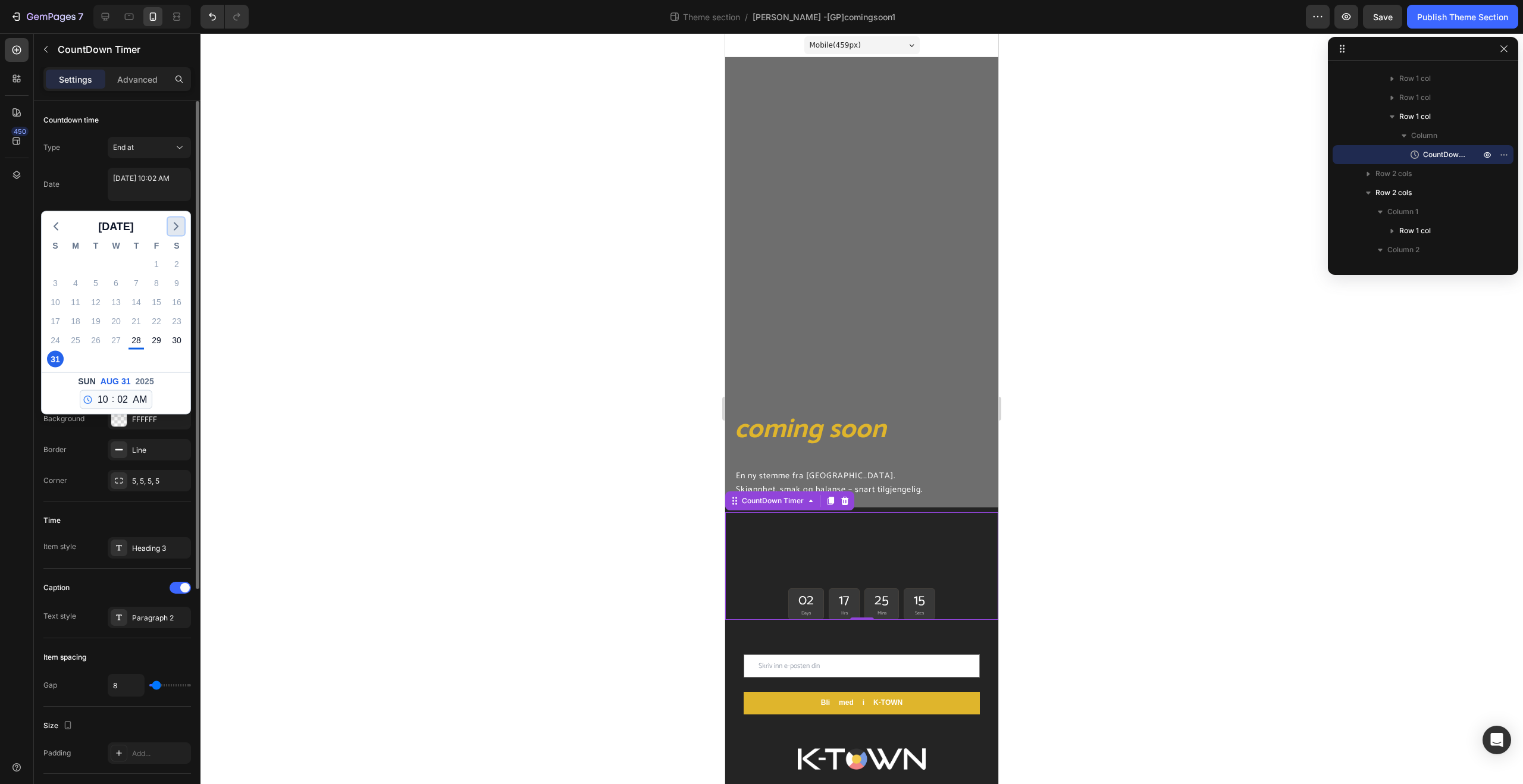
click at [180, 231] on icon "button" at bounding box center [176, 227] width 14 height 14
click at [93, 303] on div "16" at bounding box center [96, 302] width 16 height 16
type textarea "[DATE] 10:02 AM"
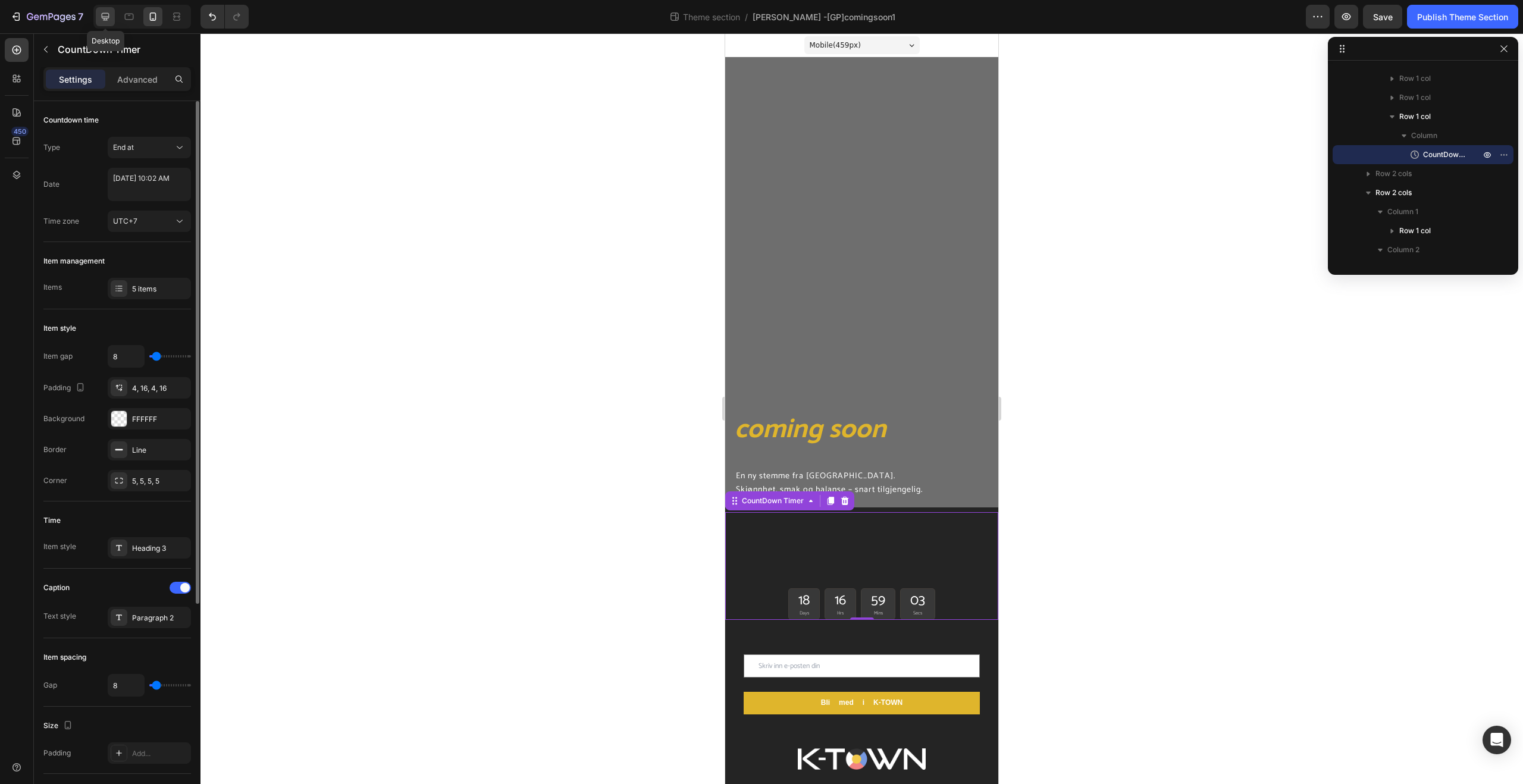
click at [113, 18] on div at bounding box center [105, 16] width 19 height 19
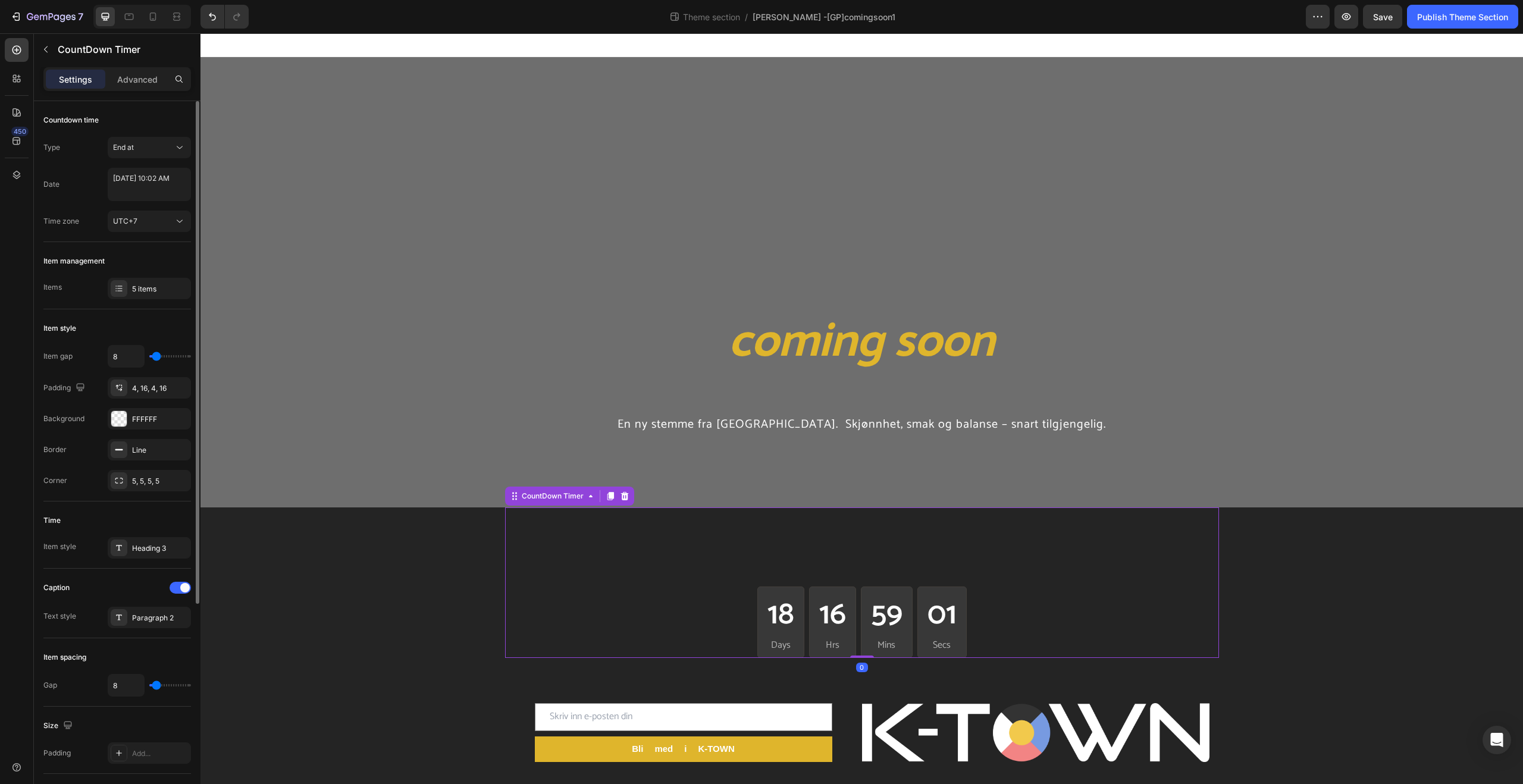
click at [788, 642] on p "Days" at bounding box center [781, 646] width 27 height 14
click at [152, 20] on icon at bounding box center [153, 16] width 7 height 9
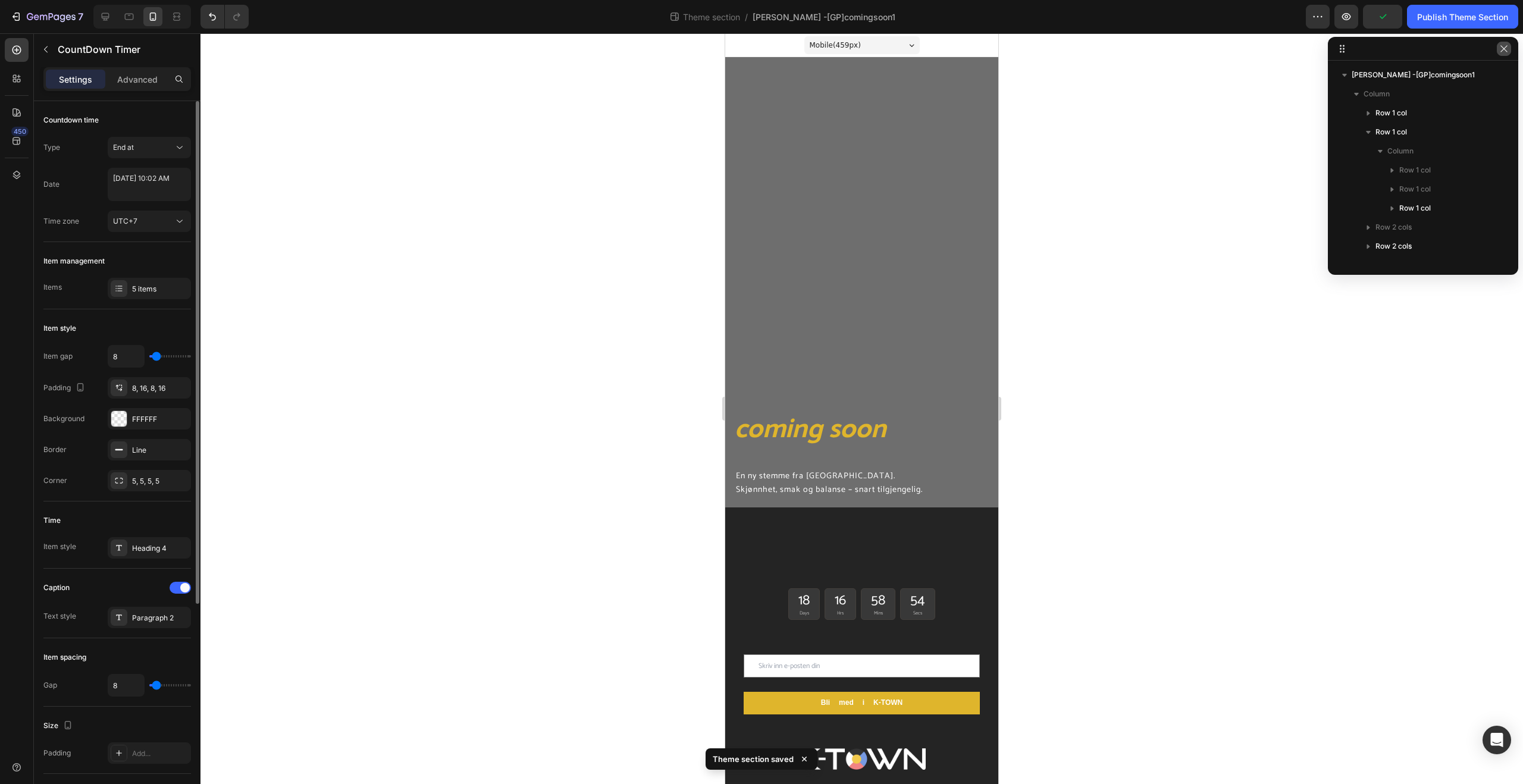
click at [1505, 52] on icon "button" at bounding box center [1504, 49] width 9 height 9
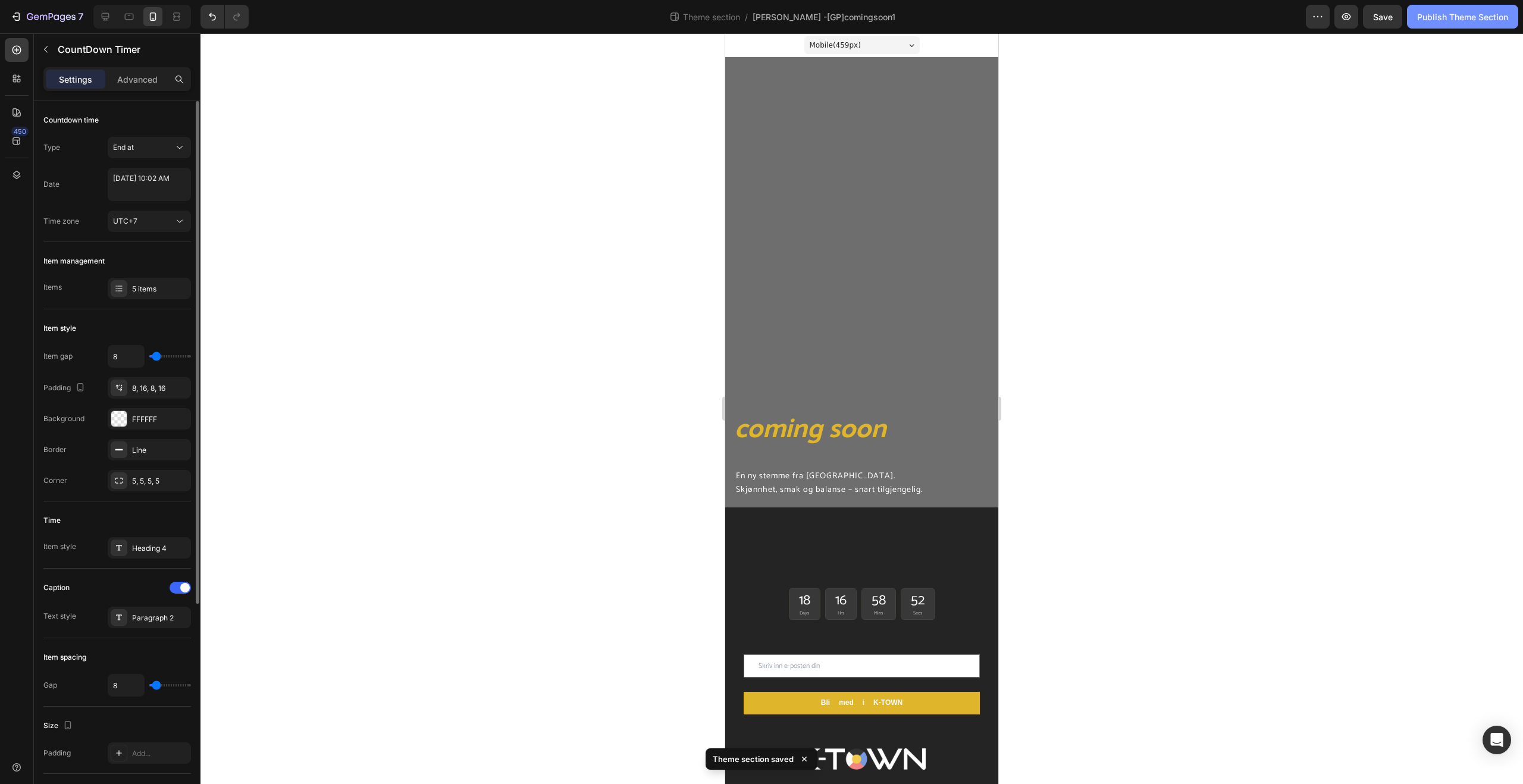
click at [1485, 22] on div "Publish Theme Section" at bounding box center [1462, 16] width 91 height 13
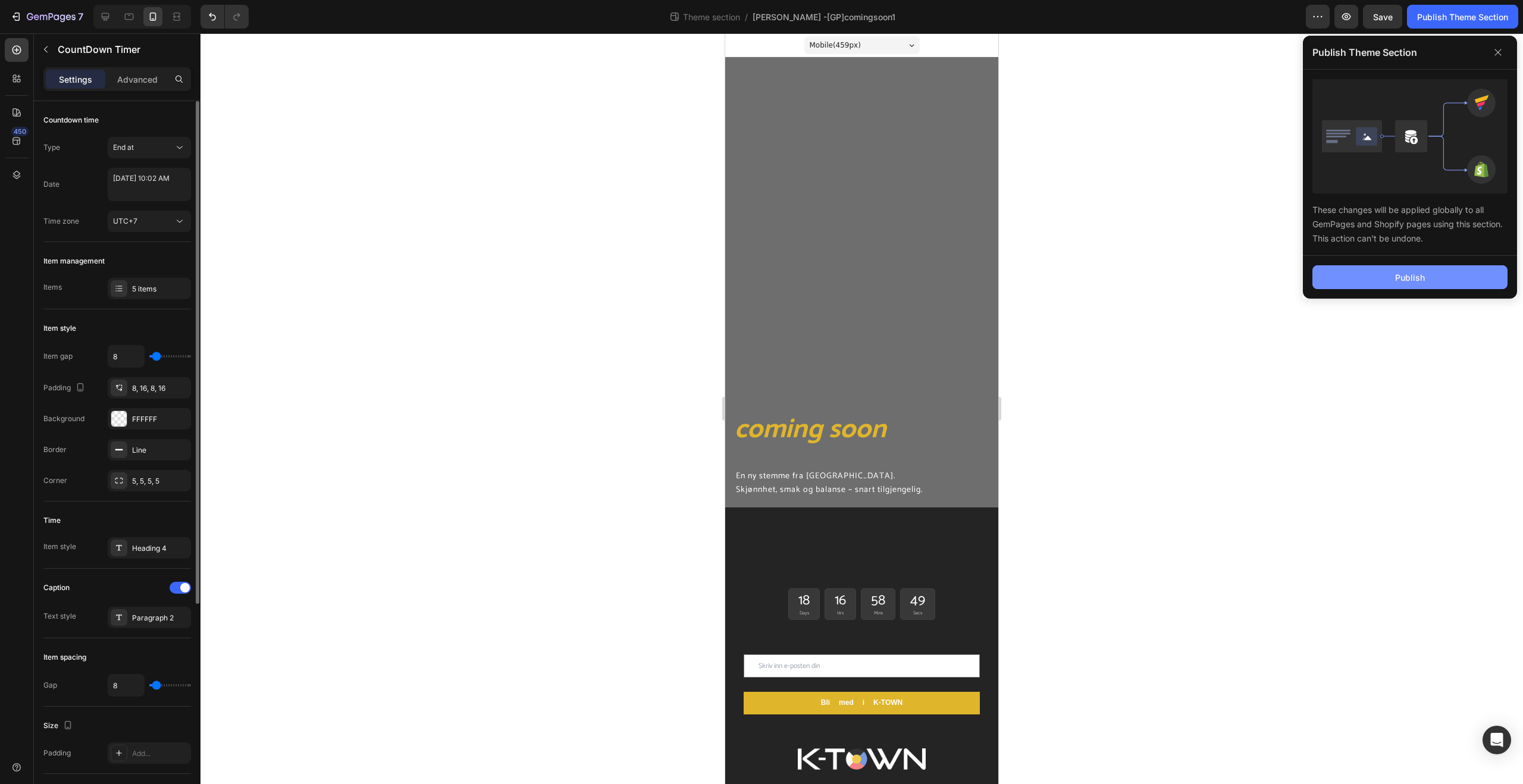
click at [1443, 283] on button "Publish" at bounding box center [1410, 277] width 195 height 24
